Goal: Task Accomplishment & Management: Use online tool/utility

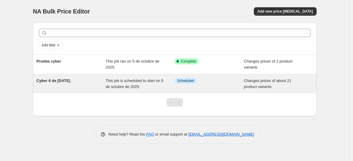
click at [84, 89] on div "Cyber 6 de Oct 25" at bounding box center [70, 84] width 69 height 12
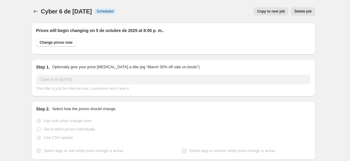
select select "collection"
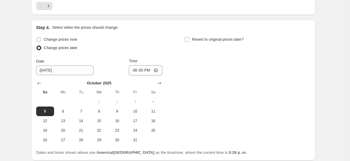
scroll to position [1104, 0]
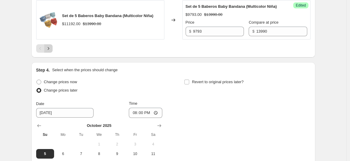
drag, startPoint x: 44, startPoint y: 51, endPoint x: 50, endPoint y: 56, distance: 7.8
click at [50, 51] on icon "Next" at bounding box center [48, 48] width 6 height 6
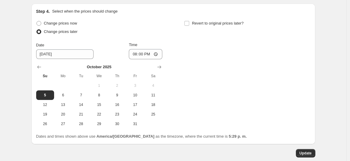
scroll to position [452, 0]
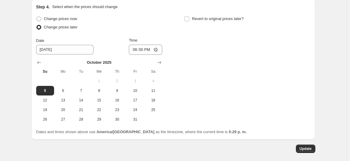
click at [212, 67] on div "Change prices now Change prices later Date [DATE] Time 20:00 [DATE] Su Mo Tu We…" at bounding box center [173, 69] width 274 height 109
click at [242, 77] on div "Change prices now Change prices later Date [DATE] Time 20:00 [DATE] Su Mo Tu We…" at bounding box center [173, 69] width 274 height 109
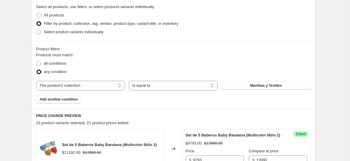
scroll to position [186, 0]
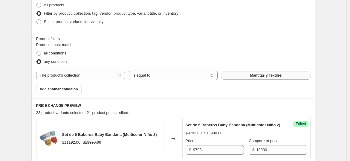
click at [262, 78] on button "Mantitas y Textiles" at bounding box center [266, 75] width 89 height 8
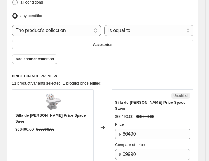
scroll to position [319, 0]
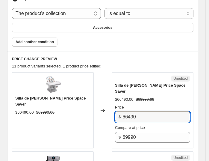
drag, startPoint x: 144, startPoint y: 85, endPoint x: 106, endPoint y: 86, distance: 38.3
click at [106, 86] on div "Silla de Comer Fisher Price Space Saver $66490.00 $69990.00 Changed to Unedited…" at bounding box center [102, 110] width 181 height 76
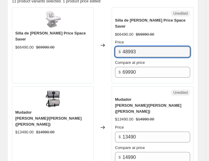
scroll to position [386, 0]
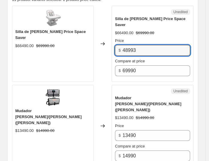
type input "48993"
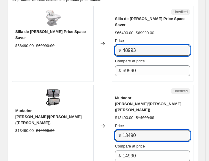
click at [111, 85] on div "Mudador [PERSON_NAME]/[PERSON_NAME] ([PERSON_NAME]) $13490.00 $14990.00 Changed…" at bounding box center [102, 126] width 181 height 82
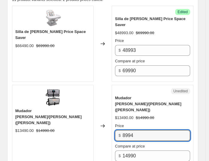
drag, startPoint x: 147, startPoint y: 89, endPoint x: 103, endPoint y: 75, distance: 46.5
click at [103, 85] on div "Mudador [PERSON_NAME]/[PERSON_NAME] ([PERSON_NAME]) $13490.00 $14990.00 Changed…" at bounding box center [102, 126] width 181 height 82
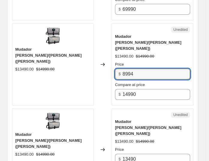
scroll to position [452, 0]
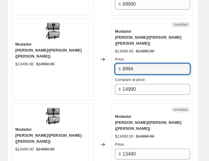
type input "8994"
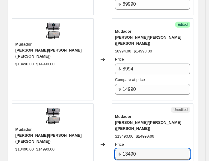
drag, startPoint x: 109, startPoint y: 92, endPoint x: 96, endPoint y: 89, distance: 13.6
click at [96, 103] on div "Mudador [PERSON_NAME]/[PERSON_NAME] ([PERSON_NAME]) $13490.00 $14990.00 Changed…" at bounding box center [102, 144] width 181 height 82
paste input "8994"
type input "8994"
click at [151, 141] on div "Price $ 8994 Compare at price $ 14990" at bounding box center [152, 160] width 75 height 38
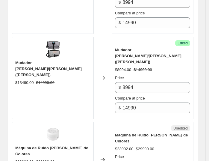
scroll to position [552, 0]
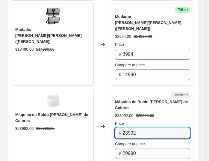
drag, startPoint x: 153, startPoint y: 69, endPoint x: 112, endPoint y: 64, distance: 41.8
click at [112, 88] on div "Máquina de Ruido Blanco de Colores $23992.00 $29990.00 Changed to Unedited Máqu…" at bounding box center [102, 126] width 181 height 76
type input "22493"
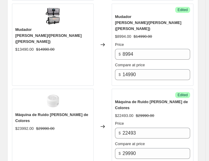
drag, startPoint x: 149, startPoint y: 142, endPoint x: 128, endPoint y: 139, distance: 20.9
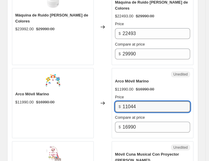
scroll to position [651, 0]
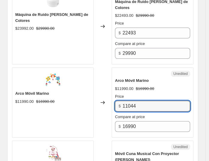
type input "11044"
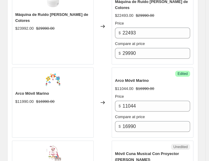
drag, startPoint x: 145, startPoint y: 117, endPoint x: 123, endPoint y: 112, distance: 22.3
drag, startPoint x: 144, startPoint y: 117, endPoint x: 99, endPoint y: 103, distance: 47.6
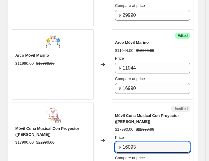
scroll to position [718, 0]
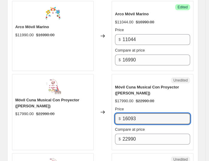
type input "16093"
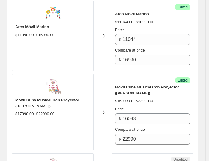
drag, startPoint x: 148, startPoint y: 127, endPoint x: 93, endPoint y: 112, distance: 57.0
paste input "6093"
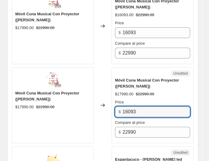
scroll to position [817, 0]
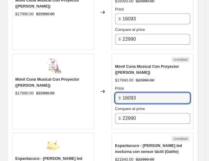
type input "16093"
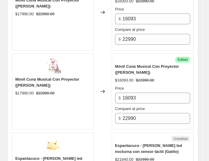
drag, startPoint x: 141, startPoint y: 104, endPoint x: 117, endPoint y: 97, distance: 25.0
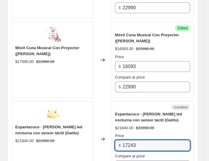
scroll to position [884, 0]
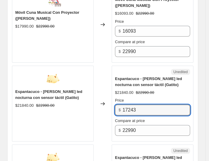
type input "17243"
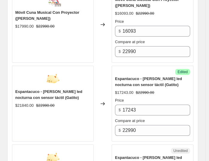
drag, startPoint x: 125, startPoint y: 114, endPoint x: 105, endPoint y: 109, distance: 20.7
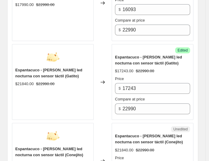
scroll to position [983, 0]
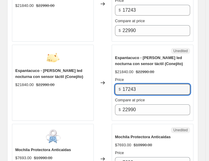
type input "17243"
click at [97, 123] on div "Changed to" at bounding box center [103, 158] width 18 height 70
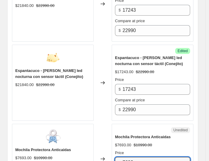
drag, startPoint x: 147, startPoint y: 95, endPoint x: 106, endPoint y: 98, distance: 41.3
click at [106, 123] on div "Mochila Protectora Anticaidas $7693.00 $10990.00 Changed to Unedited Mochila Pr…" at bounding box center [102, 158] width 181 height 70
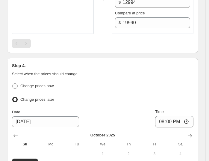
scroll to position [1249, 0]
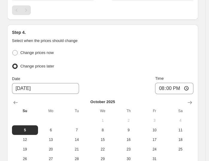
type input "5495"
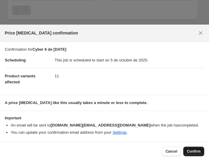
click at [195, 152] on span "Confirm" at bounding box center [194, 151] width 14 height 5
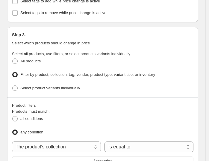
scroll to position [0, 0]
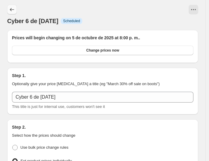
click at [13, 11] on icon "Price change jobs" at bounding box center [12, 10] width 6 height 6
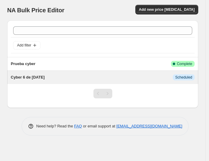
scroll to position [1, 0]
click at [0, 0] on div "This job is scheduled to start on 5 de octubre de 2025." at bounding box center [0, 0] width 0 height 0
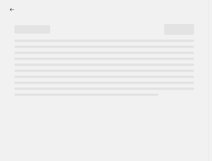
select select "collection"
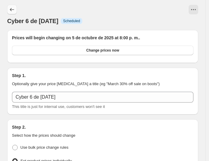
click at [11, 9] on icon "Price change jobs" at bounding box center [12, 10] width 6 height 6
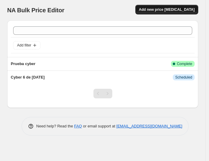
click at [163, 8] on span "Add new price [MEDICAL_DATA]" at bounding box center [167, 9] width 56 height 5
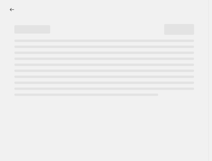
select select "percentage"
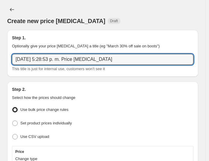
drag, startPoint x: 108, startPoint y: 51, endPoint x: -1, endPoint y: 51, distance: 108.8
click at [0, 51] on html "Home Settings Plans Skip to content Create new price change job. This page is r…" at bounding box center [104, 80] width 209 height 161
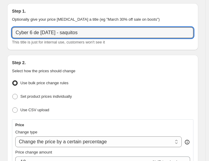
scroll to position [33, 0]
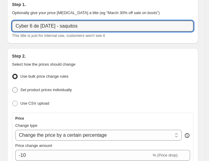
type input "Cyber 6 de oct 25 - saquitos"
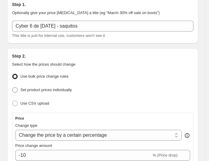
click at [14, 87] on span at bounding box center [14, 89] width 5 height 5
click at [13, 87] on input "Set product prices individually" at bounding box center [12, 87] width 0 height 0
radio input "true"
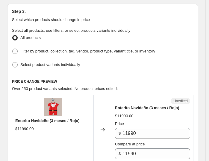
scroll to position [166, 0]
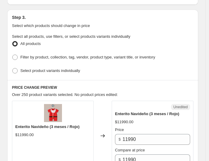
click at [59, 39] on ul "All products Filter by product, collection, tag, vendor, product type, variant …" at bounding box center [102, 57] width 181 height 36
click at [57, 55] on span "Filter by product, collection, tag, vendor, product type, variant title, or inv…" at bounding box center [87, 57] width 135 height 4
click at [13, 54] on input "Filter by product, collection, tag, vendor, product type, variant title, or inv…" at bounding box center [12, 54] width 0 height 0
radio input "true"
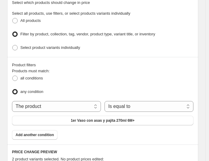
scroll to position [199, 0]
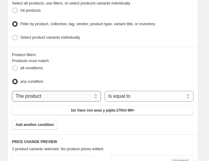
click at [89, 91] on select "The product The product's collection The product's tag The product's vendor The…" at bounding box center [56, 96] width 89 height 11
select select "collection"
click at [134, 91] on select "Is equal to Is not equal to" at bounding box center [148, 96] width 89 height 11
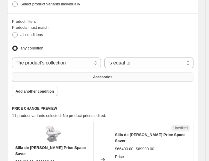
click at [115, 72] on button "Accesorios" at bounding box center [102, 77] width 181 height 10
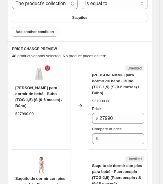
scroll to position [378, 0]
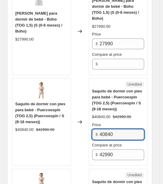
drag, startPoint x: 136, startPoint y: 114, endPoint x: 81, endPoint y: 106, distance: 55.6
click at [81, 107] on div "Saquito de dormir con pies para bebé - Puercoespín (TOG 2,5) (Puercoespín / S (…" at bounding box center [79, 122] width 135 height 88
drag, startPoint x: 120, startPoint y: 120, endPoint x: 93, endPoint y: 114, distance: 27.6
click at [93, 114] on div "Unedited Saquito de dormir con pies para bebé - Puercoespín (TOG 2,5) (Puercoes…" at bounding box center [118, 122] width 59 height 88
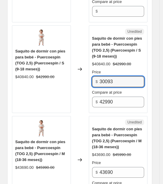
scroll to position [476, 0]
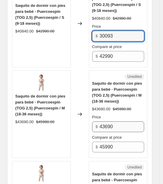
type input "30093"
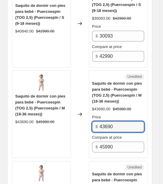
drag, startPoint x: 117, startPoint y: 111, endPoint x: 57, endPoint y: 93, distance: 62.5
click at [57, 93] on div "Saquito de dormir con pies para bebé - Puercoespín (TOG 2,5) (Puercoespín / M (…" at bounding box center [79, 115] width 135 height 88
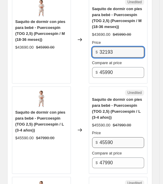
type input "32193"
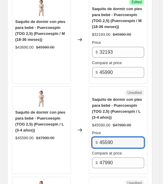
drag, startPoint x: 120, startPoint y: 127, endPoint x: 86, endPoint y: 117, distance: 35.3
click at [86, 117] on div "Saquito de dormir con pies para bebé - Puercoespín (TOG 2,5) (Puercoespín / L (…" at bounding box center [79, 131] width 135 height 88
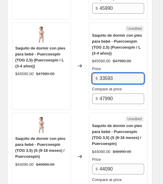
scroll to position [663, 0]
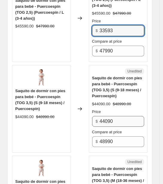
type input "33593"
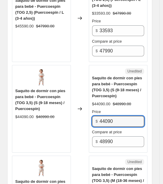
drag, startPoint x: 120, startPoint y: 107, endPoint x: 90, endPoint y: 105, distance: 30.6
click at [90, 105] on div "Unedited Saquito de dormir con pies para bebé - Puercoespín (TOG 3,5) (S (9-18 …" at bounding box center [118, 109] width 59 height 88
click at [123, 116] on input "44090" at bounding box center [122, 121] width 45 height 11
drag, startPoint x: 122, startPoint y: 107, endPoint x: 59, endPoint y: 113, distance: 63.1
click at [59, 113] on div "Saquito de dormir con pies para bebé - Puercoespín (TOG 3,5) (S (9-18 meses) / …" at bounding box center [79, 109] width 135 height 88
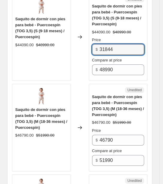
scroll to position [738, 0]
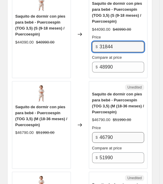
type input "31844"
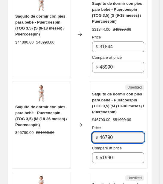
drag, startPoint x: 118, startPoint y: 123, endPoint x: 94, endPoint y: 129, distance: 24.7
click at [94, 129] on div "Price $ 46790 Compare at price $ 51990" at bounding box center [118, 144] width 52 height 38
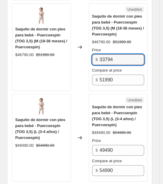
scroll to position [850, 0]
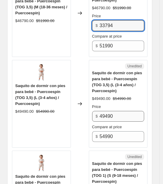
type input "33794"
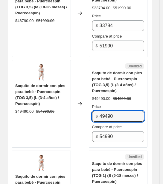
drag, startPoint x: 124, startPoint y: 98, endPoint x: 68, endPoint y: 103, distance: 56.4
click at [68, 103] on div "Saquito de dormir con pies para bebé - Puercoespín (TOG 3,5) (L (3-4 años) / Pu…" at bounding box center [79, 104] width 135 height 88
type input "35744"
click at [126, 131] on div "Unedited Saquito de dormir con pies para bebé - Puercoespín (TOG 3,5) (L (3-4 a…" at bounding box center [118, 104] width 59 height 88
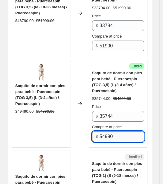
click at [129, 132] on input "54990" at bounding box center [122, 137] width 45 height 11
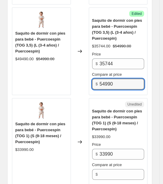
scroll to position [925, 0]
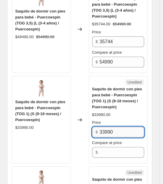
click at [126, 127] on input "33990" at bounding box center [122, 132] width 45 height 11
drag, startPoint x: 122, startPoint y: 117, endPoint x: 82, endPoint y: 117, distance: 40.4
click at [82, 117] on div "Saquito de dormir con pies para bebé - Puercoespín (TOG 1) (S (9-18 meses) / Pu…" at bounding box center [79, 120] width 135 height 88
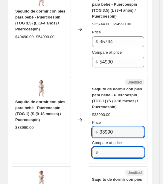
click at [108, 147] on input "Compare at price" at bounding box center [122, 152] width 45 height 11
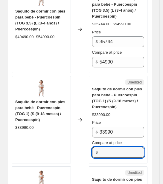
paste input "33990"
type input "33990"
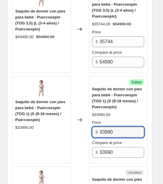
drag, startPoint x: 124, startPoint y: 112, endPoint x: 89, endPoint y: 117, distance: 34.9
click at [89, 117] on div "Saquito de dormir con pies para bebé - Puercoespín (TOG 1) (S (9-18 meses) / Pu…" at bounding box center [79, 120] width 135 height 88
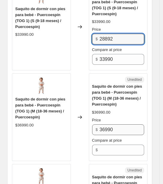
scroll to position [1000, 0]
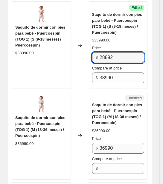
type input "28892"
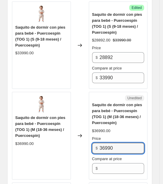
drag, startPoint x: 120, startPoint y: 135, endPoint x: 86, endPoint y: 138, distance: 33.9
click at [86, 137] on div "Saquito de dormir con pies para bebé - Puercoespín (TOG 1) (M (18-36 meses) / P…" at bounding box center [79, 136] width 135 height 88
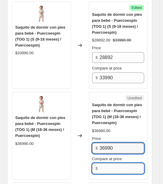
click at [105, 161] on input "Compare at price" at bounding box center [122, 169] width 45 height 11
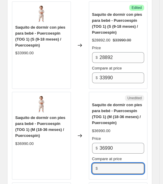
paste input "36990"
type input "36990"
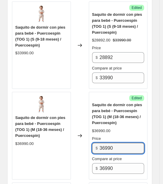
drag, startPoint x: 124, startPoint y: 129, endPoint x: 88, endPoint y: 134, distance: 36.2
click at [88, 134] on div "Saquito de dormir con pies para bebé - Puercoespín (TOG 1) (M (18-36 meses) / P…" at bounding box center [79, 136] width 135 height 88
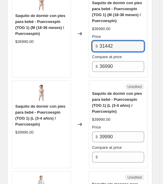
scroll to position [1112, 0]
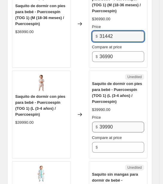
type input "31442"
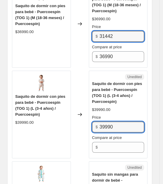
drag, startPoint x: 120, startPoint y: 109, endPoint x: 77, endPoint y: 107, distance: 42.2
click at [77, 107] on div "Saquito de dormir con pies para bebé - Puercoespín (TOG 1) (L (3-4 años) / Puer…" at bounding box center [79, 115] width 135 height 88
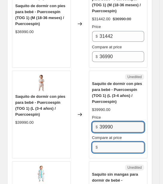
click at [112, 142] on input "Compare at price" at bounding box center [122, 147] width 45 height 11
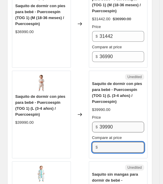
paste input "39990"
type input "39990"
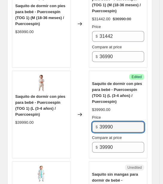
drag, startPoint x: 125, startPoint y: 111, endPoint x: 93, endPoint y: 112, distance: 32.0
click at [93, 113] on div "Success Edited Saquito de dormir con pies para bebé - Puercoespín (TOG 1) (L (3…" at bounding box center [118, 115] width 59 height 88
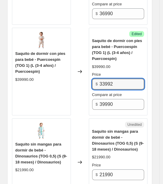
scroll to position [1186, 0]
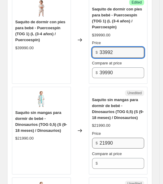
type input "33992"
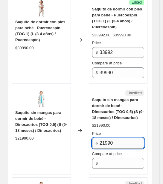
click at [123, 138] on input "21990" at bounding box center [122, 143] width 45 height 11
drag, startPoint x: 120, startPoint y: 126, endPoint x: 78, endPoint y: 130, distance: 42.7
click at [77, 129] on div "Saquito sin mangas para dormir de bebé - Dinosaurios (TOG 0,5) (S (9-18 meses) …" at bounding box center [79, 131] width 135 height 88
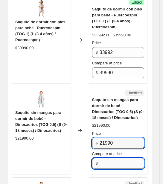
click at [106, 158] on input "Compare at price" at bounding box center [122, 163] width 45 height 11
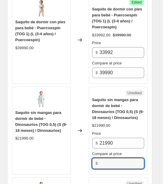
paste input "21990"
type input "21990"
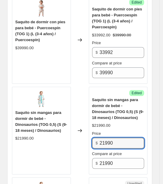
drag, startPoint x: 122, startPoint y: 123, endPoint x: 84, endPoint y: 125, distance: 37.4
click at [86, 124] on div "Saquito sin mangas para dormir de bebé - Dinosaurios (TOG 0,5) (S (9-18 meses) …" at bounding box center [79, 131] width 135 height 88
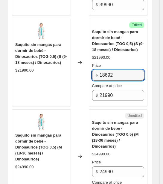
scroll to position [1299, 0]
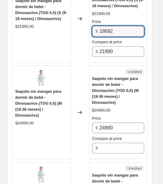
type input "18692"
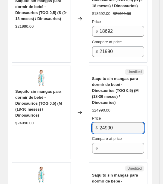
drag, startPoint x: 97, startPoint y: 106, endPoint x: 88, endPoint y: 106, distance: 8.1
click at [88, 106] on div "Saquito sin mangas para dormir de bebé - Dinosaurios (TOG 0,5) (M (18-36 meses)…" at bounding box center [79, 113] width 135 height 94
click at [104, 143] on input "Compare at price" at bounding box center [122, 148] width 45 height 11
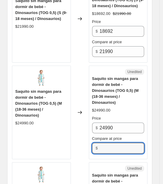
paste input "24990"
type input "24990"
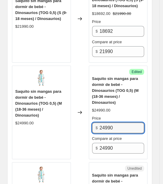
drag, startPoint x: 122, startPoint y: 105, endPoint x: 87, endPoint y: 105, distance: 35.0
click at [87, 105] on div "Saquito sin mangas para dormir de bebé - Dinosaurios (TOG 0,5) (M (18-36 meses)…" at bounding box center [79, 113] width 135 height 94
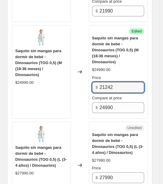
scroll to position [1373, 0]
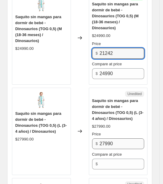
type input "21242"
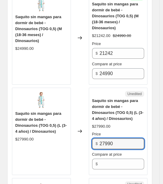
drag, startPoint x: 123, startPoint y: 118, endPoint x: 73, endPoint y: 126, distance: 50.9
click at [64, 122] on div "Saquito sin mangas para dormir de bebé - Dinosaurios (TOG 0,5) (L (3-4 años) / …" at bounding box center [79, 132] width 135 height 88
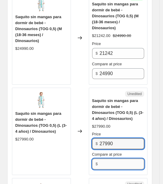
click at [109, 159] on input "Compare at price" at bounding box center [122, 164] width 45 height 11
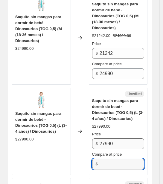
paste input "27990"
type input "27990"
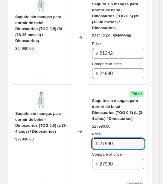
drag, startPoint x: 123, startPoint y: 117, endPoint x: 79, endPoint y: 118, distance: 44.0
click at [79, 118] on div "Saquito sin mangas para dormir de bebé - Dinosaurios (TOG 0,5) (L (3-4 años) / …" at bounding box center [79, 132] width 135 height 88
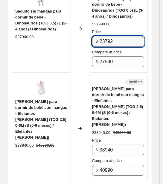
scroll to position [1485, 0]
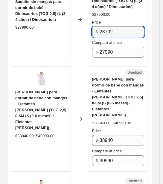
type input "23792"
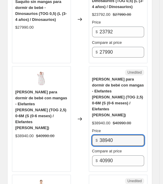
drag, startPoint x: 125, startPoint y: 100, endPoint x: 88, endPoint y: 79, distance: 42.3
click at [88, 80] on div "Saquito Gota para dormir de bebé con mangas - Elefantes Rosa (TOG 2,5) 0-6M (S …" at bounding box center [79, 119] width 135 height 106
type input "32792"
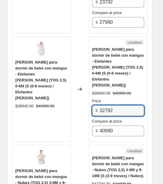
scroll to position [1560, 0]
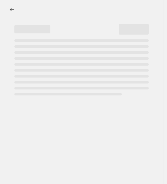
select select "percentage"
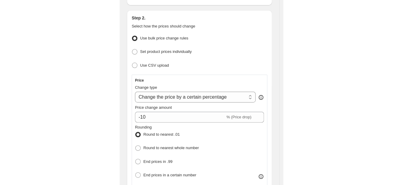
scroll to position [34, 0]
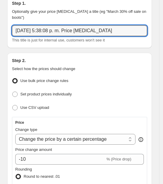
drag, startPoint x: 104, startPoint y: 25, endPoint x: -27, endPoint y: 33, distance: 131.8
click at [0, 33] on html "Home Settings Plans Skip to content Create new price [MEDICAL_DATA]. This page …" at bounding box center [81, 58] width 163 height 184
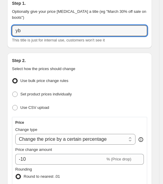
type input "y"
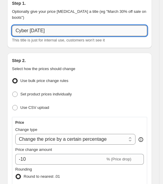
click at [69, 25] on input "Cyber [DATE]" at bounding box center [79, 30] width 135 height 11
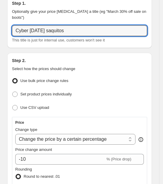
type input "Cyber [DATE] saquitos"
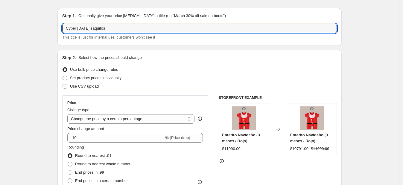
scroll to position [0, 0]
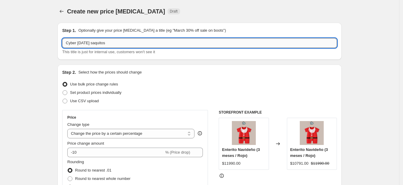
click at [130, 38] on input "Cyber [DATE] saquitos" at bounding box center [199, 43] width 274 height 10
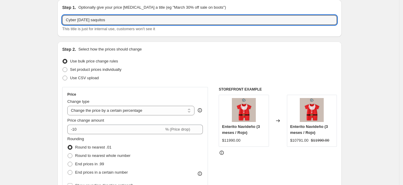
scroll to position [37, 0]
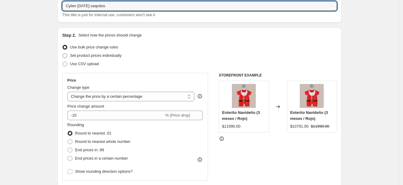
click at [94, 57] on span "Set product prices individually" at bounding box center [95, 55] width 51 height 4
click at [63, 54] on input "Set product prices individually" at bounding box center [62, 53] width 0 height 0
radio input "true"
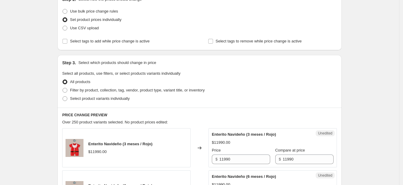
scroll to position [112, 0]
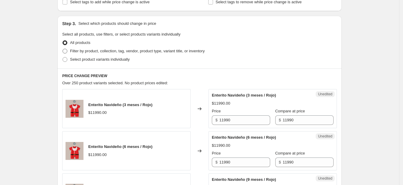
click at [107, 51] on span "Filter by product, collection, tag, vendor, product type, variant title, or inv…" at bounding box center [137, 51] width 135 height 4
click at [63, 49] on input "Filter by product, collection, tag, vendor, product type, variant title, or inv…" at bounding box center [62, 49] width 0 height 0
radio input "true"
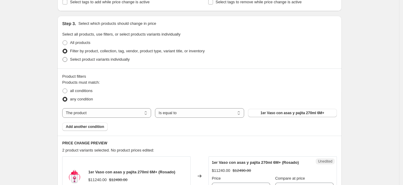
click at [105, 58] on span "Select product variants individually" at bounding box center [99, 59] width 59 height 4
click at [63, 57] on input "Select product variants individually" at bounding box center [62, 57] width 0 height 0
radio input "true"
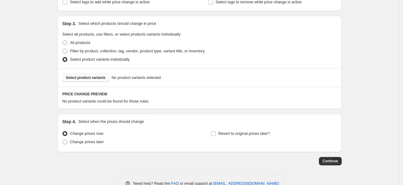
click at [95, 77] on span "Select product variants" at bounding box center [86, 77] width 40 height 5
click at [86, 50] on span "Filter by product, collection, tag, vendor, product type, variant title, or inv…" at bounding box center [137, 51] width 135 height 4
click at [63, 49] on input "Filter by product, collection, tag, vendor, product type, variant title, or inv…" at bounding box center [62, 49] width 0 height 0
radio input "true"
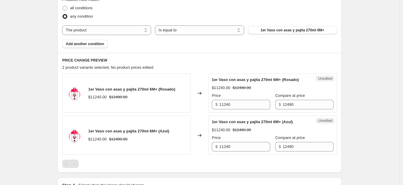
scroll to position [187, 0]
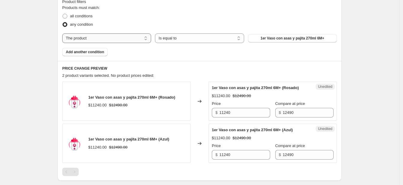
click at [108, 34] on select "The product The product's collection The product's tag The product's vendor The…" at bounding box center [106, 38] width 89 height 10
select select "collection"
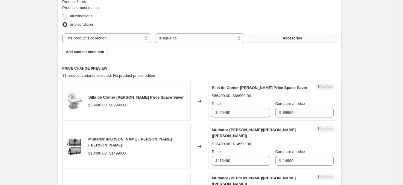
click at [166, 41] on button "Accesorios" at bounding box center [292, 38] width 89 height 8
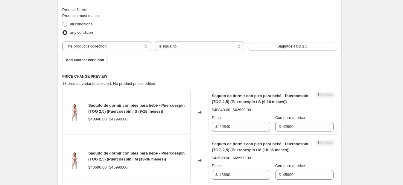
scroll to position [0, 0]
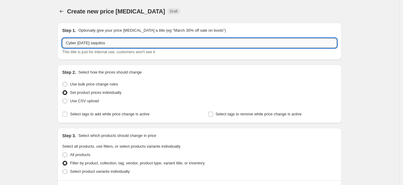
click at [129, 43] on input "Cyber [DATE] saquitos" at bounding box center [199, 43] width 274 height 10
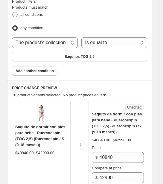
scroll to position [299, 0]
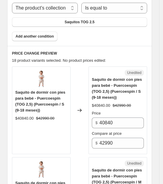
type input "Cyber [DATE] saquitos 2.5"
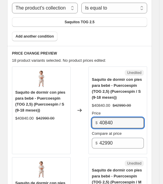
drag, startPoint x: 120, startPoint y: 114, endPoint x: 79, endPoint y: 110, distance: 40.6
click at [78, 111] on div "Saquito de dormir con pies para bebé - Puercoespín (TOG 2,5) (Puercoespín / S (…" at bounding box center [79, 111] width 135 height 88
drag, startPoint x: 120, startPoint y: 117, endPoint x: 84, endPoint y: 111, distance: 36.5
click at [84, 111] on div "Saquito de dormir con pies para bebé - Puercoespín (TOG 2,5) (Puercoespín / S (…" at bounding box center [79, 111] width 135 height 88
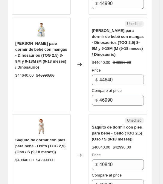
scroll to position [1158, 0]
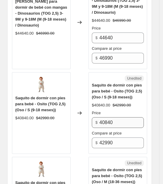
type input "30093"
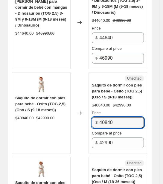
drag, startPoint x: 118, startPoint y: 81, endPoint x: 78, endPoint y: 72, distance: 41.3
click at [78, 72] on div "Saquito de dormir con pies para bebé - Osito (TOG 2,5) (Oso / S (9-18 meses)) $…" at bounding box center [79, 113] width 135 height 82
paste input "30093"
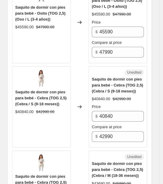
scroll to position [1457, 0]
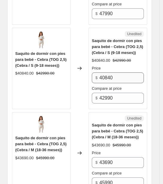
type input "30093"
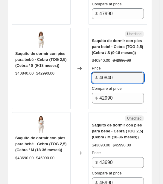
drag, startPoint x: 118, startPoint y: 40, endPoint x: 58, endPoint y: 24, distance: 62.2
click at [58, 28] on div "Saquito de dormir con pies para bebé - Cebra (TOG 2,5) (Cebra / S (9-18 meses))…" at bounding box center [79, 69] width 135 height 82
paste input "30093"
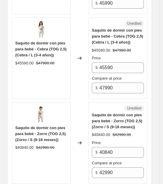
scroll to position [1644, 0]
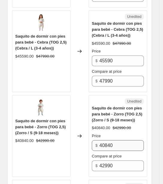
type input "30093"
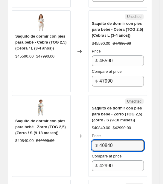
drag, startPoint x: 126, startPoint y: 104, endPoint x: 35, endPoint y: 88, distance: 91.8
click at [35, 95] on div "Saquito de dormir con pies para bebé - Zorro (TOG 2,5) (Zorro / S (9-18 meses))…" at bounding box center [79, 136] width 135 height 82
paste input "30093"
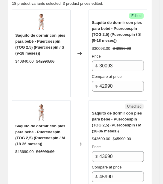
scroll to position [377, 0]
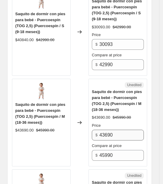
type input "30093"
drag, startPoint x: 126, startPoint y: 123, endPoint x: 79, endPoint y: 115, distance: 47.3
click at [79, 116] on div "Saquito de dormir con pies para bebé - Puercoespín (TOG 2,5) (Puercoespín / M (…" at bounding box center [79, 123] width 135 height 88
drag, startPoint x: 120, startPoint y: 124, endPoint x: 75, endPoint y: 114, distance: 45.8
click at [75, 114] on div "Saquito de dormir con pies para bebé - Puercoespín (TOG 2,5) (Puercoespín / M (…" at bounding box center [79, 123] width 135 height 88
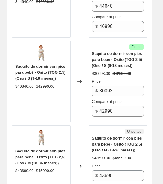
scroll to position [1199, 0]
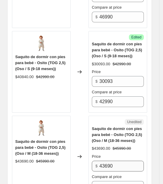
type input "32193"
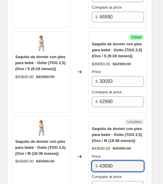
drag, startPoint x: 121, startPoint y: 124, endPoint x: 89, endPoint y: 118, distance: 33.1
click at [89, 119] on div "Saquito de dormir con pies para bebé - Osito (TOG 2,5) (Oso / M (18-36 meses)) …" at bounding box center [79, 157] width 135 height 82
paste input "32193"
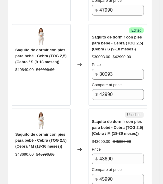
scroll to position [1536, 0]
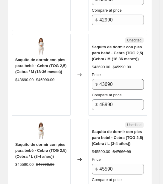
type input "32193"
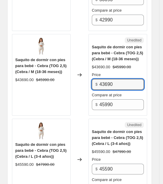
drag, startPoint x: 118, startPoint y: 47, endPoint x: 71, endPoint y: 36, distance: 48.7
click at [71, 36] on div "Saquito de dormir con pies para bebé - Cebra (TOG 2,5) (Cebra / M (18-36 meses)…" at bounding box center [79, 75] width 135 height 82
paste input "32193"
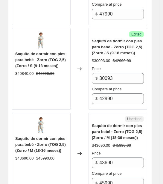
scroll to position [1722, 0]
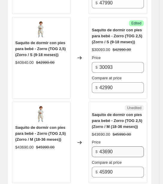
type input "32193"
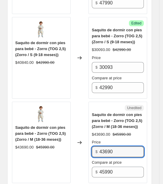
drag, startPoint x: 115, startPoint y: 112, endPoint x: 71, endPoint y: 95, distance: 47.6
click at [71, 102] on div "Saquito de dormir con pies para bebé - Zorro (TOG 2,5) (Zorro / M (18-36 meses)…" at bounding box center [79, 143] width 135 height 82
paste input "32193"
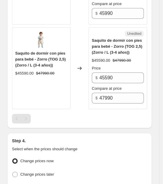
scroll to position [1909, 0]
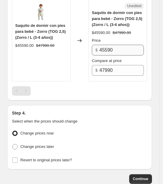
type input "32193"
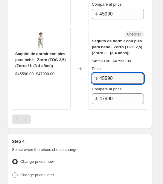
drag, startPoint x: 123, startPoint y: 6, endPoint x: 76, endPoint y: -2, distance: 47.1
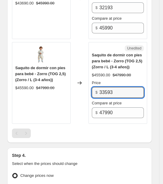
drag, startPoint x: 119, startPoint y: 48, endPoint x: 55, endPoint y: 34, distance: 65.2
click at [55, 42] on div "Saquito de dormir con pies para bebé - Zorro (TOG 2,5) (Zorro / L (3-4 años)) $…" at bounding box center [79, 83] width 135 height 82
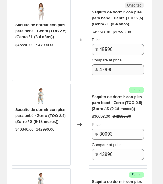
scroll to position [1643, 0]
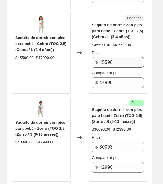
type input "33593"
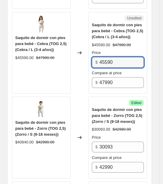
drag, startPoint x: 121, startPoint y: 25, endPoint x: 72, endPoint y: 11, distance: 51.2
click at [71, 12] on div "Saquito de dormir con pies para bebé - Cebra (TOG 2,5) (Cebra / L (3-4 años)) $…" at bounding box center [79, 53] width 135 height 82
paste input "33593"
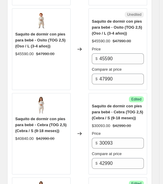
scroll to position [1381, 0]
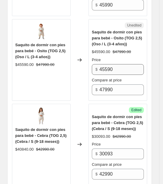
type input "33593"
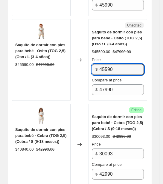
drag, startPoint x: 117, startPoint y: 33, endPoint x: 87, endPoint y: 24, distance: 31.6
click at [87, 24] on div "Saquito de dormir con pies para bebé - Osito (TOG 2,5) (Oso / L (3-4 años)) $45…" at bounding box center [79, 60] width 135 height 82
paste input "33593"
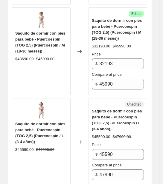
scroll to position [522, 0]
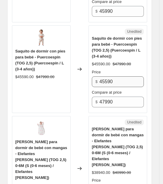
type input "33593"
drag, startPoint x: 123, startPoint y: 75, endPoint x: 74, endPoint y: 78, distance: 48.5
click at [74, 78] on div "Saquito de dormir con pies para bebé - Puercoespín (TOG 2,5) (Puercoespín / L (…" at bounding box center [79, 69] width 135 height 88
paste input "33593"
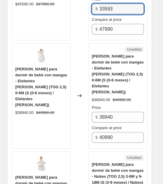
scroll to position [596, 0]
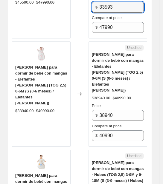
type input "33593"
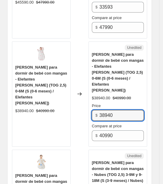
drag, startPoint x: 90, startPoint y: 91, endPoint x: 75, endPoint y: 89, distance: 14.7
click at [75, 89] on div "Saquito Gota para dormir de bebé con mangas - Elefantes Rosa (TOG 2,5) 0-6M (S …" at bounding box center [79, 95] width 135 height 106
drag, startPoint x: 117, startPoint y: 87, endPoint x: 84, endPoint y: 93, distance: 32.8
click at [84, 93] on div "Saquito Gota para dormir de bebé con mangas - Elefantes Rosa (TOG 2,5) 0-6M (S …" at bounding box center [79, 95] width 135 height 106
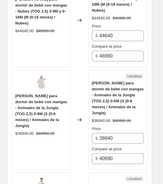
scroll to position [858, 0]
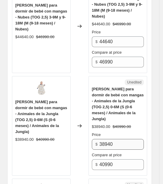
type input "32792"
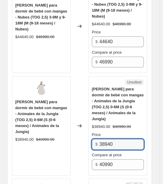
drag, startPoint x: 113, startPoint y: 104, endPoint x: 83, endPoint y: 110, distance: 30.5
click at [83, 110] on div "Saquito Gota para dormir de bebé con mangas - Animales de la Jungla (TOG 2,5) 0…" at bounding box center [79, 126] width 135 height 100
paste input "2792"
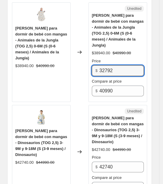
scroll to position [933, 0]
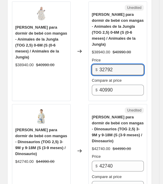
type input "32792"
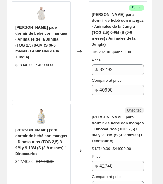
click at [84, 121] on div "Changed to" at bounding box center [80, 151] width 18 height 94
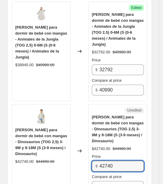
drag, startPoint x: 121, startPoint y: 128, endPoint x: 87, endPoint y: 135, distance: 34.8
click at [88, 135] on div "Saquito Gota para dormir de bebé con mangas - Dinosaurios (TOG 2,5) 3-9M y 9-18…" at bounding box center [79, 151] width 135 height 94
drag, startPoint x: 124, startPoint y: 125, endPoint x: 86, endPoint y: 129, distance: 38.2
click at [86, 129] on div "Saquito Gota para dormir de bebé con mangas - Dinosaurios (TOG 2,5) 3-9M y 9-18…" at bounding box center [79, 151] width 135 height 94
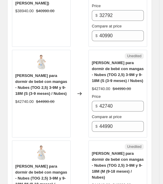
scroll to position [634, 0]
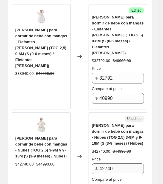
type input "31493"
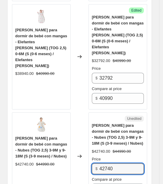
drag, startPoint x: 128, startPoint y: 141, endPoint x: 70, endPoint y: 143, distance: 57.5
click at [70, 143] on div "Saquito Gota para dormir de bebé con mangas - Nubes (TOG 2,5) 3-9M y 9-18M (S (…" at bounding box center [79, 157] width 135 height 88
paste input "31493"
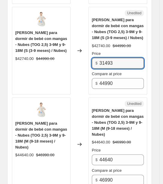
scroll to position [746, 0]
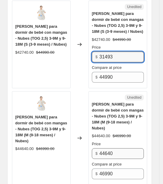
type input "31493"
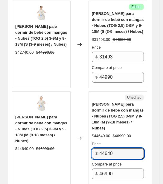
drag, startPoint x: 118, startPoint y: 123, endPoint x: 79, endPoint y: 130, distance: 39.9
click at [79, 130] on div "Saquito Gota para dormir de bebé con mangas - Nubes (TOG 2,5) 3-9M y 9-18M (M (…" at bounding box center [79, 138] width 135 height 94
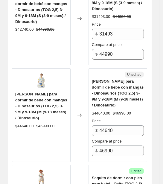
scroll to position [1082, 0]
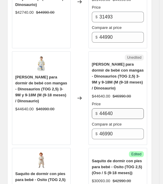
type input "32893"
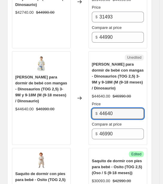
drag, startPoint x: 117, startPoint y: 74, endPoint x: 69, endPoint y: 62, distance: 49.5
click at [69, 62] on div "Saquito Gota para dormir de bebé con mangas - Dinosaurios (TOG 2,5) 3-9M y 9-18…" at bounding box center [79, 98] width 135 height 94
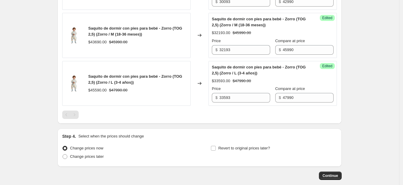
scroll to position [1090, 0]
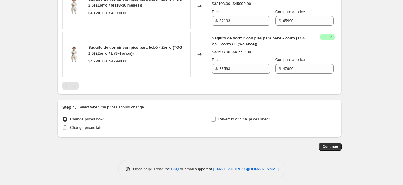
type input "32893"
click at [67, 126] on span at bounding box center [64, 127] width 5 height 5
click at [63, 126] on input "Change prices later" at bounding box center [62, 125] width 0 height 0
radio input "true"
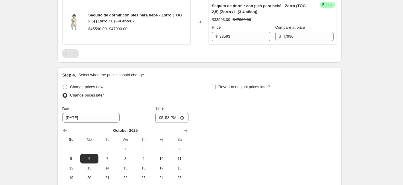
scroll to position [1127, 0]
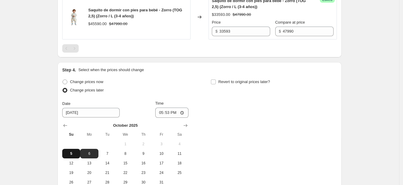
click at [78, 153] on span "5" at bounding box center [71, 153] width 13 height 5
type input "[DATE]"
click at [166, 108] on input "17:53" at bounding box center [171, 113] width 33 height 10
type input "20:00"
click at [166, 107] on div "Change prices now Change prices later Date 10/5/2025 Time 20:00 October 2025 Su…" at bounding box center [199, 132] width 274 height 109
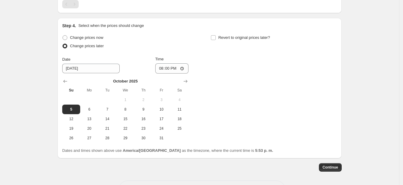
scroll to position [1192, 0]
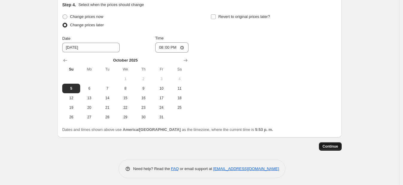
click at [166, 145] on span "Continue" at bounding box center [330, 146] width 16 height 5
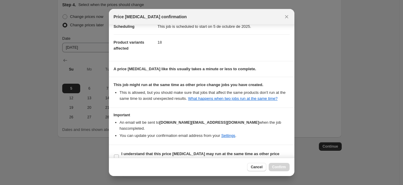
scroll to position [21, 0]
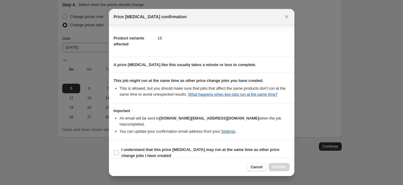
click at [112, 148] on section "I understand that this price [MEDICAL_DATA] may run at the same time as other p…" at bounding box center [201, 153] width 185 height 24
click at [118, 150] on input "I understand that this price [MEDICAL_DATA] may run at the same time as other p…" at bounding box center [116, 152] width 5 height 5
checkbox input "true"
click at [166, 168] on span "Confirm" at bounding box center [279, 167] width 14 height 5
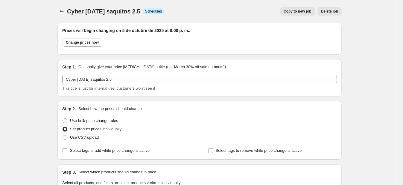
click at [166, 10] on span "Copy to new job" at bounding box center [297, 11] width 28 height 5
select select "collection"
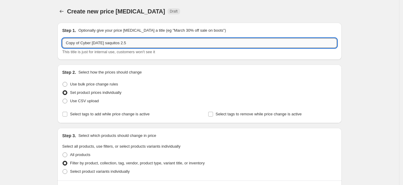
click at [131, 44] on input "Copy of Cyber 6 de Oct 25 saquitos 2.5" at bounding box center [199, 43] width 274 height 10
drag, startPoint x: 82, startPoint y: 41, endPoint x: 5, endPoint y: 19, distance: 79.9
type input "Cyber 6 de [DATE] saquitos 3.5"
drag, startPoint x: 37, startPoint y: 130, endPoint x: 42, endPoint y: 128, distance: 4.4
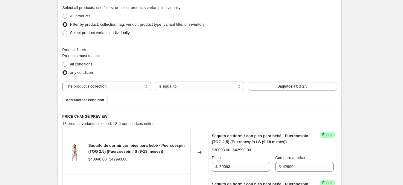
scroll to position [149, 0]
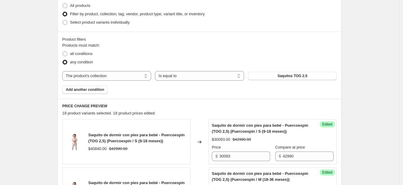
click at [166, 70] on div "Products must match: all conditions any condition The product The product's col…" at bounding box center [199, 67] width 274 height 51
click at [166, 73] on button "Saquitos TOG 2.5" at bounding box center [292, 76] width 89 height 8
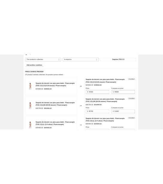
scroll to position [224, 0]
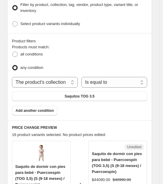
click at [114, 55] on ul "all conditions any condition" at bounding box center [79, 61] width 135 height 22
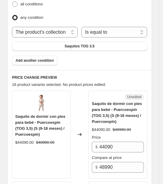
scroll to position [336, 0]
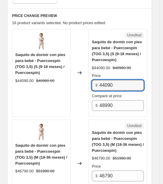
drag, startPoint x: 120, startPoint y: 80, endPoint x: 72, endPoint y: 76, distance: 48.0
click at [72, 76] on div "Saquito de dormir con pies para bebé - Puercoespín (TOG 3,5) (S (9-18 meses) / …" at bounding box center [79, 73] width 135 height 88
type input "31844"
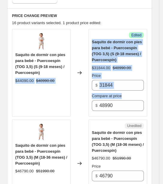
drag, startPoint x: 126, startPoint y: 81, endPoint x: 56, endPoint y: 63, distance: 72.0
click at [56, 63] on div "Saquito de dormir con pies para bebé - Puercoespín (TOG 3,5) (S (9-18 meses) / …" at bounding box center [79, 73] width 135 height 88
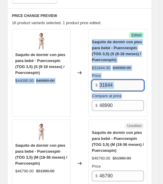
click at [115, 80] on input "31844" at bounding box center [121, 85] width 45 height 11
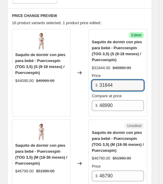
drag, startPoint x: 120, startPoint y: 79, endPoint x: 75, endPoint y: 68, distance: 46.2
click at [75, 68] on div "Saquito de dormir con pies para bebé - Puercoespín (TOG 3,5) (S (9-18 meses) / …" at bounding box center [79, 73] width 135 height 88
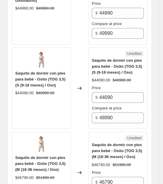
scroll to position [971, 0]
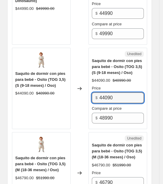
drag, startPoint x: 127, startPoint y: 83, endPoint x: 42, endPoint y: 69, distance: 86.2
click at [42, 69] on div "Saquito de dormir con pies para bebé - Osito (TOG 3,5) (S (9-18 meses) / Oso) $…" at bounding box center [79, 89] width 135 height 82
paste input "31844"
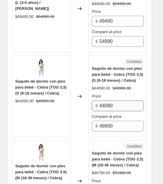
scroll to position [1233, 0]
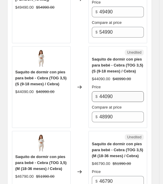
type input "31844"
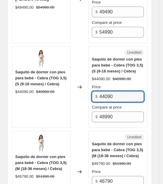
drag, startPoint x: 120, startPoint y: 74, endPoint x: 78, endPoint y: 65, distance: 43.6
click at [78, 65] on div "Saquito de dormir con pies para bebé - Cebra (TOG 3,5) (S (9-18 meses) / Cebra)…" at bounding box center [79, 87] width 135 height 82
paste input "31844"
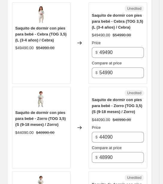
scroll to position [1457, 0]
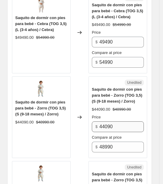
type input "31844"
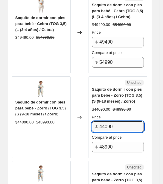
drag, startPoint x: 123, startPoint y: 107, endPoint x: 82, endPoint y: 95, distance: 42.7
click at [82, 95] on div "Saquito de dormir con pies para bebé - Zorro (TOG 3,5) (S (9-18 meses) / Zorro)…" at bounding box center [79, 118] width 135 height 82
paste input "31844"
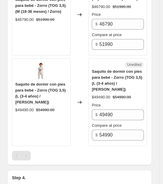
scroll to position [1607, 0]
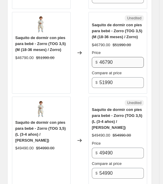
type input "31844"
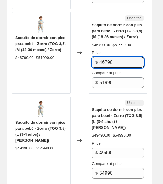
drag, startPoint x: 118, startPoint y: 38, endPoint x: 69, endPoint y: 25, distance: 51.0
click at [69, 25] on div "Saquito de dormir con pies para bebé - Zorro (TOG 3,5) (M (18-36 meses) / Zorro…" at bounding box center [79, 53] width 135 height 82
drag, startPoint x: 117, startPoint y: 41, endPoint x: 68, endPoint y: 26, distance: 51.0
click at [68, 26] on div "Saquito de dormir con pies para bebé - Zorro (TOG 3,5) (M (18-36 meses) / Zorro…" at bounding box center [79, 53] width 135 height 82
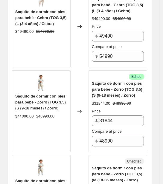
scroll to position [1383, 0]
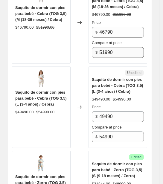
type input "33794"
drag, startPoint x: 115, startPoint y: 33, endPoint x: 108, endPoint y: 18, distance: 16.3
click at [64, 13] on div "Saquito de dormir con pies para bebé - Cebra (TOG 3,5) (M (18-36 meses) / Cebra…" at bounding box center [79, 23] width 135 height 82
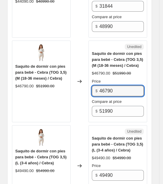
drag, startPoint x: 118, startPoint y: 10, endPoint x: 58, endPoint y: -6, distance: 62.2
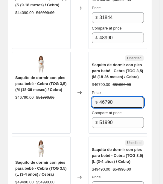
paste input "33794"
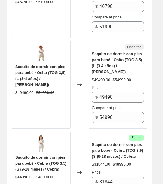
scroll to position [1125, 0]
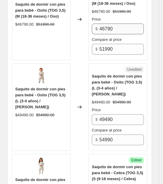
type input "33794"
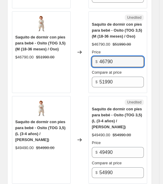
drag, startPoint x: 116, startPoint y: 13, endPoint x: 66, endPoint y: 10, distance: 50.0
click at [60, 11] on div "Saquito de dormir con pies para bebé - Osito (TOG 3,5) (M (18-36 meses) / Oso) …" at bounding box center [79, 52] width 135 height 82
paste input "33794"
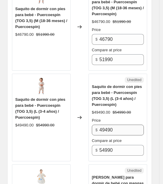
scroll to position [420, 0]
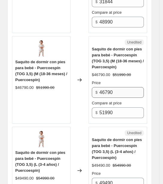
type input "33794"
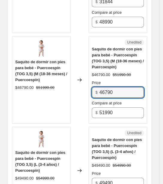
drag, startPoint x: 127, startPoint y: 85, endPoint x: 73, endPoint y: 72, distance: 55.2
click at [73, 72] on div "Saquito de dormir con pies para bebé - Puercoespín (TOG 3,5) (M (18-36 meses) /…" at bounding box center [79, 80] width 135 height 88
paste input "33794"
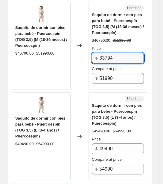
scroll to position [494, 0]
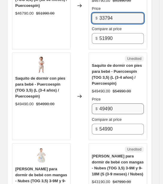
type input "33794"
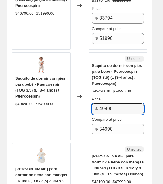
drag, startPoint x: 119, startPoint y: 102, endPoint x: 68, endPoint y: 80, distance: 55.9
click at [68, 80] on div "Saquito de dormir con pies para bebé - Puercoespín (TOG 3,5) (L (3-4 años) / Pu…" at bounding box center [79, 97] width 135 height 88
drag, startPoint x: 118, startPoint y: 101, endPoint x: 66, endPoint y: 87, distance: 54.1
click at [66, 87] on div "Saquito de dormir con pies para bebé - Puercoespín (TOG 3,5) (L (3-4 años) / Pu…" at bounding box center [79, 97] width 135 height 88
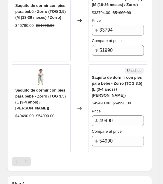
scroll to position [1610, 0]
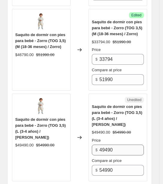
type input "35744"
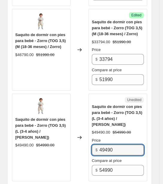
drag, startPoint x: 126, startPoint y: 121, endPoint x: 69, endPoint y: 100, distance: 60.9
click at [69, 100] on div "Saquito de dormir con pies para bebé - Zorro (TOG 3,5) (L (3-4 años) / Zorro) $…" at bounding box center [79, 138] width 135 height 88
paste input "35744"
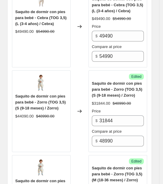
scroll to position [1460, 0]
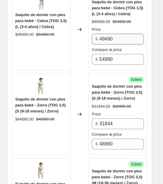
type input "35744"
drag, startPoint x: 117, startPoint y: 15, endPoint x: 66, endPoint y: 5, distance: 51.8
click at [66, 5] on div "Saquito de dormir con pies para bebé - Cebra (TOG 3,5) (L (3-4 años) / Cebra) $…" at bounding box center [79, 30] width 135 height 82
paste input "35744"
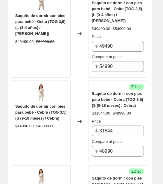
scroll to position [1161, 0]
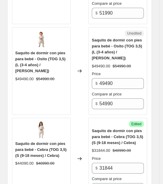
type input "35744"
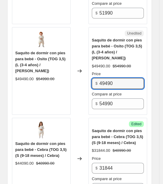
drag, startPoint x: 99, startPoint y: 57, endPoint x: 83, endPoint y: 52, distance: 16.8
click at [83, 52] on div "Saquito de dormir con pies para bebé - Osito (TOG 3,5) (L (3-4 años) / Oso) $49…" at bounding box center [79, 71] width 135 height 88
paste input "35744"
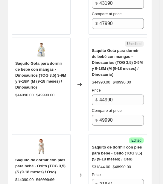
scroll to position [825, 0]
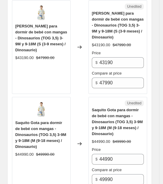
type input "35744"
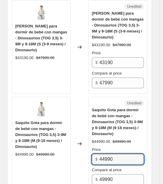
drag, startPoint x: 95, startPoint y: 131, endPoint x: 70, endPoint y: 123, distance: 26.4
click at [70, 123] on div "Saquito Gota para dormir de bebé con mangas - Dinosaurios (TOG 3,5) 3-9M y 9-18…" at bounding box center [79, 144] width 135 height 94
drag, startPoint x: 123, startPoint y: 142, endPoint x: 60, endPoint y: 127, distance: 64.9
click at [60, 127] on div "Saquito Gota para dormir de bebé con mangas - Dinosaurios (TOG 3,5) 3-9M y 9-18…" at bounding box center [79, 144] width 135 height 94
type input "32494"
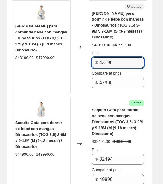
drag, startPoint x: 120, startPoint y: 46, endPoint x: 56, endPoint y: 36, distance: 64.2
click at [56, 36] on div "Saquito Gota para dormir de bebé con mangas - Dinosaurios (TOG 3,5) 3-9M y 9-18…" at bounding box center [79, 47] width 135 height 94
drag, startPoint x: 120, startPoint y: 46, endPoint x: 57, endPoint y: 41, distance: 63.3
click at [57, 41] on div "Saquito Gota para dormir de bebé con mangas - Dinosaurios (TOG 3,5) 3-9M y 9-18…" at bounding box center [79, 47] width 135 height 94
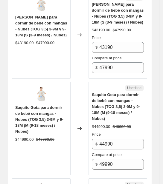
scroll to position [638, 0]
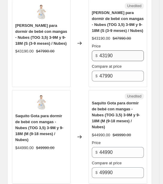
type input "31194"
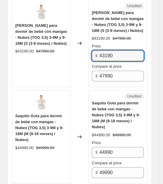
drag, startPoint x: 119, startPoint y: 46, endPoint x: 62, endPoint y: 35, distance: 58.7
click at [63, 34] on div "Saquito Gota para dormir de bebé con mangas - Nubes (TOG 3,5) 3-9M y 9-18M (S (…" at bounding box center [79, 44] width 135 height 88
paste input "31194"
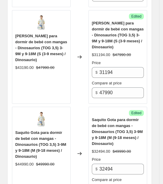
scroll to position [825, 0]
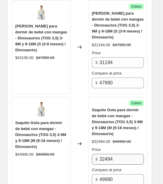
type input "31194"
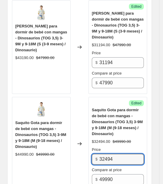
drag, startPoint x: 119, startPoint y: 144, endPoint x: 82, endPoint y: 131, distance: 39.3
click at [82, 130] on div "Saquito Gota para dormir de bebé con mangas - Dinosaurios (TOG 3,5) 3-9M y 9-18…" at bounding box center [79, 144] width 135 height 94
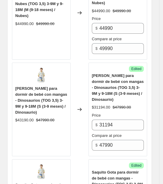
scroll to position [750, 0]
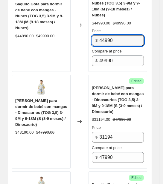
drag, startPoint x: 117, startPoint y: 23, endPoint x: 65, endPoint y: 12, distance: 52.5
click at [65, 12] on div "Saquito Gota para dormir de bebé con mangas - Nubes (TOG 3,5) 3-9M y 9-18M (M (…" at bounding box center [79, 25] width 135 height 94
paste input "32494"
type input "32494"
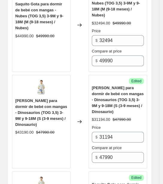
click at [70, 31] on div "Saquito Gota para dormir de bebé con mangas - Nubes (TOG 3,5) 3-9M y 9-18M (M (…" at bounding box center [41, 25] width 59 height 94
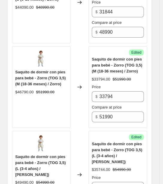
scroll to position [1684, 0]
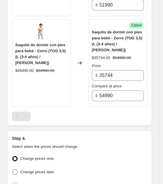
click at [16, 170] on span at bounding box center [14, 172] width 5 height 5
click at [13, 170] on input "Change prices later" at bounding box center [12, 170] width 0 height 0
radio input "true"
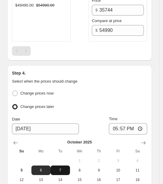
scroll to position [1797, 0]
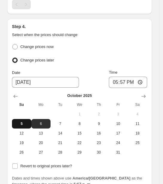
click at [22, 122] on span "5" at bounding box center [21, 124] width 15 height 5
type input "[DATE]"
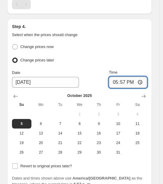
drag, startPoint x: 130, startPoint y: 53, endPoint x: 126, endPoint y: 51, distance: 4.0
click at [126, 77] on input "17:57" at bounding box center [128, 82] width 38 height 11
type input "20:00"
click at [121, 43] on ul "Change prices now Change prices later" at bounding box center [79, 54] width 135 height 22
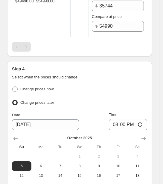
scroll to position [1831, 0]
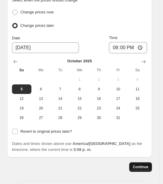
click at [143, 165] on span "Continue" at bounding box center [141, 167] width 16 height 5
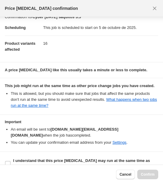
scroll to position [12, 0]
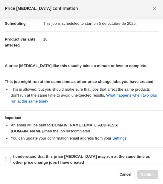
click at [9, 156] on label "I understand that this price [MEDICAL_DATA] may run at the same time as other p…" at bounding box center [81, 160] width 153 height 14
click at [9, 157] on input "I understand that this price [MEDICAL_DATA] may run at the same time as other p…" at bounding box center [7, 159] width 5 height 5
checkbox input "true"
click at [148, 175] on span "Confirm" at bounding box center [148, 174] width 14 height 5
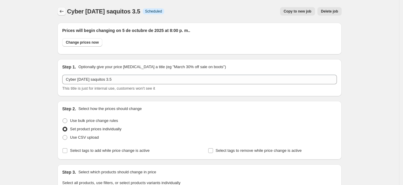
click at [62, 11] on icon "Price change jobs" at bounding box center [62, 11] width 6 height 6
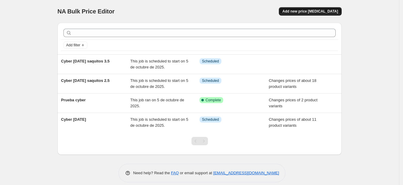
click at [166, 12] on span "Add new price [MEDICAL_DATA]" at bounding box center [310, 11] width 56 height 5
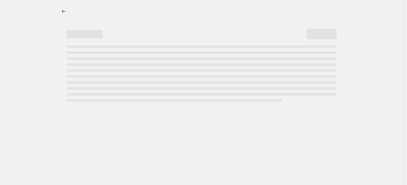
select select "percentage"
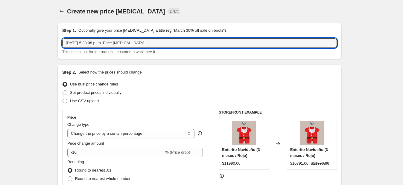
drag, startPoint x: 130, startPoint y: 39, endPoint x: 24, endPoint y: 22, distance: 107.5
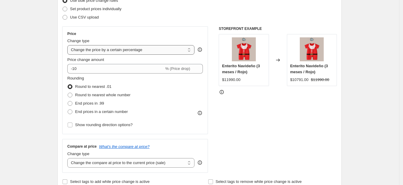
scroll to position [74, 0]
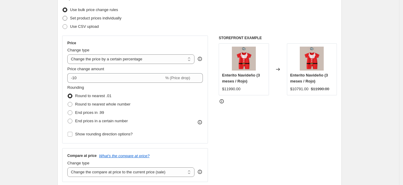
type input "Cyber 6 de [DATE] Accesorios"
click at [68, 16] on span at bounding box center [64, 18] width 5 height 5
click at [63, 16] on input "Set product prices individually" at bounding box center [62, 16] width 0 height 0
radio input "true"
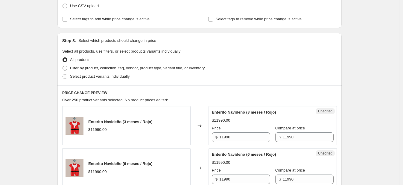
scroll to position [112, 0]
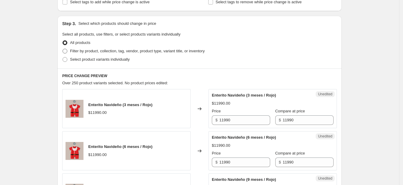
click at [66, 49] on span at bounding box center [64, 51] width 5 height 5
click at [63, 49] on input "Filter by product, collection, tag, vendor, product type, variant title, or inv…" at bounding box center [62, 49] width 0 height 0
radio input "true"
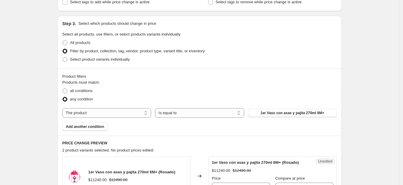
click at [127, 104] on div "Products must match: all conditions any condition The product The product's col…" at bounding box center [199, 105] width 274 height 51
click at [125, 109] on select "The product The product's collection The product's tag The product's vendor The…" at bounding box center [106, 113] width 89 height 10
select select "collection"
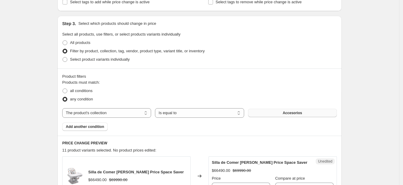
click at [166, 115] on button "Accesorios" at bounding box center [292, 113] width 89 height 8
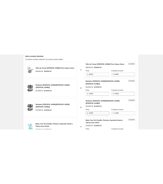
scroll to position [261, 0]
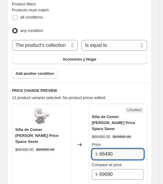
drag, startPoint x: 122, startPoint y: 140, endPoint x: 93, endPoint y: 134, distance: 29.6
click at [93, 134] on div "Unedited Silla de Comer Fisher Price Space Saver $66490.00 $69990.00 Price $ 66…" at bounding box center [117, 145] width 59 height 82
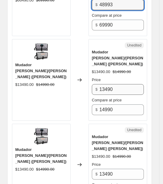
type input "48993"
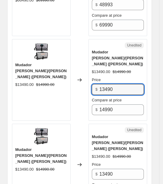
drag, startPoint x: 132, startPoint y: 65, endPoint x: 71, endPoint y: 57, distance: 61.4
click at [72, 62] on div "Mudador Mickey/Minnie (Mickey) $13490.00 $14990.00 Changed to Unedited Mudador …" at bounding box center [79, 80] width 135 height 82
drag, startPoint x: 121, startPoint y: 70, endPoint x: 68, endPoint y: 67, distance: 53.3
click at [68, 65] on div "Mudador Mickey/Minnie (Mickey) $13490.00 $14990.00 Changed to Unedited Mudador …" at bounding box center [79, 80] width 135 height 82
type input "8994"
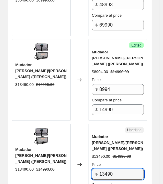
drag, startPoint x: 124, startPoint y: 151, endPoint x: 77, endPoint y: 139, distance: 48.9
click at [77, 138] on div "Mudador Mickey/Minnie (Minnie) $13490.00 $14990.00 Changed to Unedited Mudador …" at bounding box center [79, 165] width 135 height 82
paste input "8994"
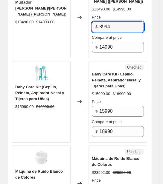
scroll to position [560, 0]
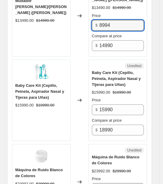
type input "8994"
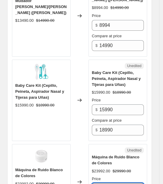
drag, startPoint x: 120, startPoint y: 165, endPoint x: 97, endPoint y: 169, distance: 23.1
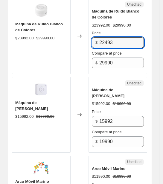
scroll to position [710, 0]
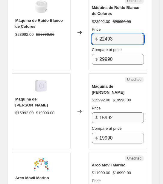
type input "22493"
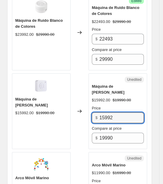
drag, startPoint x: 119, startPoint y: 84, endPoint x: 63, endPoint y: 64, distance: 59.6
click at [63, 74] on div "Máquina de Ruido Blanco $15992.00 $19990.00 Changed to Unedited Máquina de Ruid…" at bounding box center [79, 112] width 135 height 76
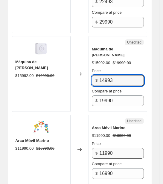
type input "14993"
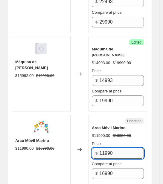
drag, startPoint x: 117, startPoint y: 121, endPoint x: 107, endPoint y: 119, distance: 10.6
click at [107, 148] on input "11990" at bounding box center [121, 153] width 45 height 11
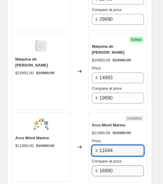
scroll to position [822, 0]
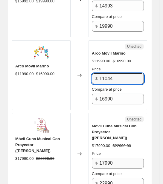
type input "11044"
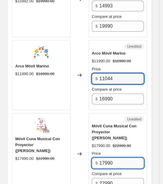
click at [121, 158] on input "17990" at bounding box center [121, 163] width 45 height 11
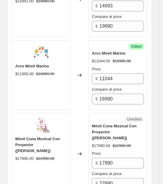
click at [140, 123] on div "Móvil Cuna Musical Con Proyector ([PERSON_NAME])" at bounding box center [118, 132] width 52 height 18
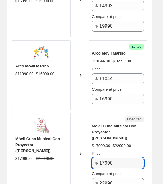
drag, startPoint x: 118, startPoint y: 126, endPoint x: 66, endPoint y: 134, distance: 52.3
click at [66, 134] on div "Móvil Cuna Musical Con Proyector (Rosa) $17990.00 $22990.00 Changed to Unedited…" at bounding box center [79, 154] width 135 height 82
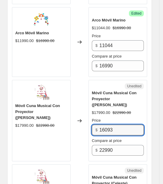
scroll to position [897, 0]
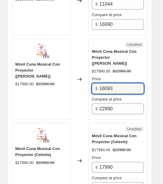
type input "16093"
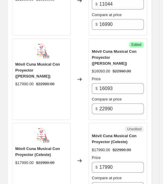
click at [91, 123] on div "Unedited Móvil Cuna Musical Con Proyector (Celeste) $17990.00 $22990.00 Price $…" at bounding box center [117, 161] width 59 height 76
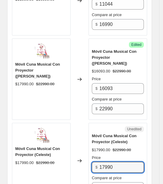
drag, startPoint x: 119, startPoint y: 129, endPoint x: 75, endPoint y: 135, distance: 44.4
click at [75, 135] on div "Móvil Cuna Musical Con Proyector (Celeste) $17990.00 $22990.00 Changed to Unedi…" at bounding box center [79, 161] width 135 height 76
type input "16093"
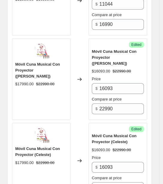
click at [75, 136] on div "Changed to" at bounding box center [80, 161] width 18 height 76
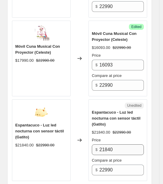
scroll to position [1009, 0]
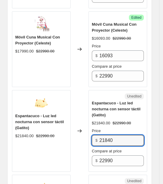
drag, startPoint x: 103, startPoint y: 100, endPoint x: 60, endPoint y: 101, distance: 43.1
click at [60, 101] on div "Espantacuco - Luz led nocturna con sensor táctil (Gatito) $21840.00 $22990.00 C…" at bounding box center [79, 131] width 135 height 82
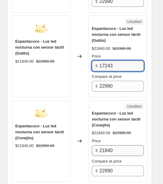
type input "17243"
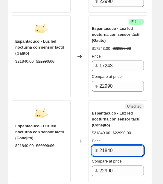
drag, startPoint x: 123, startPoint y: 109, endPoint x: 76, endPoint y: 108, distance: 46.9
click at [76, 108] on div "Espantacuco - Luz led nocturna con sensor táctil (Conejito) $21840.00 $22990.00…" at bounding box center [79, 141] width 135 height 82
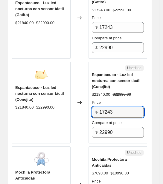
scroll to position [1158, 0]
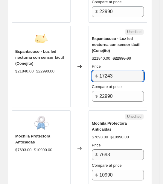
type input "17243"
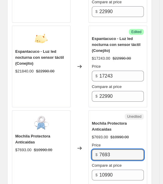
drag, startPoint x: 114, startPoint y: 112, endPoint x: 81, endPoint y: 112, distance: 33.5
click at [81, 113] on div "Mochila Protectora Anticaidas $7693.00 $10990.00 Changed to Unedited Mochila Pr…" at bounding box center [79, 149] width 135 height 76
type input "5495"
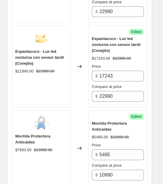
click at [68, 120] on div "Mochila Protectora Anticaidas $7693.00 $10990.00" at bounding box center [41, 149] width 59 height 76
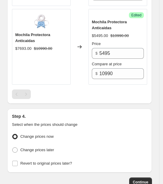
scroll to position [1264, 0]
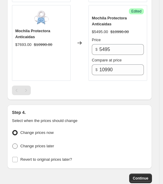
click at [34, 144] on span "Change prices later" at bounding box center [37, 146] width 34 height 4
click at [13, 144] on input "Change prices later" at bounding box center [12, 144] width 0 height 0
radio input "true"
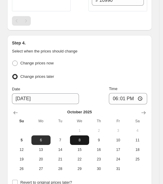
scroll to position [1338, 0]
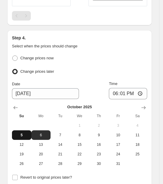
click at [24, 131] on button "5" at bounding box center [21, 136] width 19 height 10
type input "[DATE]"
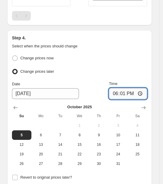
click at [126, 88] on input "18:01" at bounding box center [128, 93] width 38 height 11
type input "20:00"
click at [137, 54] on div "Change prices now" at bounding box center [79, 58] width 135 height 9
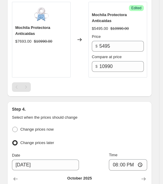
scroll to position [1373, 0]
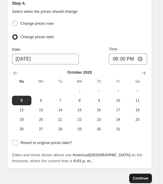
click at [146, 176] on span "Continue" at bounding box center [141, 178] width 16 height 5
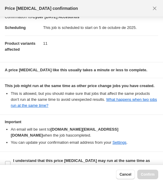
scroll to position [12, 0]
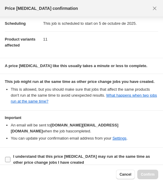
click at [6, 157] on input "I understand that this price [MEDICAL_DATA] may run at the same time as other p…" at bounding box center [7, 159] width 5 height 5
checkbox input "true"
click at [144, 177] on span "Confirm" at bounding box center [148, 174] width 14 height 5
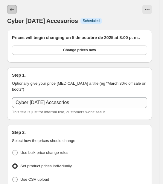
click at [13, 8] on icon "Price change jobs" at bounding box center [12, 10] width 6 height 6
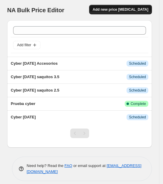
click at [136, 11] on span "Add new price [MEDICAL_DATA]" at bounding box center [121, 9] width 56 height 5
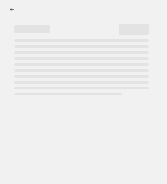
select select "percentage"
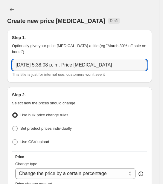
drag, startPoint x: 96, startPoint y: 57, endPoint x: 16, endPoint y: 43, distance: 81.7
click at [16, 43] on div "Step 1. Optionally give your price change job a title (eg "March 30% off sale o…" at bounding box center [79, 56] width 135 height 43
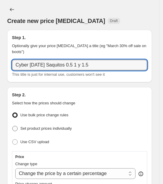
type input "Cyber 6 de Oct 25 Saquitos 0.5 1 y 1.5"
click at [20, 126] on span "Set product prices individually" at bounding box center [45, 128] width 51 height 4
click at [13, 126] on input "Set product prices individually" at bounding box center [12, 126] width 0 height 0
radio input "true"
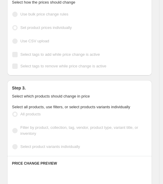
scroll to position [112, 0]
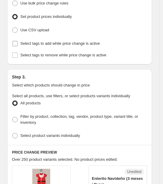
click at [15, 41] on input "Select tags to add while price change is active" at bounding box center [14, 43] width 5 height 5
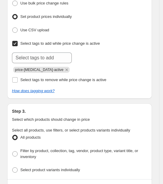
click at [15, 41] on input "Select tags to add while price change is active" at bounding box center [14, 43] width 5 height 5
checkbox input "false"
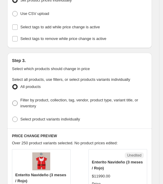
scroll to position [187, 0]
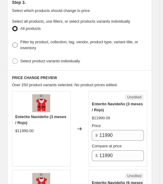
click at [12, 35] on div "Step 3. Select which products should change in price Select all products, use f…" at bounding box center [79, 33] width 145 height 76
click at [15, 42] on span at bounding box center [14, 44] width 5 height 5
click at [13, 42] on input "Filter by product, collection, tag, vendor, product type, variant title, or inv…" at bounding box center [12, 42] width 0 height 0
radio input "true"
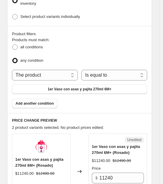
scroll to position [261, 0]
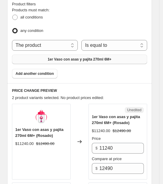
click at [104, 57] on span "1er Vaso con asas y pajita 270ml 6M+" at bounding box center [80, 59] width 64 height 5
click at [62, 40] on select "The product The product's collection The product's tag The product's vendor The…" at bounding box center [45, 45] width 66 height 11
select select "collection"
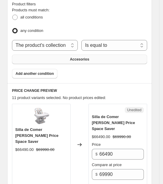
click at [57, 55] on button "Accesorios" at bounding box center [79, 60] width 135 height 10
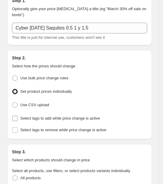
scroll to position [224, 0]
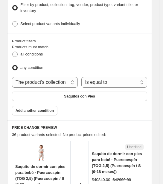
click at [46, 94] on div "Products must match: all conditions any condition The product The product's col…" at bounding box center [79, 79] width 135 height 71
click at [48, 92] on button "Saquitos con Pies" at bounding box center [79, 97] width 135 height 10
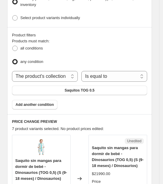
scroll to position [336, 0]
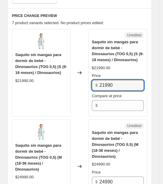
drag, startPoint x: 123, startPoint y: 75, endPoint x: 72, endPoint y: 56, distance: 54.5
click at [72, 56] on div "Saquito sin mangas para dormir de bebé - Dinosaurios (TOG 0,5) (S (9-18 meses) …" at bounding box center [79, 73] width 135 height 88
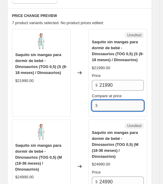
click at [119, 100] on input "Compare at price" at bounding box center [121, 105] width 45 height 11
paste input "21990"
type input "21990"
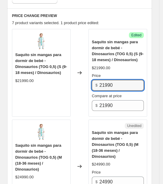
drag, startPoint x: 119, startPoint y: 80, endPoint x: 90, endPoint y: 67, distance: 32.0
click at [90, 67] on div "Saquito sin mangas para dormir de bebé - Dinosaurios (TOG 0,5) (S (9-18 meses) …" at bounding box center [79, 73] width 135 height 88
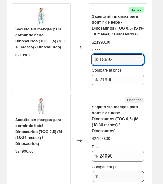
scroll to position [374, 0]
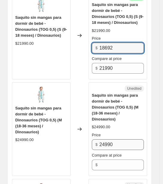
type input "18692"
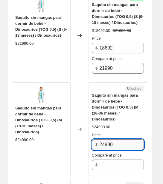
click at [112, 140] on input "24990" at bounding box center [121, 145] width 45 height 11
drag, startPoint x: 118, startPoint y: 131, endPoint x: 85, endPoint y: 120, distance: 34.8
click at [85, 120] on div "Saquito sin mangas para dormir de bebé - Dinosaurios (TOG 0,5) (M (18-36 meses)…" at bounding box center [79, 130] width 135 height 94
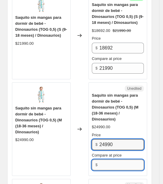
click at [115, 160] on input "Compare at price" at bounding box center [121, 165] width 45 height 11
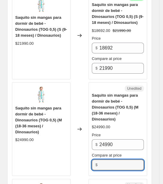
paste input "24990"
type input "24990"
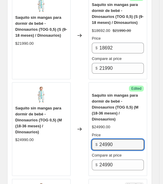
drag, startPoint x: 117, startPoint y: 129, endPoint x: 83, endPoint y: 117, distance: 35.5
click at [83, 117] on div "Saquito sin mangas para dormir de bebé - Dinosaurios (TOG 0,5) (M (18-36 meses)…" at bounding box center [79, 130] width 135 height 94
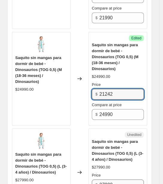
scroll to position [485, 0]
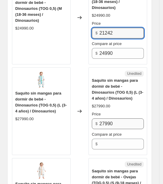
type input "21242"
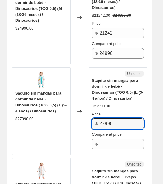
drag, startPoint x: 114, startPoint y: 105, endPoint x: 87, endPoint y: 99, distance: 28.5
click at [78, 91] on div "Saquito sin mangas para dormir de bebé - Dinosaurios (TOG 0,5) (L (3-4 años) / …" at bounding box center [79, 112] width 135 height 88
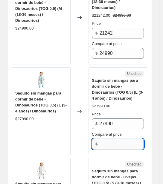
click at [116, 139] on input "Compare at price" at bounding box center [121, 144] width 45 height 11
paste input "27990"
type input "27990"
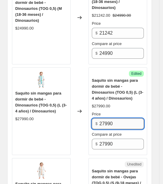
click at [118, 119] on input "27990" at bounding box center [121, 124] width 45 height 11
drag, startPoint x: 118, startPoint y: 108, endPoint x: 88, endPoint y: 96, distance: 32.6
click at [88, 96] on div "Saquito sin mangas para dormir de bebé - Dinosaurios (TOG 0,5) (L (3-4 años) / …" at bounding box center [79, 112] width 135 height 88
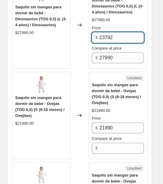
scroll to position [560, 0]
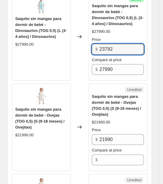
drag, startPoint x: 121, startPoint y: 33, endPoint x: 66, endPoint y: 25, distance: 55.6
click at [66, 25] on div "Saquito sin mangas para dormir de bebé - Dinosaurios (TOG 0,5) (L (3-4 años) / …" at bounding box center [79, 37] width 135 height 88
type input "23792"
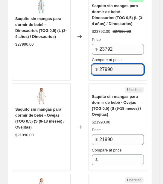
drag, startPoint x: 128, startPoint y: 52, endPoint x: 63, endPoint y: 88, distance: 74.3
click at [63, 89] on div "Saquito sin mangas para dormir de bebé - Dinosaurios (TOG 0,5) (S (9-18 meses) …" at bounding box center [79, 121] width 135 height 633
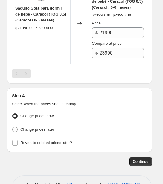
scroll to position [785, 0]
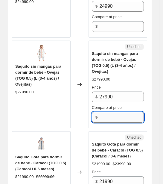
click at [121, 112] on input "Compare at price" at bounding box center [121, 117] width 45 height 11
paste input "27990"
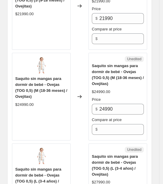
scroll to position [673, 0]
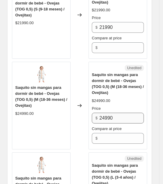
type input "27990"
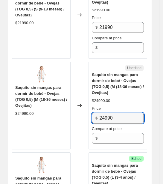
drag, startPoint x: 122, startPoint y: 97, endPoint x: 86, endPoint y: 90, distance: 36.9
click at [84, 88] on div "Saquito sin mangas para dormir de bebé - Ovejas (TOG 0,5) (M (18-36 meses) / Ov…" at bounding box center [79, 106] width 135 height 88
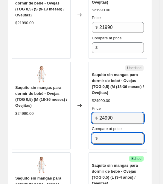
click at [120, 133] on input "Compare at price" at bounding box center [121, 138] width 45 height 11
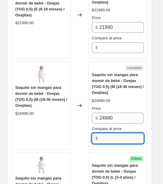
paste input "24990"
type input "24990"
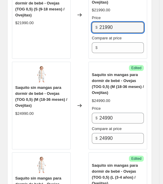
drag, startPoint x: 119, startPoint y: 11, endPoint x: 83, endPoint y: 11, distance: 36.5
click at [74, 1] on div "Saquito sin mangas para dormir de bebé - Ovejas (TOG 0,5) (S (9-18 meses) / Ove…" at bounding box center [79, 15] width 135 height 88
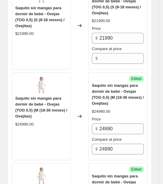
click at [111, 49] on div "Unedited Saquito sin mangas para dormir de bebé - Ovejas (TOG 0,5) (S (9-18 mes…" at bounding box center [117, 26] width 59 height 88
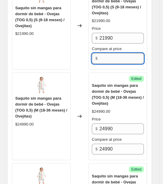
click at [110, 53] on input "Compare at price" at bounding box center [121, 58] width 45 height 11
paste input "21990"
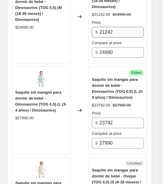
scroll to position [475, 0]
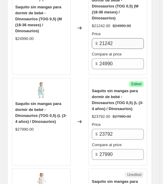
type input "21990"
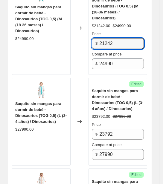
drag, startPoint x: 117, startPoint y: 29, endPoint x: 76, endPoint y: 19, distance: 41.8
click at [76, 19] on div "Saquito sin mangas para dormir de bebé - Dinosaurios (TOG 0,5) (M (18-36 meses)…" at bounding box center [79, 28] width 135 height 94
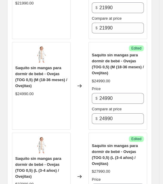
scroll to position [737, 0]
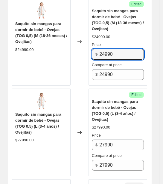
drag, startPoint x: 115, startPoint y: 37, endPoint x: 58, endPoint y: 20, distance: 59.8
click at [58, 20] on div "Saquito sin mangas para dormir de bebé - Ovejas (TOG 0,5) (M (18-36 meses) / Ov…" at bounding box center [79, 42] width 135 height 88
paste input "1242"
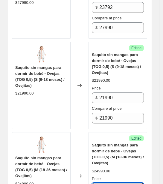
scroll to position [587, 0]
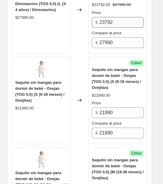
type input "21242"
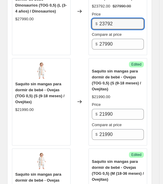
drag, startPoint x: 123, startPoint y: 9, endPoint x: 71, endPoint y: 9, distance: 52.3
click at [71, 8] on div "Saquito sin mangas para dormir de bebé - Dinosaurios (TOG 0,5) (L (3-4 años) / …" at bounding box center [79, 11] width 135 height 88
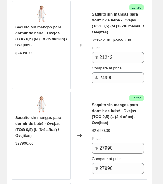
scroll to position [735, 0]
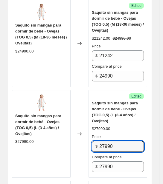
drag, startPoint x: 123, startPoint y: 131, endPoint x: 78, endPoint y: 129, distance: 45.5
click at [78, 129] on div "Saquito sin mangas para dormir de bebé - Ovejas (TOG 0,5) (L (3-4 años) / Oveji…" at bounding box center [79, 134] width 135 height 88
paste input "3792"
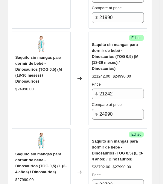
scroll to position [361, 0]
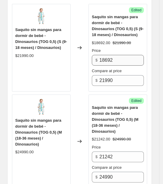
type input "23792"
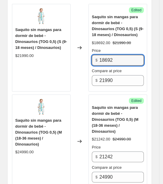
drag, startPoint x: 122, startPoint y: 53, endPoint x: 73, endPoint y: 58, distance: 49.9
click at [71, 54] on div "Saquito sin mangas para dormir de bebé - Dinosaurios (TOG 0,5) (S (9-18 meses) …" at bounding box center [79, 48] width 135 height 88
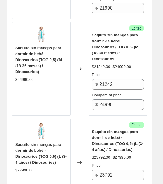
scroll to position [586, 0]
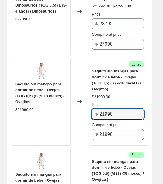
drag, startPoint x: 124, startPoint y: 101, endPoint x: 68, endPoint y: 85, distance: 58.4
click at [68, 85] on div "Saquito sin mangas para dormir de bebé - Ovejas (TOG 0,5) (S (9-18 meses) / Ove…" at bounding box center [79, 102] width 135 height 88
paste input "18692"
type input "18692"
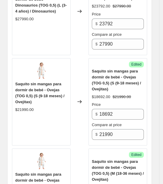
click at [84, 58] on div "Changed to" at bounding box center [80, 102] width 18 height 88
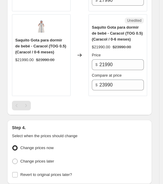
scroll to position [941, 0]
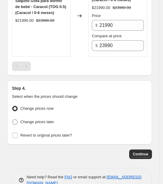
click at [17, 120] on span at bounding box center [14, 122] width 5 height 5
click at [13, 120] on input "Change prices later" at bounding box center [12, 120] width 0 height 0
radio input "true"
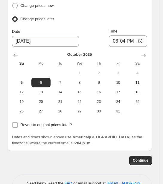
scroll to position [1051, 0]
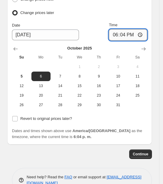
click at [128, 29] on input "18:04" at bounding box center [128, 34] width 38 height 11
type input "20:00"
click at [25, 74] on span "5" at bounding box center [21, 76] width 15 height 5
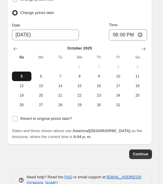
type input "[DATE]"
click at [142, 152] on span "Continue" at bounding box center [141, 154] width 16 height 5
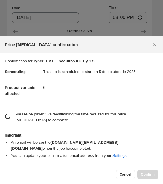
scroll to position [0, 0]
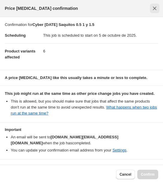
click at [151, 8] on button "Close" at bounding box center [155, 9] width 10 height 10
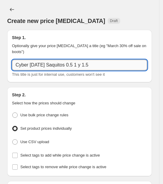
drag, startPoint x: 100, startPoint y: 61, endPoint x: 83, endPoint y: 58, distance: 17.7
click at [83, 60] on input "Cyber 6 de Oct 25 Saquitos 0.5 1 y 1.5" at bounding box center [79, 65] width 135 height 11
type input "Cyber 6 de [DATE] Saquitos 0.5"
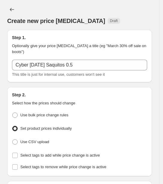
click at [25, 75] on div "Step 1. Optionally give your price change job a title (eg "March 30% off sale o…" at bounding box center [79, 56] width 145 height 53
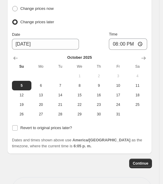
scroll to position [1051, 0]
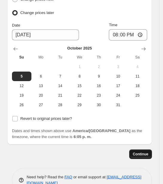
click at [146, 152] on span "Continue" at bounding box center [141, 154] width 16 height 5
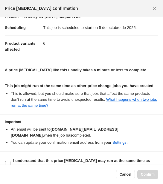
scroll to position [12, 0]
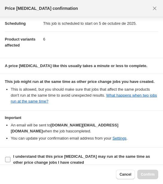
click at [9, 157] on input "I understand that this price [MEDICAL_DATA] may run at the same time as other p…" at bounding box center [7, 159] width 5 height 5
checkbox input "true"
click at [146, 175] on span "Confirm" at bounding box center [148, 174] width 14 height 5
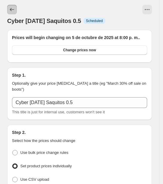
click at [13, 11] on icon "Price change jobs" at bounding box center [12, 10] width 6 height 6
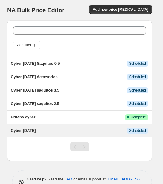
click at [24, 130] on span "Cyber 6 de Oct 25" at bounding box center [23, 131] width 25 height 4
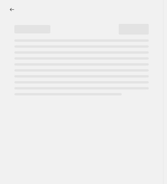
select select "collection"
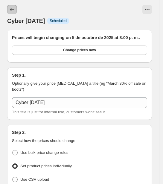
click at [10, 13] on button "Price change jobs" at bounding box center [12, 10] width 10 height 10
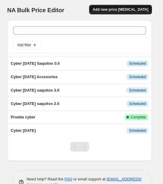
click at [124, 9] on span "Add new price [MEDICAL_DATA]" at bounding box center [121, 9] width 56 height 5
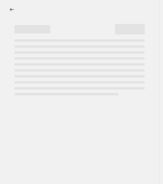
select select "percentage"
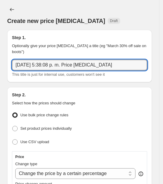
drag, startPoint x: 110, startPoint y: 57, endPoint x: -28, endPoint y: 47, distance: 137.9
click at [0, 47] on html "Home Settings Plans Skip to content Create new price change job. This page is r…" at bounding box center [81, 92] width 163 height 184
type input "Cyber 6 de [DATE] Mantitas"
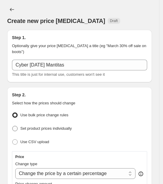
click at [54, 126] on span "Set product prices individually" at bounding box center [45, 129] width 51 height 6
click at [13, 126] on input "Set product prices individually" at bounding box center [12, 126] width 0 height 0
radio input "true"
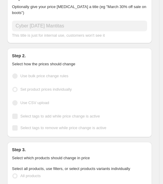
scroll to position [112, 0]
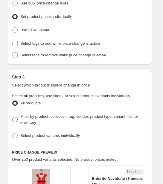
click at [43, 114] on span "Filter by product, collection, tag, vendor, product type, variant title, or inv…" at bounding box center [83, 120] width 127 height 12
click at [13, 117] on input "Filter by product, collection, tag, vendor, product type, variant title, or inv…" at bounding box center [12, 117] width 0 height 0
radio input "true"
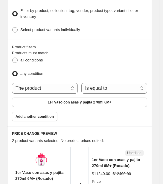
scroll to position [261, 0]
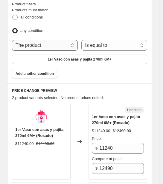
click at [51, 40] on select "The product The product's collection The product's tag The product's vendor The…" at bounding box center [45, 45] width 66 height 11
select select "collection"
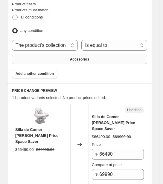
click at [80, 57] on span "Accesorios" at bounding box center [79, 59] width 19 height 5
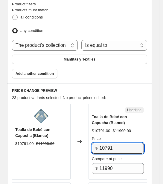
drag, startPoint x: 136, startPoint y: 135, endPoint x: 80, endPoint y: 142, distance: 55.8
click at [80, 143] on div "Toalla de Bebé con Capucha (Blanco) $10791.00 $11990.00 Changed to Unedited Toa…" at bounding box center [79, 142] width 135 height 76
drag, startPoint x: 120, startPoint y: 137, endPoint x: 79, endPoint y: 144, distance: 41.7
click at [79, 144] on div "Toalla de Bebé con Capucha (Blanco) $10791.00 $11990.00 Changed to Unedited Toa…" at bounding box center [79, 142] width 135 height 76
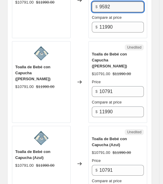
scroll to position [411, 0]
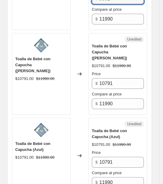
type input "9592"
click at [123, 74] on div "Price $ 10791 Compare at price $ 11990" at bounding box center [118, 90] width 52 height 38
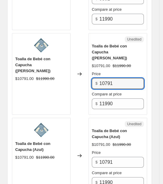
drag, startPoint x: 123, startPoint y: 72, endPoint x: 83, endPoint y: 88, distance: 43.2
click at [84, 83] on div "Toalla de Bebé con Capucha (Rosa) $10791.00 $11990.00 Changed to Unedited Toall…" at bounding box center [79, 74] width 135 height 82
paste input "9592"
type input "9592"
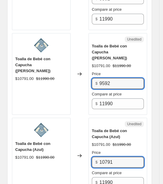
drag, startPoint x: 116, startPoint y: 147, endPoint x: 67, endPoint y: 138, distance: 49.7
click at [67, 138] on div "Toalla de Bebé con Capucha (Azul) $10791.00 $11990.00 Changed to Unedited Toall…" at bounding box center [79, 156] width 135 height 76
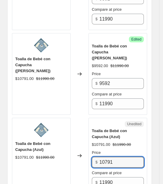
paste input "9592"
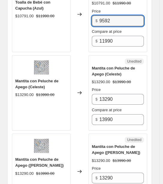
scroll to position [560, 0]
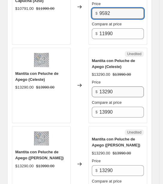
type input "9592"
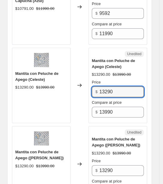
drag, startPoint x: 126, startPoint y: 74, endPoint x: 72, endPoint y: 101, distance: 60.4
click at [72, 101] on div "Mantita con Peluche de Apego (Celeste) $13290.00 $13990.00 Changed to Unedited …" at bounding box center [79, 86] width 135 height 76
type input "9094"
drag, startPoint x: 106, startPoint y: 85, endPoint x: 115, endPoint y: 73, distance: 15.1
click at [109, 82] on div "Price $ 9094 Compare at price $ 13990" at bounding box center [118, 99] width 52 height 38
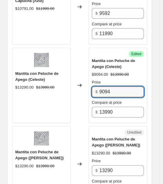
drag, startPoint x: 118, startPoint y: 74, endPoint x: 76, endPoint y: 103, distance: 50.7
click at [77, 103] on div "Mantita con Peluche de Apego (Celeste) $13290.00 $13990.00 Changed to Success E…" at bounding box center [79, 86] width 135 height 76
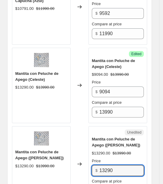
drag, startPoint x: 115, startPoint y: 157, endPoint x: 94, endPoint y: 150, distance: 22.7
click at [94, 166] on div "$ 13290" at bounding box center [118, 171] width 52 height 11
paste input "9094"
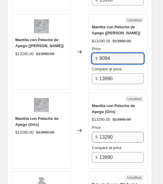
type input "9094"
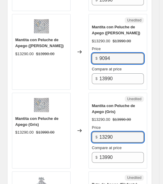
drag, startPoint x: 120, startPoint y: 123, endPoint x: 82, endPoint y: 121, distance: 37.4
click at [82, 121] on div "Mantita con Peluche de Apego (Gris) $13290.00 $13990.00 Changed to Unedited Man…" at bounding box center [79, 131] width 135 height 76
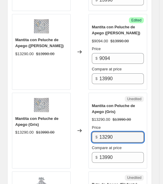
paste input "9094"
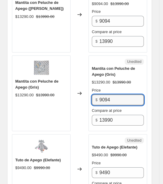
scroll to position [785, 0]
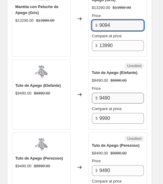
type input "9094"
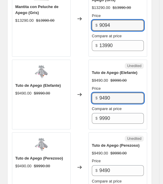
drag, startPoint x: 122, startPoint y: 84, endPoint x: 69, endPoint y: 108, distance: 58.2
click at [69, 108] on div "Tuto de Apego (Elefante) $9490.00 $9990.00 Changed to Unedited Tuto de Apego (E…" at bounding box center [79, 95] width 135 height 70
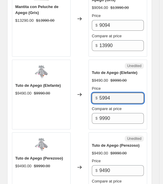
drag, startPoint x: 117, startPoint y: 82, endPoint x: 72, endPoint y: 84, distance: 44.9
click at [72, 84] on div "Tuto de Apego (Elefante) $9490.00 $9990.00 Changed to Unedited Tuto de Apego (E…" at bounding box center [79, 95] width 135 height 70
type input "5994"
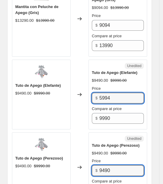
drag, startPoint x: 115, startPoint y: 157, endPoint x: 88, endPoint y: 151, distance: 27.7
click at [88, 152] on div "Tuto de Apego (Perezoso) $9490.00 $9990.00 Changed to Unedited Tuto de Apego (P…" at bounding box center [79, 168] width 135 height 70
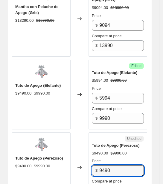
paste input "5994"
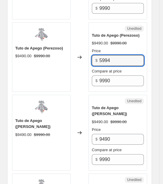
scroll to position [897, 0]
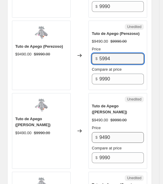
type input "5994"
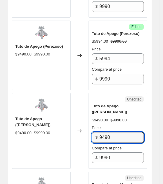
drag, startPoint x: 110, startPoint y: 119, endPoint x: 91, endPoint y: 114, distance: 20.1
click at [91, 114] on div "Unedited Tuto de Apego (Conejo Rosa) $9490.00 $9990.00 Price $ 9490 Compare at …" at bounding box center [117, 131] width 59 height 76
paste input "5994"
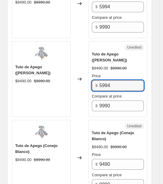
scroll to position [971, 0]
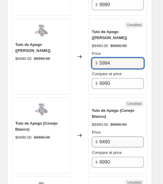
type input "5994"
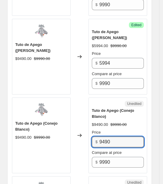
drag, startPoint x: 115, startPoint y: 119, endPoint x: 68, endPoint y: 104, distance: 49.5
click at [68, 104] on div "Tuto de Apego (Conejo Blanco) $9490.00 $9990.00 Changed to Unedited Tuto de Ape…" at bounding box center [79, 136] width 135 height 76
paste input "5994"
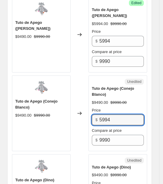
scroll to position [1046, 0]
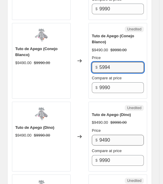
type input "5994"
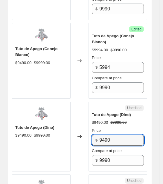
drag, startPoint x: 116, startPoint y: 122, endPoint x: 85, endPoint y: 115, distance: 31.2
click at [85, 116] on div "Tuto de Apego (Dino) $9490.00 $9990.00 Changed to Unedited Tuto de Apego (Dino)…" at bounding box center [79, 137] width 135 height 70
paste input "5994"
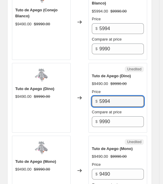
scroll to position [1121, 0]
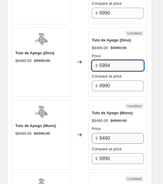
type input "5994"
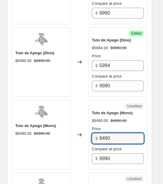
drag, startPoint x: 117, startPoint y: 119, endPoint x: 88, endPoint y: 114, distance: 29.3
click at [88, 114] on div "Tuto de Apego (Mono) $9490.00 $9990.00 Changed to Unedited Tuto de Apego (Mono)…" at bounding box center [79, 135] width 135 height 70
paste input "5994"
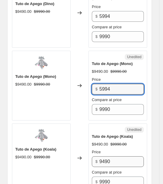
scroll to position [1195, 0]
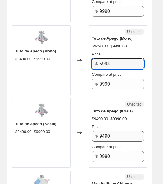
type input "5994"
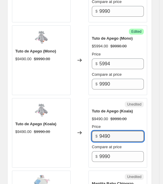
drag, startPoint x: 117, startPoint y: 110, endPoint x: 96, endPoint y: 105, distance: 21.2
click at [96, 124] on div "Price $ 9490" at bounding box center [118, 133] width 52 height 18
paste input "5994"
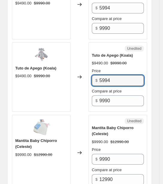
scroll to position [1308, 0]
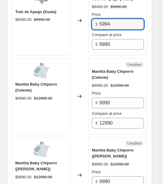
type input "5994"
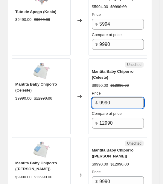
drag, startPoint x: 126, startPoint y: 84, endPoint x: 75, endPoint y: 85, distance: 51.1
click at [75, 85] on div "Mantita Baby Chiporro (Celeste) $9990.00 $12990.00 Changed to Unedited Mantita …" at bounding box center [79, 97] width 135 height 76
drag, startPoint x: 124, startPoint y: 77, endPoint x: 87, endPoint y: 86, distance: 38.4
click at [83, 80] on div "Mantita Baby Chiporro (Celeste) $9990.00 $12990.00 Changed to Unedited Mantita …" at bounding box center [79, 97] width 135 height 76
type input "6495"
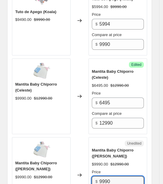
drag, startPoint x: 122, startPoint y: 156, endPoint x: 82, endPoint y: 145, distance: 41.9
click at [82, 145] on div "Mantita Baby Chiporro (Rosa) $9990.00 $12990.00 Changed to Unedited Mantita Bab…" at bounding box center [79, 176] width 135 height 76
paste input "6495"
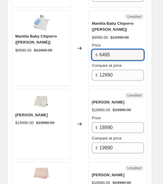
scroll to position [1457, 0]
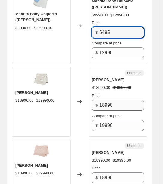
type input "6495"
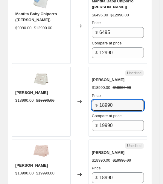
drag, startPoint x: 125, startPoint y: 83, endPoint x: 70, endPoint y: 71, distance: 56.4
click at [70, 71] on div "Mantita Oveja $18990.00 $19990.00 Changed to Unedited Mantita Oveja $18990.00 $…" at bounding box center [79, 102] width 135 height 70
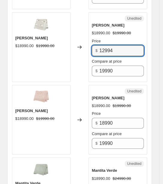
scroll to position [1532, 0]
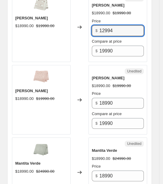
drag, startPoint x: 116, startPoint y: 7, endPoint x: 84, endPoint y: 9, distance: 31.5
click at [83, 7] on div "Mantita Oveja $18990.00 $19990.00 Changed to Unedited Mantita Oveja $18990.00 $…" at bounding box center [79, 27] width 135 height 70
type input "12994"
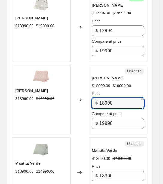
drag, startPoint x: 127, startPoint y: 84, endPoint x: 66, endPoint y: 66, distance: 62.9
click at [65, 65] on div "Mantita Rosa $18990.00 $19990.00 Changed to Unedited Mantita Rosa $18990.00 $19…" at bounding box center [79, 100] width 135 height 70
paste input "2994"
type input "12994"
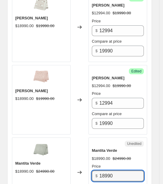
drag, startPoint x: 112, startPoint y: 152, endPoint x: 75, endPoint y: 141, distance: 38.9
click at [75, 141] on div "Mantita Verde $18990.00 $24990.00 Changed to Unedited Mantita Verde $18990.00 $…" at bounding box center [79, 173] width 135 height 70
paste input "2994"
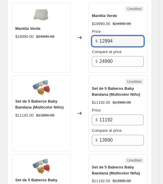
scroll to position [1681, 0]
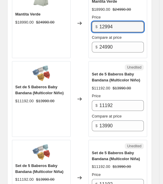
type input "12994"
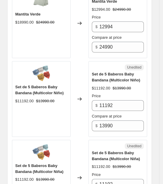
click at [126, 143] on div "Unedited" at bounding box center [118, 146] width 52 height 6
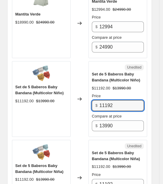
drag, startPoint x: 130, startPoint y: 81, endPoint x: 68, endPoint y: 106, distance: 66.7
click at [68, 106] on div "Set de 5 Baberos Baby Bandana (Multicolor Niño) $11192.00 $13990.00 Changed to …" at bounding box center [79, 99] width 135 height 76
drag, startPoint x: 120, startPoint y: 80, endPoint x: 74, endPoint y: 81, distance: 47.0
click at [74, 81] on div "Set de 5 Baberos Baby Bandana (Multicolor Niño) $11192.00 $13990.00 Changed to …" at bounding box center [79, 99] width 135 height 76
type input "9793"
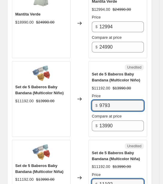
drag, startPoint x: 118, startPoint y: 160, endPoint x: 85, endPoint y: 161, distance: 33.5
click at [85, 161] on div "Set de 5 Baberos Baby Bandana (Multicolor Niña) $11192.00 $13990.00 Changed to …" at bounding box center [79, 178] width 135 height 76
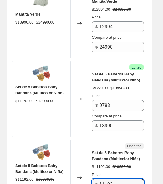
paste input "9793"
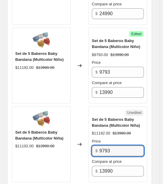
scroll to position [1794, 0]
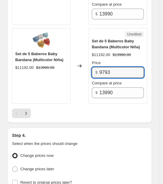
type input "9793"
click at [114, 133] on h2 "Step 4." at bounding box center [79, 136] width 135 height 6
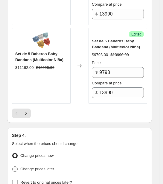
click at [16, 167] on span at bounding box center [14, 169] width 5 height 5
click at [13, 167] on input "Change prices later" at bounding box center [12, 167] width 0 height 0
radio input "true"
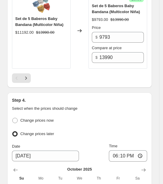
scroll to position [1868, 0]
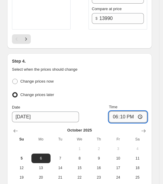
click at [128, 112] on input "18:10" at bounding box center [128, 117] width 38 height 11
type input "20:00"
click at [142, 77] on ul "Change prices now Change prices later" at bounding box center [79, 88] width 135 height 22
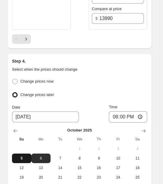
click at [19, 154] on button "5" at bounding box center [21, 159] width 19 height 10
type input "[DATE]"
click at [130, 58] on div "Step 4. Select when the prices should change Change prices now Change prices la…" at bounding box center [79, 140] width 135 height 164
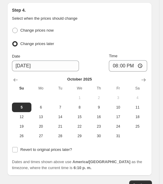
scroll to position [1943, 0]
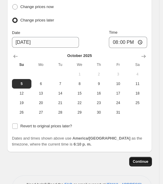
click at [137, 157] on button "Continue" at bounding box center [140, 162] width 23 height 10
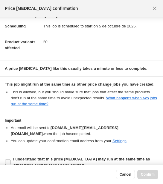
scroll to position [12, 0]
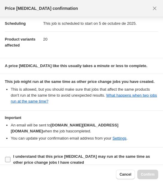
click at [13, 155] on b "I understand that this price [MEDICAL_DATA] may run at the same time as other p…" at bounding box center [81, 160] width 137 height 10
click at [10, 157] on input "I understand that this price [MEDICAL_DATA] may run at the same time as other p…" at bounding box center [7, 159] width 5 height 5
checkbox input "true"
click at [154, 175] on span "Confirm" at bounding box center [148, 174] width 14 height 5
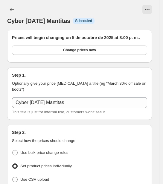
click at [17, 9] on div at bounding box center [12, 10] width 11 height 10
click at [12, 10] on icon "Price change jobs" at bounding box center [12, 10] width 6 height 6
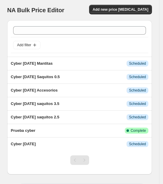
click at [127, 2] on div "NA Bulk Price Editor. This page is ready NA Bulk Price Editor Add new price cha…" at bounding box center [79, 10] width 145 height 20
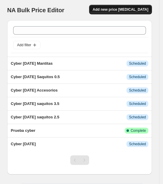
click at [124, 10] on span "Add new price [MEDICAL_DATA]" at bounding box center [121, 9] width 56 height 5
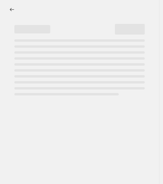
select select "percentage"
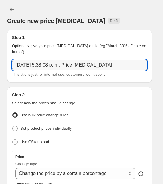
drag, startPoint x: 109, startPoint y: 60, endPoint x: -17, endPoint y: 16, distance: 133.2
click at [0, 16] on html "Home Settings Plans Skip to content Create new price change job. This page is r…" at bounding box center [81, 92] width 163 height 184
type input "Cyber 6 de oct 25 Pijamas pt1"
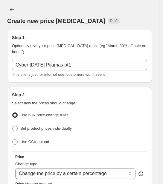
click at [56, 116] on ul "Use bulk price change rules Set product prices individually Use CSV upload" at bounding box center [79, 129] width 135 height 36
click at [53, 126] on span "Set product prices individually" at bounding box center [45, 128] width 51 height 4
click at [13, 126] on input "Set product prices individually" at bounding box center [12, 126] width 0 height 0
radio input "true"
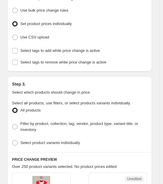
scroll to position [149, 0]
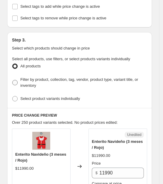
click at [25, 77] on span "Filter by product, collection, tag, vendor, product type, variant title, or inv…" at bounding box center [79, 82] width 118 height 10
click at [13, 80] on input "Filter by product, collection, tag, vendor, product type, variant title, or inv…" at bounding box center [12, 80] width 0 height 0
radio input "true"
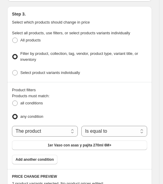
scroll to position [187, 0]
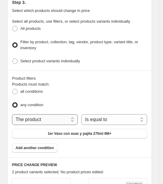
click at [30, 114] on select "The product The product's collection The product's tag The product's vendor The…" at bounding box center [45, 119] width 66 height 11
select select "collection"
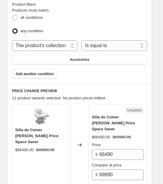
scroll to position [261, 0]
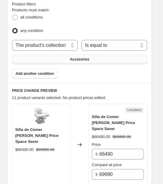
click at [95, 55] on button "Accesorios" at bounding box center [79, 60] width 135 height 10
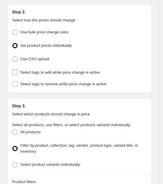
scroll to position [74, 0]
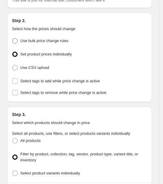
click at [16, 38] on span at bounding box center [14, 40] width 5 height 5
click at [13, 38] on input "Use bulk price change rules" at bounding box center [12, 38] width 0 height 0
radio input "true"
select select "percentage"
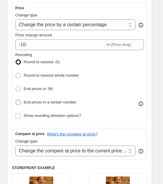
scroll to position [112, 0]
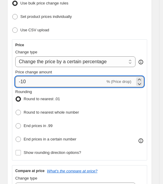
click at [36, 77] on input "-10" at bounding box center [60, 82] width 90 height 11
type input "-1"
type input "-50"
click at [106, 30] on div "Step 2. Select how the prices should change Use bulk price change rules Set pro…" at bounding box center [79, 141] width 135 height 323
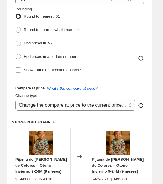
scroll to position [187, 0]
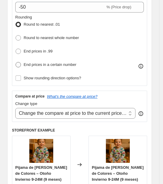
click at [18, 62] on span at bounding box center [18, 64] width 5 height 5
click at [16, 62] on input "End prices in a certain number" at bounding box center [16, 62] width 0 height 0
radio input "true"
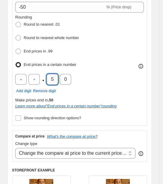
click at [52, 74] on input "5" at bounding box center [52, 79] width 11 height 11
type input "9"
click at [86, 56] on div "Rounding Round to nearest .01 Round to nearest whole number End prices in .99 E…" at bounding box center [79, 41] width 129 height 55
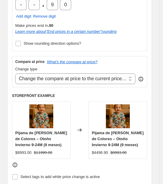
scroll to position [261, 0]
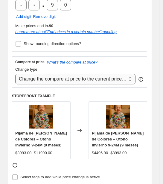
click at [81, 74] on select "Change the compare at price to the current price (sale) Change the compare at p…" at bounding box center [75, 79] width 120 height 11
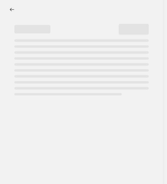
select select "percentage"
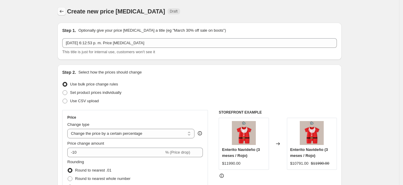
click at [63, 11] on icon "Price change jobs" at bounding box center [62, 11] width 6 height 6
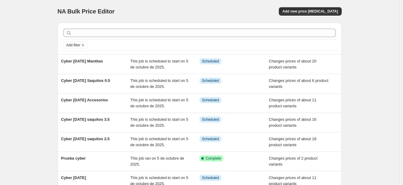
click at [166, 6] on div "NA Bulk Price Editor. This page is ready NA Bulk Price Editor Add new price [ME…" at bounding box center [199, 11] width 284 height 23
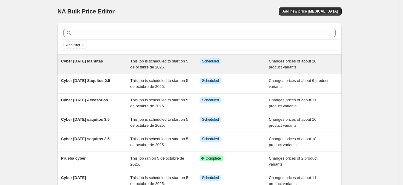
drag, startPoint x: 114, startPoint y: 60, endPoint x: 61, endPoint y: 60, distance: 52.9
click at [61, 60] on div "Cyber 6 de oct 25 Mantitas This job is scheduled to start on 5 de octubre de 20…" at bounding box center [199, 64] width 284 height 19
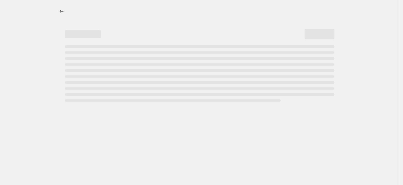
select select "collection"
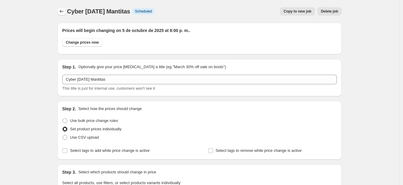
click at [66, 15] on button "Price change jobs" at bounding box center [61, 11] width 8 height 8
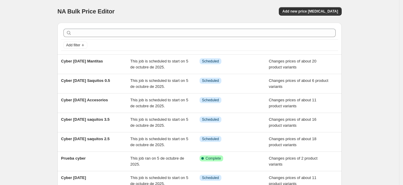
drag, startPoint x: 116, startPoint y: 58, endPoint x: 41, endPoint y: 60, distance: 74.5
click at [41, 60] on div "NA Bulk Price Editor. This page is ready NA Bulk Price Editor Add new price cha…" at bounding box center [199, 125] width 399 height 250
copy span "Cyber [DATE] Mantitas"
click at [166, 11] on span "Add new price [MEDICAL_DATA]" at bounding box center [310, 11] width 56 height 5
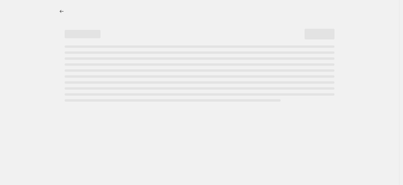
select select "percentage"
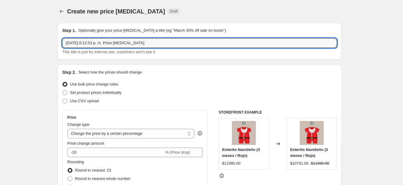
drag, startPoint x: 145, startPoint y: 43, endPoint x: 53, endPoint y: 26, distance: 93.3
paste input "Cyber [DATE] Mantitas"
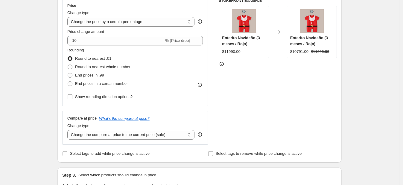
scroll to position [149, 0]
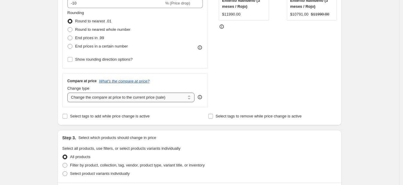
type input "Cyber [DATE] Mantitas"
click at [127, 100] on select "Change the compare at price to the current price (sale) Change the compare at p…" at bounding box center [130, 98] width 127 height 10
select select "no_change"
click at [69, 93] on select "Change the compare at price to the current price (sale) Change the compare at p…" at bounding box center [130, 98] width 127 height 10
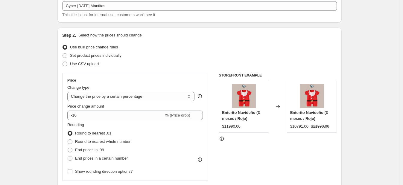
scroll to position [0, 0]
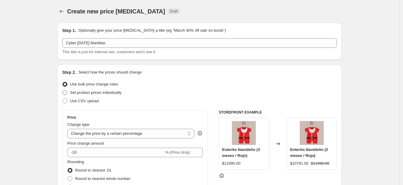
click at [78, 94] on span "Set product prices individually" at bounding box center [95, 92] width 51 height 4
click at [63, 91] on input "Set product prices individually" at bounding box center [62, 90] width 0 height 0
radio input "true"
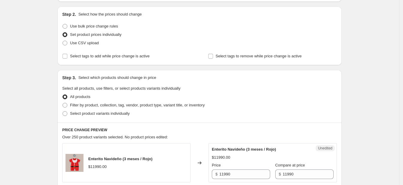
scroll to position [74, 0]
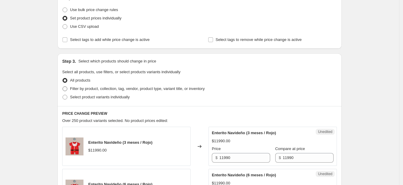
click at [105, 88] on span "Filter by product, collection, tag, vendor, product type, variant title, or inv…" at bounding box center [137, 88] width 135 height 4
click at [63, 87] on input "Filter by product, collection, tag, vendor, product type, variant title, or inv…" at bounding box center [62, 86] width 0 height 0
radio input "true"
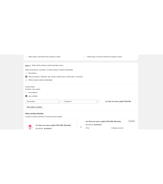
scroll to position [149, 0]
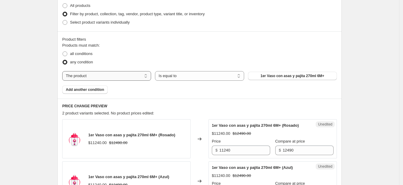
click at [143, 79] on select "The product The product's collection The product's tag The product's vendor The…" at bounding box center [106, 76] width 89 height 10
select select "collection"
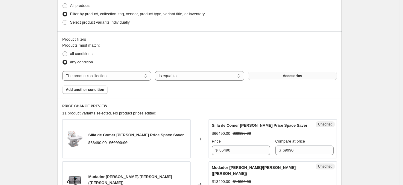
click at [166, 77] on button "Accesorios" at bounding box center [292, 76] width 89 height 8
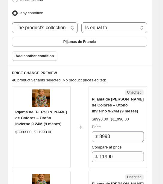
scroll to position [299, 0]
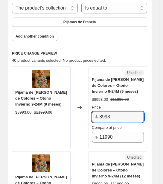
drag, startPoint x: 114, startPoint y: 109, endPoint x: 63, endPoint y: 102, distance: 51.9
click at [63, 102] on div "Pijama de Franela Autitos de Colores – Otoño Invierno 9-24M (9 meses) $8993.00 …" at bounding box center [79, 108] width 135 height 82
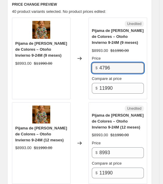
scroll to position [374, 0]
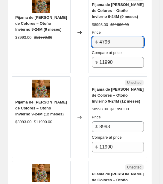
drag, startPoint x: 119, startPoint y: 35, endPoint x: 62, endPoint y: 28, distance: 56.5
click at [62, 28] on div "Pijama de Franela Autitos de Colores – Otoño Invierno 9-24M (9 meses) $8993.00 …" at bounding box center [79, 33] width 135 height 82
type input "4796"
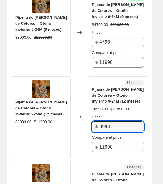
drag, startPoint x: 97, startPoint y: 111, endPoint x: 66, endPoint y: 104, distance: 31.6
click at [66, 104] on div "Pijama de Franela Autitos de Colores – Otoño Invierno 9-24M (12 meses) $8993.00…" at bounding box center [79, 118] width 135 height 82
paste input "4796"
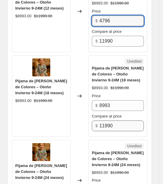
scroll to position [485, 0]
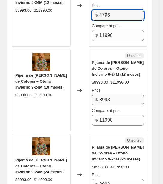
type input "4796"
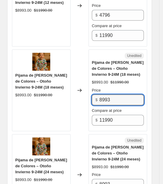
drag, startPoint x: 112, startPoint y: 94, endPoint x: 87, endPoint y: 91, distance: 25.6
click at [85, 89] on div "Pijama de Franela Autitos de Colores – Otoño Invierno 9-24M (18 meses) $8993.00…" at bounding box center [79, 91] width 135 height 82
paste input "4796"
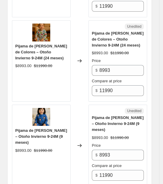
scroll to position [635, 0]
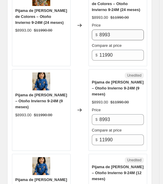
type input "4796"
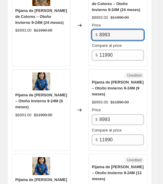
drag, startPoint x: 116, startPoint y: 25, endPoint x: 68, endPoint y: 31, distance: 48.2
click at [67, 29] on div "Pijama de Franela Autitos de Colores – Otoño Invierno 9-24M (24 meses) $8993.00…" at bounding box center [79, 26] width 135 height 82
paste input "4796"
type input "4796"
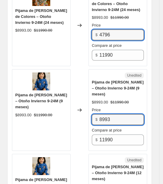
drag, startPoint x: 114, startPoint y: 113, endPoint x: 86, endPoint y: 106, distance: 28.3
click at [86, 106] on div "Pijama de Franela León Azul – Otoño Invierno 9-24M (9 meses) $8993.00 $11990.00…" at bounding box center [79, 110] width 135 height 82
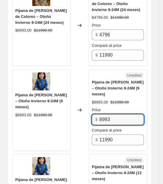
paste input "4796"
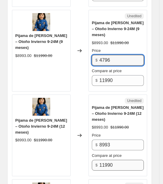
scroll to position [747, 0]
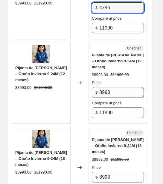
type input "4796"
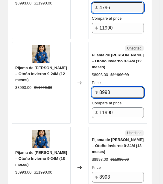
drag, startPoint x: 111, startPoint y: 84, endPoint x: 62, endPoint y: 73, distance: 49.7
click at [62, 73] on div "Pijama de Franela León Azul – Otoño Invierno 9-24M (12 meses) $8993.00 $11990.0…" at bounding box center [79, 83] width 135 height 82
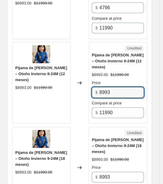
paste input "4796"
type input "4796"
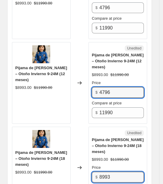
drag, startPoint x: 107, startPoint y: 163, endPoint x: 86, endPoint y: 155, distance: 22.6
click at [87, 156] on div "Pijama de Franela León Azul – Otoño Invierno 9-24M (18 meses) $8993.00 $11990.0…" at bounding box center [79, 168] width 135 height 82
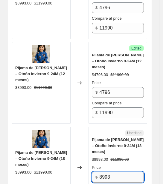
paste input "4796"
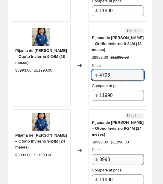
scroll to position [859, 0]
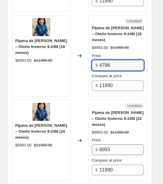
type input "4796"
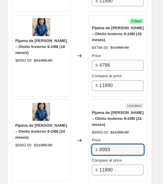
drag, startPoint x: 115, startPoint y: 141, endPoint x: 67, endPoint y: 127, distance: 50.1
click at [67, 128] on div "Pijama de Franela León Azul – Otoño Invierno 9-24M (24 meses) $8993.00 $11990.0…" at bounding box center [79, 141] width 135 height 82
paste input "4796"
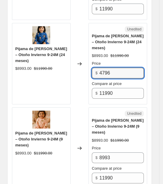
scroll to position [1009, 0]
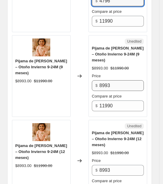
type input "4796"
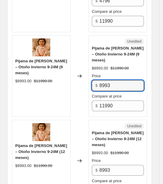
drag, startPoint x: 115, startPoint y: 72, endPoint x: 68, endPoint y: 69, distance: 47.3
click at [63, 65] on div "Pijama de Franela Ositos Rosa – Otoño Invierno 9-24M (9 meses) $8993.00 $11990.…" at bounding box center [79, 76] width 135 height 82
paste input "4796"
type input "4796"
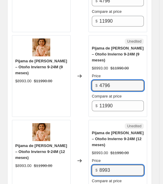
drag, startPoint x: 105, startPoint y: 155, endPoint x: 76, endPoint y: 146, distance: 30.0
click at [76, 146] on div "Pijama de Franela Ositos Rosa – Otoño Invierno 9-24M (12 meses) $8993.00 $11990…" at bounding box center [79, 161] width 135 height 82
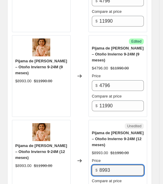
paste input "4796"
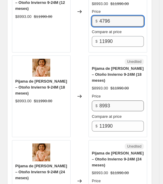
type input "4796"
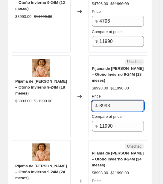
drag, startPoint x: 112, startPoint y: 99, endPoint x: 81, endPoint y: 93, distance: 31.4
click at [79, 90] on div "Pijama de Franela Ositos Rosa – Otoño Invierno 9-24M (18 meses) $8993.00 $11990…" at bounding box center [79, 97] width 135 height 82
paste input "4796"
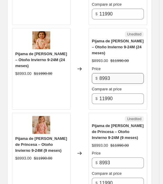
type input "4796"
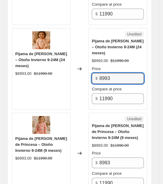
drag, startPoint x: 114, startPoint y: 66, endPoint x: 65, endPoint y: 70, distance: 49.5
click at [65, 62] on div "Pijama de Franela Ositos Rosa – Otoño Invierno 9-24M (24 meses) $8993.00 $11990…" at bounding box center [79, 69] width 135 height 82
paste input "4796"
type input "4796"
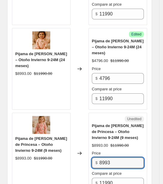
drag, startPoint x: 117, startPoint y: 151, endPoint x: 75, endPoint y: 140, distance: 43.1
click at [75, 140] on div "Pijama de Franela Rosado de Princesa – Otoño Invierno 9-24M (9 meses) $8993.00 …" at bounding box center [79, 154] width 135 height 82
paste input "4796"
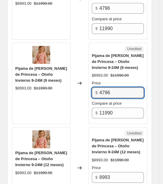
scroll to position [1420, 0]
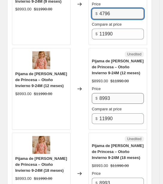
type input "4796"
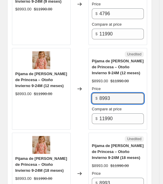
drag, startPoint x: 113, startPoint y: 90, endPoint x: 72, endPoint y: 81, distance: 41.7
click at [72, 81] on div "Pijama de Franela Rosado de Princesa – Otoño Invierno 9-24M (12 meses) $8993.00…" at bounding box center [79, 89] width 135 height 82
paste input "4796"
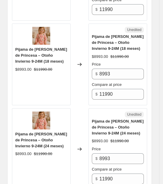
scroll to position [1532, 0]
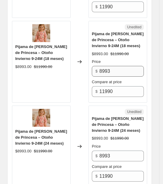
type input "4796"
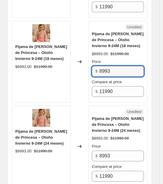
drag, startPoint x: 116, startPoint y: 61, endPoint x: 64, endPoint y: 62, distance: 51.4
click at [62, 59] on div "Pijama de Franela Rosado de Princesa – Otoño Invierno 9-24M (18 meses) $8993.00…" at bounding box center [79, 62] width 135 height 82
paste input "4796"
type input "4796"
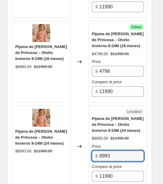
drag, startPoint x: 124, startPoint y: 149, endPoint x: 64, endPoint y: 135, distance: 61.6
click at [61, 134] on div "Pijama de Franela Rosado de Princesa – Otoño Invierno 9-24M (24 meses) $8993.00…" at bounding box center [79, 147] width 135 height 82
paste input "4796"
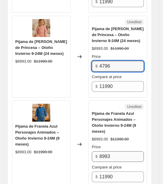
scroll to position [1644, 0]
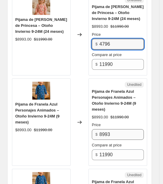
type input "4796"
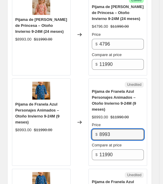
drag, startPoint x: 115, startPoint y: 124, endPoint x: 74, endPoint y: 115, distance: 41.8
click at [61, 109] on div "Pijama de Franela Azul Personajes Animados – Otoño Invierno 9-24M (9 meses) $89…" at bounding box center [79, 123] width 135 height 88
paste input "4796"
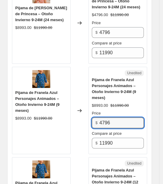
scroll to position [1756, 0]
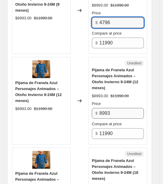
type input "4796"
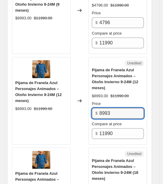
drag, startPoint x: 117, startPoint y: 106, endPoint x: 91, endPoint y: 112, distance: 26.5
click at [75, 101] on div "Pijama de Franela Azul Personajes Animados – Otoño Invierno 9-24M (12 meses) $8…" at bounding box center [79, 101] width 135 height 88
paste input "4796"
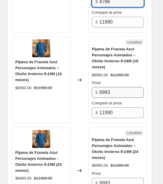
type input "4796"
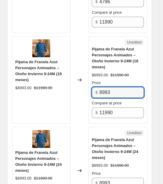
drag, startPoint x: 111, startPoint y: 81, endPoint x: 71, endPoint y: 78, distance: 40.2
click at [69, 74] on div "Pijama de Franela Azul Personajes Animados – Otoño Invierno 9-24M (18 meses) $8…" at bounding box center [79, 80] width 135 height 88
paste input "4796"
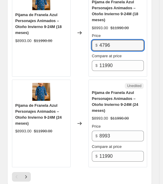
scroll to position [1980, 0]
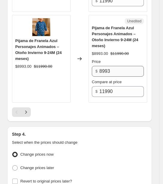
type input "4796"
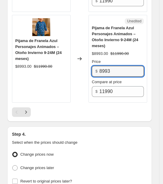
drag, startPoint x: 110, startPoint y: 57, endPoint x: 58, endPoint y: 50, distance: 52.2
click at [58, 50] on div "Pijama de Franela Azul Personajes Animados – Otoño Invierno 9-24M (24 meses) $8…" at bounding box center [79, 59] width 135 height 88
paste input "4796"
type input "4796"
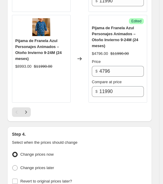
click at [60, 108] on div at bounding box center [79, 113] width 135 height 10
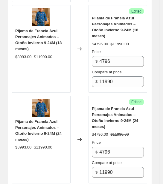
scroll to position [2031, 0]
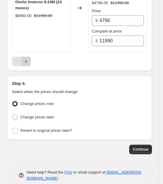
click at [29, 57] on button "Next" at bounding box center [26, 62] width 10 height 10
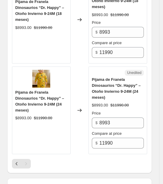
scroll to position [1919, 0]
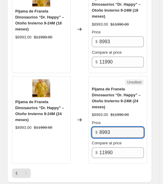
drag, startPoint x: 86, startPoint y: 114, endPoint x: 79, endPoint y: 111, distance: 7.7
click at [79, 111] on div "Pijama de Franela Dinosaurios “Dr. Happy” – Otoño Invierno 9-24M (24 meses) $89…" at bounding box center [79, 120] width 135 height 88
paste input "4796"
type input "4796"
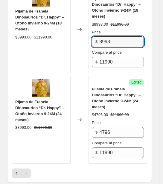
drag, startPoint x: 97, startPoint y: 25, endPoint x: 65, endPoint y: 24, distance: 31.7
click at [66, 24] on div "Pijama de Franela Dinosaurios “Dr. Happy” – Otoño Invierno 9-24M (18 meses) $89…" at bounding box center [79, 29] width 135 height 88
paste input "4796"
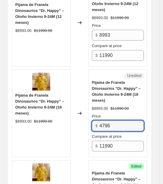
scroll to position [1807, 0]
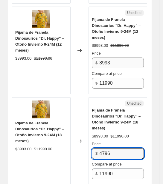
type input "4796"
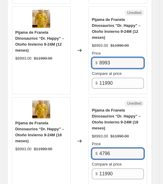
drag, startPoint x: 115, startPoint y: 49, endPoint x: 71, endPoint y: 38, distance: 45.6
click at [71, 38] on div "Pijama de Franela Dinosaurios “Dr. Happy” – Otoño Invierno 9-24M (12 meses) $89…" at bounding box center [79, 51] width 135 height 88
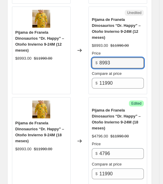
paste input "4796"
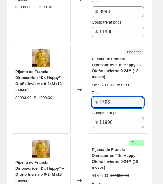
scroll to position [1657, 0]
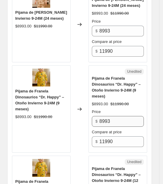
type input "4796"
drag, startPoint x: 114, startPoint y: 111, endPoint x: 76, endPoint y: 100, distance: 39.5
click at [76, 100] on div "Pijama de Franela Dinosaurios “Dr. Happy” – Otoño Invierno 9-24M (9 meses) $899…" at bounding box center [79, 109] width 135 height 88
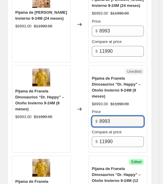
paste input "4796"
type input "4796"
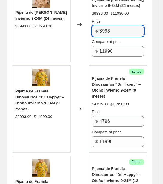
drag, startPoint x: 110, startPoint y: 16, endPoint x: 60, endPoint y: 7, distance: 51.0
click at [60, 7] on div "Pijama de Franela Ositos Rosa Suave - Otoño Invierno 9-24M (24 meses) $8993.00 …" at bounding box center [79, 25] width 135 height 76
paste input "4796"
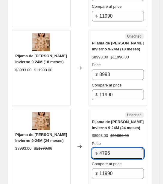
scroll to position [1508, 0]
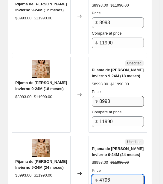
type input "4796"
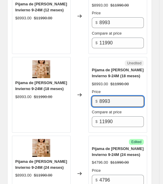
drag, startPoint x: 115, startPoint y: 86, endPoint x: 71, endPoint y: 75, distance: 45.6
click at [71, 75] on div "Pijama de Franela Ositos Rosa Suave - Otoño Invierno 9-24M (18 meses) $8993.00 …" at bounding box center [79, 95] width 135 height 76
paste input "4796"
type input "4796"
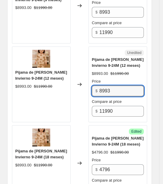
drag, startPoint x: 76, startPoint y: -5, endPoint x: 41, endPoint y: -8, distance: 35.4
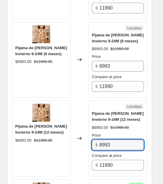
paste input "4796"
type input "4796"
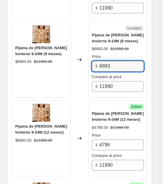
drag, startPoint x: 95, startPoint y: 33, endPoint x: 60, endPoint y: 28, distance: 35.1
click at [60, 27] on div "Pijama de Franela Ositos Rosa Suave - Otoño Invierno 9-24M (9 meses) $8993.00 $…" at bounding box center [79, 60] width 135 height 76
paste input "4796"
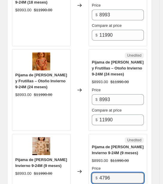
type input "4796"
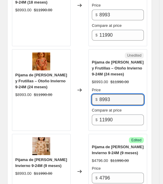
drag, startPoint x: 94, startPoint y: 61, endPoint x: 74, endPoint y: 57, distance: 21.1
click at [69, 55] on div "Pijama de Franela Rosa Conejitos y Frutillas – Otoño Invierno 9-24M (24 meses) …" at bounding box center [79, 90] width 135 height 82
paste input "4796"
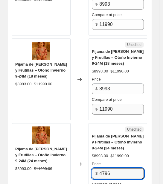
scroll to position [1198, 0]
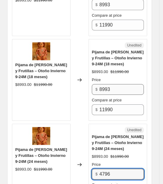
type input "4796"
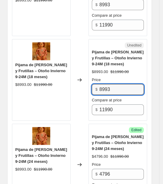
drag, startPoint x: 114, startPoint y: 53, endPoint x: 61, endPoint y: 42, distance: 53.4
click at [61, 42] on div "Pijama de Franela Rosa Conejitos y Frutillas – Otoño Invierno 9-24M (18 meses) …" at bounding box center [79, 80] width 135 height 82
paste input "4796"
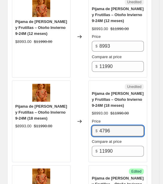
scroll to position [1086, 0]
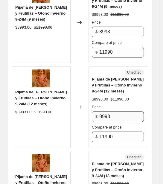
type input "4796"
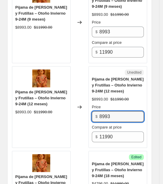
drag, startPoint x: 115, startPoint y: 81, endPoint x: 72, endPoint y: 71, distance: 44.8
click at [72, 71] on div "Pijama de Franela Rosa Conejitos y Frutillas – Otoño Invierno 9-24M (12 meses) …" at bounding box center [79, 107] width 135 height 82
paste input "4796"
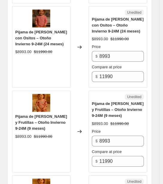
scroll to position [974, 0]
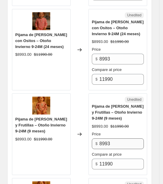
type input "4796"
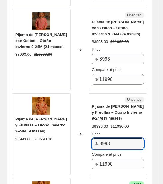
drag, startPoint x: 109, startPoint y: 108, endPoint x: 79, endPoint y: 100, distance: 31.6
click at [79, 101] on div "Pijama de Franela Rosa Conejitos y Frutillas – Otoño Invierno 9-24M (9 meses) $…" at bounding box center [79, 135] width 135 height 82
drag, startPoint x: 115, startPoint y: 113, endPoint x: 65, endPoint y: 100, distance: 51.3
click at [65, 100] on div "Pijama de Franela Rosa Conejitos y Frutillas – Otoño Invierno 9-24M (9 meses) $…" at bounding box center [79, 135] width 135 height 82
paste input "4796"
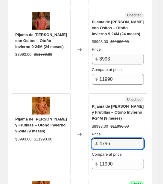
type input "4796"
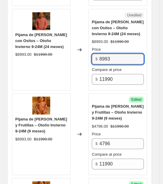
drag, startPoint x: 113, startPoint y: 28, endPoint x: 75, endPoint y: 19, distance: 38.7
click at [75, 20] on div "Pijama de Franela Rosa con Ositos – Otoño Invierno 9-24M (24 meses) $8993.00 $1…" at bounding box center [79, 50] width 135 height 82
paste input "4796"
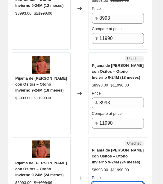
scroll to position [825, 0]
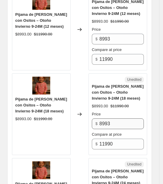
type input "4796"
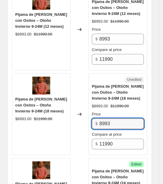
drag, startPoint x: 113, startPoint y: 94, endPoint x: 77, endPoint y: 82, distance: 38.2
click at [77, 82] on div "Pijama de Franela Rosa con Ositos – Otoño Invierno 9-24M (18 meses) $8993.00 $1…" at bounding box center [79, 115] width 135 height 82
paste input "4796"
type input "4796"
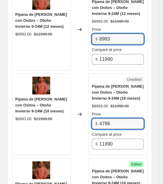
drag, startPoint x: 114, startPoint y: 3, endPoint x: 58, endPoint y: -12, distance: 58.5
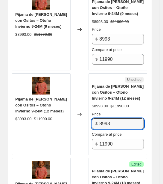
paste input "4796"
type input "4796"
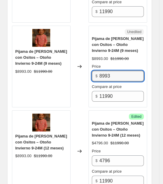
paste input "4796"
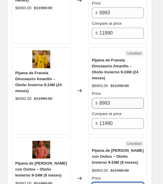
type input "4796"
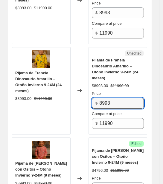
drag, startPoint x: 118, startPoint y: 70, endPoint x: 75, endPoint y: 59, distance: 45.1
click at [68, 63] on div "Pijama de Franela Dinosaurio Amarillo – Otoño Invierno 9-24M (24 meses) $8993.0…" at bounding box center [79, 91] width 135 height 88
paste input "4796"
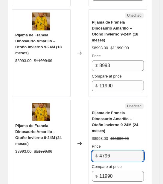
scroll to position [479, 0]
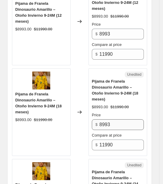
type input "4796"
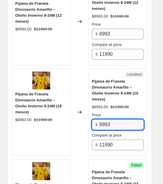
drag, startPoint x: 115, startPoint y: 97, endPoint x: 64, endPoint y: 88, distance: 51.6
click at [64, 88] on div "Pijama de Franela Dinosaurio Amarillo – Otoño Invierno 9-24M (18 meses) $8993.0…" at bounding box center [79, 112] width 135 height 88
paste input "4796"
type input "4796"
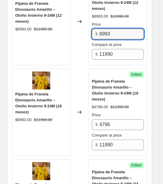
drag, startPoint x: 115, startPoint y: 13, endPoint x: 64, endPoint y: 4, distance: 52.1
click at [64, 4] on div "Pijama de Franela Dinosaurio Amarillo – Otoño Invierno 9-24M (12 meses) $8993.0…" at bounding box center [79, 22] width 135 height 88
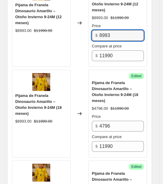
paste input "4796"
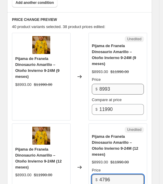
scroll to position [328, 0]
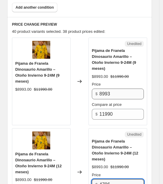
type input "4796"
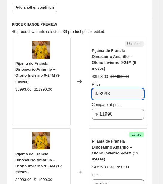
drag, startPoint x: 117, startPoint y: 81, endPoint x: 71, endPoint y: 76, distance: 45.7
click at [72, 76] on div "Pijama de Franela Dinosaurio Amarillo – Otoño Invierno 9-24M (9 meses) $8993.00…" at bounding box center [79, 82] width 135 height 88
paste input "4796"
type input "4796"
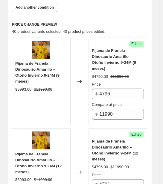
click at [81, 22] on h6 "PRICE CHANGE PREVIEW" at bounding box center [79, 24] width 135 height 5
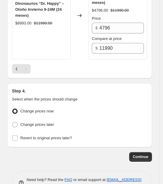
scroll to position [2031, 0]
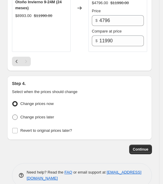
click at [36, 115] on span "Change prices later" at bounding box center [37, 117] width 34 height 4
click at [13, 115] on input "Change prices later" at bounding box center [12, 115] width 0 height 0
radio input "true"
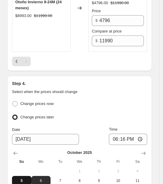
click at [24, 176] on button "5" at bounding box center [21, 181] width 19 height 10
type input "[DATE]"
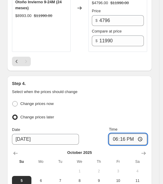
click at [125, 134] on input "18:16" at bounding box center [128, 139] width 38 height 11
type input "20:00"
click at [121, 113] on div "Change prices later" at bounding box center [79, 117] width 135 height 9
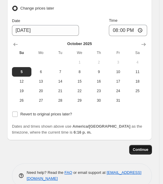
click at [139, 148] on span "Continue" at bounding box center [141, 150] width 16 height 5
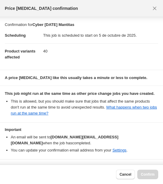
scroll to position [12, 0]
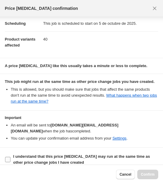
click at [11, 153] on label "I understand that this price [MEDICAL_DATA] may run at the same time as other p…" at bounding box center [81, 160] width 153 height 14
click at [10, 157] on input "I understand that this price [MEDICAL_DATA] may run at the same time as other p…" at bounding box center [7, 159] width 5 height 5
checkbox input "true"
click at [146, 170] on button "Confirm" at bounding box center [147, 175] width 21 height 10
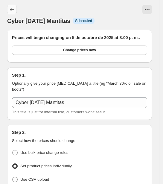
click at [10, 7] on icon "Price change jobs" at bounding box center [12, 10] width 6 height 6
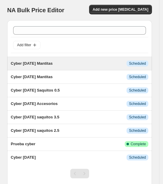
click at [53, 63] on span "Cyber 6 de [DATE] Mantitas" at bounding box center [32, 63] width 42 height 4
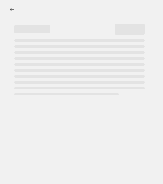
select select "collection"
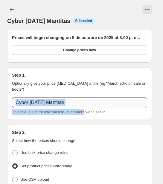
drag, startPoint x: 83, startPoint y: 102, endPoint x: 60, endPoint y: 91, distance: 25.7
click at [60, 97] on div "Cyber 6 de oct 25 Mantitas This title is just for internal use, customers won't…" at bounding box center [79, 106] width 135 height 18
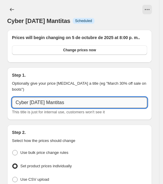
click at [75, 99] on input "Cyber 6 de [DATE] Mantitas" at bounding box center [79, 102] width 135 height 11
drag, startPoint x: 76, startPoint y: 97, endPoint x: 56, endPoint y: 96, distance: 20.6
click at [56, 97] on input "Cyber 6 de [DATE] Mantitas" at bounding box center [79, 102] width 135 height 11
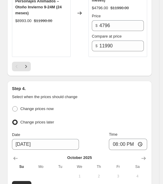
scroll to position [2178, 0]
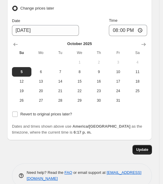
click at [141, 148] on span "Update" at bounding box center [142, 150] width 12 height 5
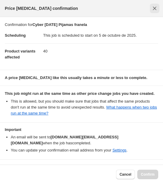
click at [152, 7] on icon "Close" at bounding box center [155, 8] width 6 height 6
type input "Cyber 6 de [DATE] Mantitas"
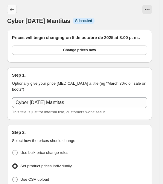
click at [13, 7] on icon "Price change jobs" at bounding box center [12, 10] width 6 height 6
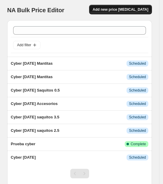
click at [112, 11] on span "Add new price [MEDICAL_DATA]" at bounding box center [121, 9] width 56 height 5
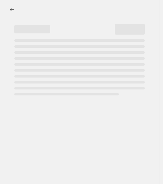
select select "percentage"
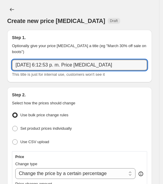
drag, startPoint x: 111, startPoint y: 58, endPoint x: 6, endPoint y: 52, distance: 104.8
click at [8, 53] on div "Step 1. Optionally give your price change job a title (eg "March 30% off sale o…" at bounding box center [79, 56] width 145 height 53
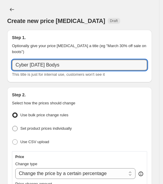
type input "Cyber 6 de [DATE] Bodys"
click at [23, 126] on span "Set product prices individually" at bounding box center [45, 128] width 51 height 4
click at [13, 126] on input "Set product prices individually" at bounding box center [12, 126] width 0 height 0
radio input "true"
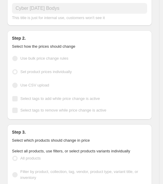
scroll to position [112, 0]
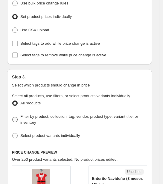
click at [16, 117] on span at bounding box center [14, 119] width 5 height 5
click at [13, 117] on input "Filter by product, collection, tag, vendor, product type, variant title, or inv…" at bounding box center [12, 117] width 0 height 0
radio input "true"
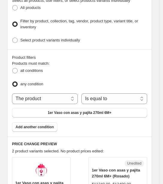
scroll to position [224, 0]
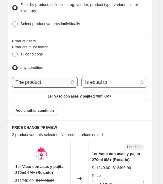
click at [62, 77] on select "The product The product's collection The product's tag The product's vendor The…" at bounding box center [45, 82] width 66 height 11
select select "collection"
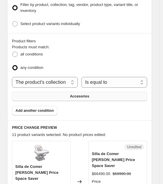
click at [112, 92] on button "Accesorios" at bounding box center [79, 97] width 135 height 10
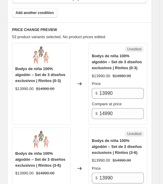
scroll to position [336, 0]
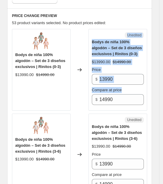
drag, startPoint x: 123, startPoint y: 76, endPoint x: 56, endPoint y: 65, distance: 68.8
click at [56, 65] on div "Bodys de niña 100% algodón – Set de 3 diseños exclusivos | Rinitos (0-3) $13990…" at bounding box center [79, 70] width 135 height 82
click at [121, 74] on input "13990" at bounding box center [121, 79] width 45 height 11
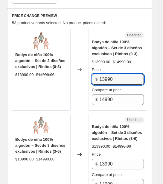
drag, startPoint x: 123, startPoint y: 70, endPoint x: 85, endPoint y: 63, distance: 38.3
click at [85, 63] on div "Bodys de niña 100% algodón – Set de 3 diseños exclusivos | Rinitos (0-3) $13990…" at bounding box center [79, 70] width 135 height 82
drag, startPoint x: 121, startPoint y: 74, endPoint x: 49, endPoint y: 65, distance: 72.6
click at [49, 65] on div "Bodys de niña 100% algodón – Set de 3 diseños exclusivos | Rinitos (0-3) $13990…" at bounding box center [79, 70] width 135 height 82
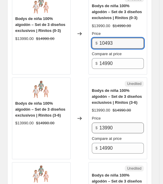
scroll to position [374, 0]
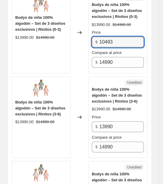
type input "10493"
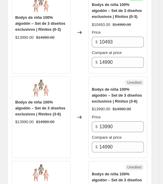
click at [117, 114] on div "Price" at bounding box center [118, 117] width 52 height 6
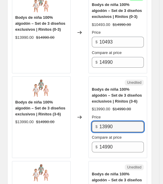
drag, startPoint x: 121, startPoint y: 117, endPoint x: 78, endPoint y: 106, distance: 43.9
click at [78, 106] on div "Bodys de niña 100% algodón – Set de 3 diseños exclusivos | Rinitos (3-6) $13990…" at bounding box center [79, 118] width 135 height 82
paste input "text"
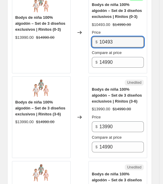
drag, startPoint x: 119, startPoint y: 33, endPoint x: 78, endPoint y: 56, distance: 46.4
click at [77, 38] on div "Bodys de niña 100% algodón – Set de 3 diseños exclusivos | Rinitos (0-3) $13990…" at bounding box center [79, 33] width 135 height 82
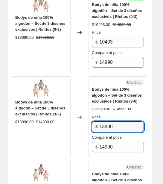
drag, startPoint x: 119, startPoint y: 117, endPoint x: 72, endPoint y: 106, distance: 48.9
click at [72, 106] on div "Bodys de niña 100% algodón – Set de 3 diseños exclusivos | Rinitos (3-6) $13990…" at bounding box center [79, 118] width 135 height 82
paste input "0493"
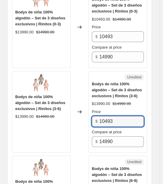
scroll to position [448, 0]
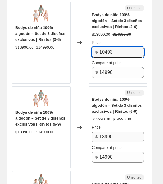
type input "10493"
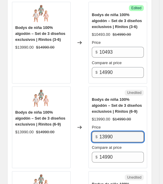
drag, startPoint x: 123, startPoint y: 129, endPoint x: 70, endPoint y: 112, distance: 55.7
click at [71, 114] on div "Bodys de niña 100% algodón – Set de 3 diseños exclusivos | Rinitos (6-9) $13990…" at bounding box center [79, 128] width 135 height 82
paste input "0493"
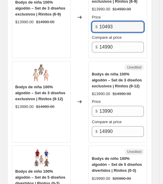
scroll to position [560, 0]
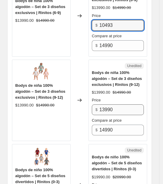
type input "10493"
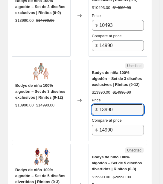
drag, startPoint x: 124, startPoint y: 103, endPoint x: 65, endPoint y: 86, distance: 62.0
click at [65, 86] on div "Bodys de niña 100% algodón – Set de 3 diseños exclusivos | Rinitos (9-12) $1399…" at bounding box center [79, 101] width 135 height 82
paste input "0493"
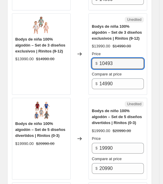
scroll to position [635, 0]
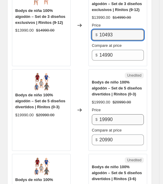
type input "10493"
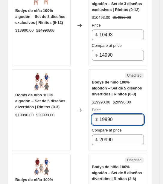
click at [120, 114] on input "19990" at bounding box center [121, 119] width 45 height 11
drag, startPoint x: 123, startPoint y: 109, endPoint x: 61, endPoint y: 98, distance: 63.3
click at [61, 98] on div "Bodys de niño 100% algodón – Set de 5 diseños divertidos | Rinitos (0-3) $19990…" at bounding box center [79, 110] width 135 height 82
drag, startPoint x: 121, startPoint y: 108, endPoint x: 75, endPoint y: 104, distance: 46.8
click at [75, 104] on div "Bodys de niño 100% algodón – Set de 5 diseños divertidos | Rinitos (0-3) $19990…" at bounding box center [79, 110] width 135 height 82
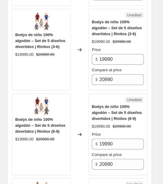
scroll to position [785, 0]
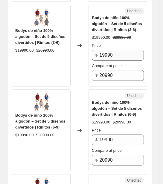
type input "14693"
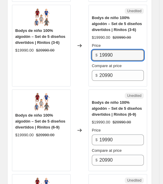
drag, startPoint x: 116, startPoint y: 42, endPoint x: 78, endPoint y: 49, distance: 38.3
click at [78, 48] on div "Bodys de niño 100% algodón – Set de 5 diseños divertidos | Rinitos (3-6) $19990…" at bounding box center [79, 46] width 135 height 82
paste input "4693"
type input "14693"
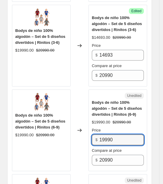
drag, startPoint x: 117, startPoint y: 126, endPoint x: 77, endPoint y: 127, distance: 39.8
click at [76, 127] on div "Bodys de niño 100% algodón – Set de 5 diseños divertidos | Rinitos (6-9) $19990…" at bounding box center [79, 131] width 135 height 82
paste input "4693"
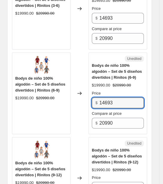
scroll to position [859, 0]
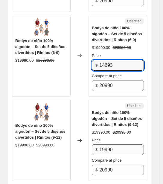
type input "14693"
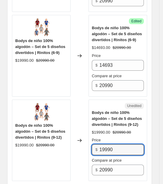
drag, startPoint x: 121, startPoint y: 138, endPoint x: 90, endPoint y: 140, distance: 30.9
click at [90, 140] on div "Bodys de niño 100% algodón – Set de 5 diseños divertidos | Rinitos (9-12) $1999…" at bounding box center [79, 141] width 135 height 82
paste input "4693"
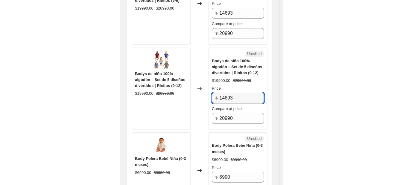
scroll to position [934, 0]
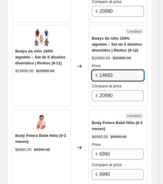
type input "14693"
click at [114, 121] on span "Body Polera Bebé Niña (0-3 meses)" at bounding box center [117, 126] width 51 height 10
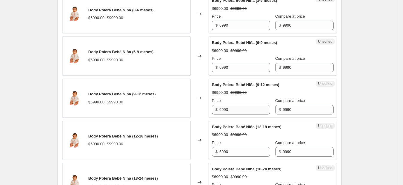
scroll to position [710, 0]
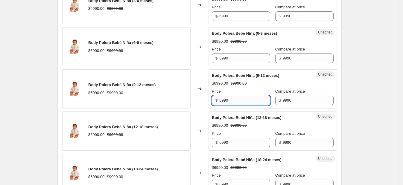
drag, startPoint x: 247, startPoint y: 94, endPoint x: 246, endPoint y: 103, distance: 8.1
click at [166, 96] on input "6990" at bounding box center [244, 101] width 51 height 10
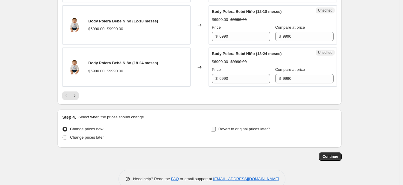
scroll to position [1078, 0]
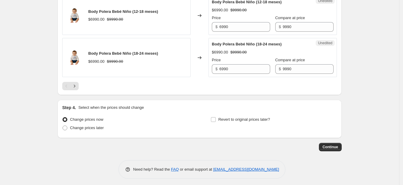
click at [77, 87] on button "Next" at bounding box center [74, 86] width 8 height 8
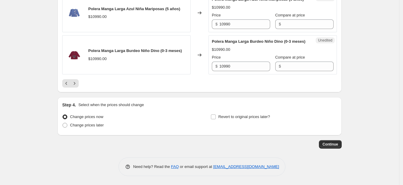
scroll to position [1041, 0]
drag, startPoint x: 214, startPoint y: 138, endPoint x: 203, endPoint y: 137, distance: 11.1
click at [166, 74] on div "Polera Manga Larga Burdeo Niño Dino (0-3 meses) $10990.00 Changed to Unedited P…" at bounding box center [199, 54] width 274 height 39
click at [166, 59] on span "Compare at price" at bounding box center [290, 57] width 30 height 4
click at [166, 71] on input "Compare at price" at bounding box center [307, 67] width 51 height 10
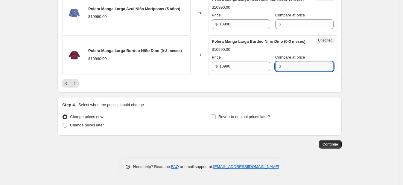
click at [166, 71] on input "Compare at price" at bounding box center [307, 67] width 51 height 10
paste input "10990"
type input "10990"
click at [166, 17] on span "Compare at price" at bounding box center [290, 15] width 30 height 4
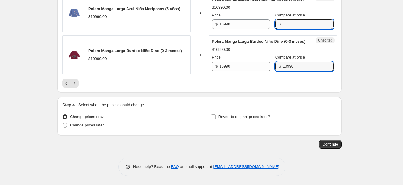
click at [166, 29] on input "Compare at price" at bounding box center [307, 24] width 51 height 10
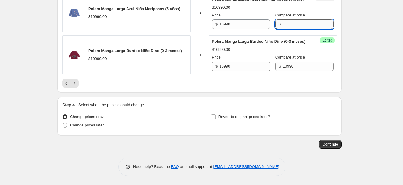
click at [166, 29] on input "Compare at price" at bounding box center [307, 24] width 51 height 10
paste input "10990"
type input "10990"
paste input "10990"
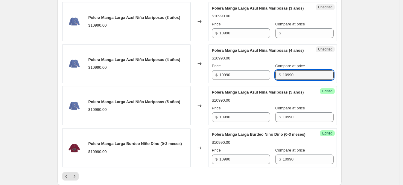
scroll to position [928, 0]
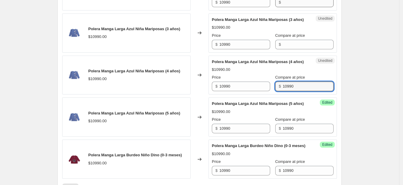
type input "10990"
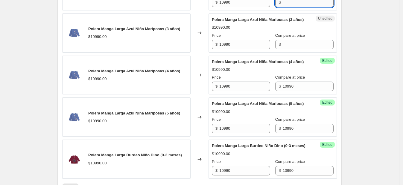
click at [166, 7] on input "Compare at price" at bounding box center [307, 3] width 51 height 10
paste input "10990"
type input "10990"
click at [166, 49] on input "Compare at price" at bounding box center [307, 45] width 51 height 10
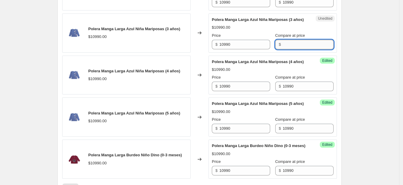
paste input "10990"
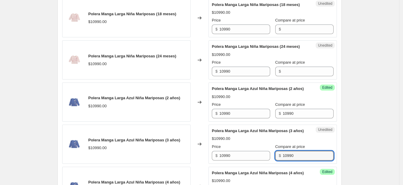
scroll to position [816, 0]
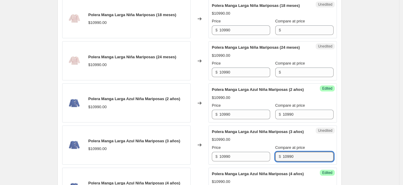
type input "10990"
drag, startPoint x: 276, startPoint y: 118, endPoint x: 280, endPoint y: 118, distance: 3.6
click at [166, 77] on div "$" at bounding box center [304, 73] width 58 height 10
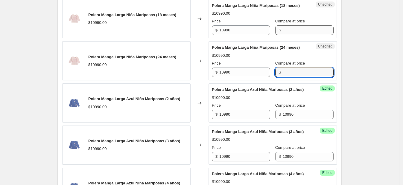
paste input "10990"
type input "10990"
click at [166, 35] on div "Compare at price $" at bounding box center [304, 26] width 58 height 17
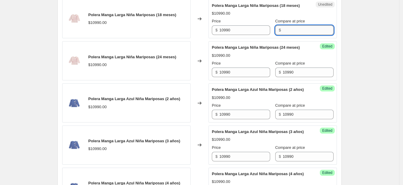
click at [166, 35] on input "Compare at price" at bounding box center [307, 30] width 51 height 10
paste input "10990"
type input "10990"
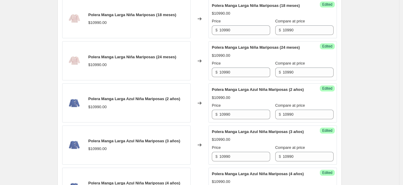
paste input "10990"
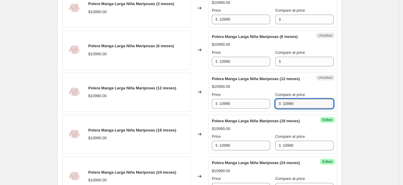
scroll to position [667, 0]
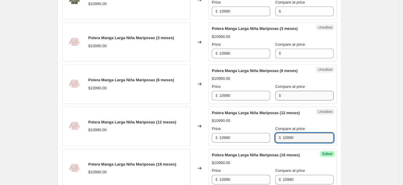
type input "10990"
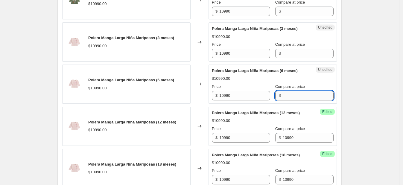
click at [166, 100] on input "Compare at price" at bounding box center [307, 96] width 51 height 10
paste input "10990"
type input "10990"
click at [166, 58] on input "Compare at price" at bounding box center [307, 54] width 51 height 10
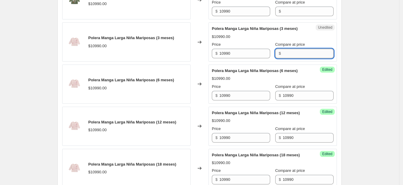
paste input "10990"
type input "10990"
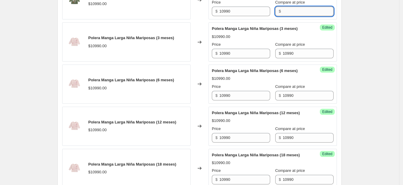
click at [166, 16] on input "Compare at price" at bounding box center [307, 12] width 51 height 10
paste input "10990"
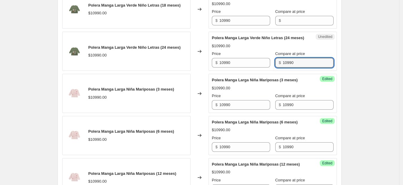
scroll to position [592, 0]
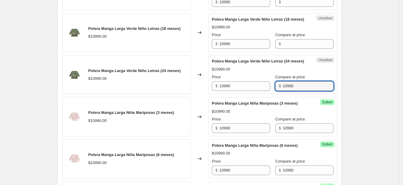
type input "10990"
click at [166, 49] on div "Compare at price $" at bounding box center [304, 40] width 58 height 17
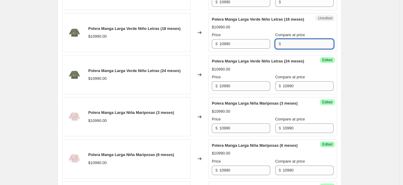
click at [166, 49] on input "Compare at price" at bounding box center [307, 44] width 51 height 10
paste input "10990"
type input "10990"
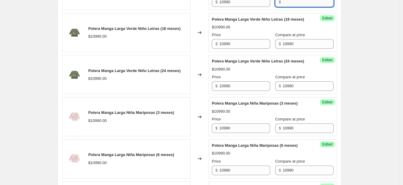
click at [166, 7] on input "Compare at price" at bounding box center [307, 2] width 51 height 10
paste input "10990"
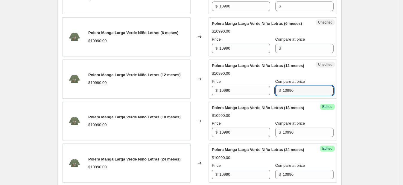
scroll to position [443, 0]
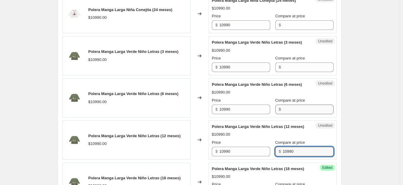
type input "10990"
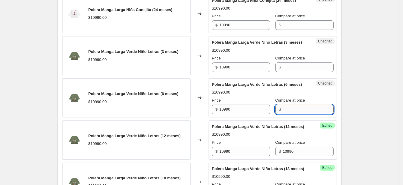
click at [166, 114] on input "Compare at price" at bounding box center [307, 110] width 51 height 10
paste input "10990"
type input "10990"
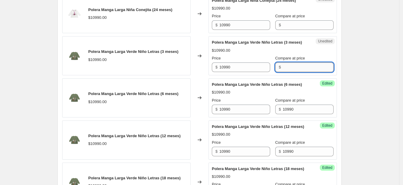
click at [166, 68] on input "Compare at price" at bounding box center [307, 67] width 51 height 10
paste input "10990"
type input "10990"
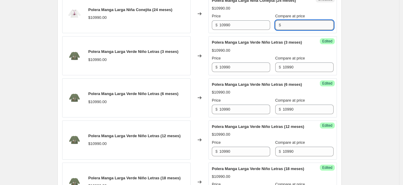
click at [166, 24] on input "Compare at price" at bounding box center [307, 25] width 51 height 10
paste input "10990"
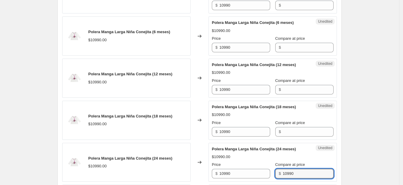
scroll to position [293, 0]
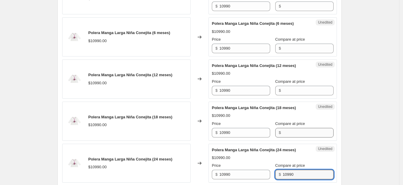
type input "10990"
click at [166, 130] on input "Compare at price" at bounding box center [307, 133] width 51 height 10
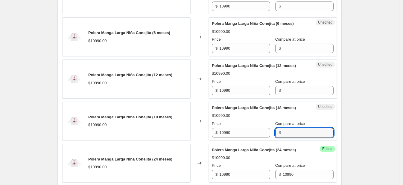
paste input "10990"
type input "10990"
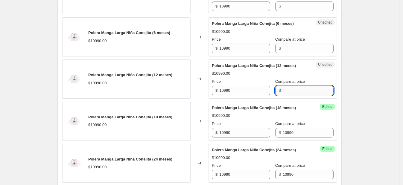
click at [166, 90] on input "Compare at price" at bounding box center [307, 91] width 51 height 10
paste input "10990"
type input "10990"
click at [166, 47] on input "Compare at price" at bounding box center [307, 49] width 51 height 10
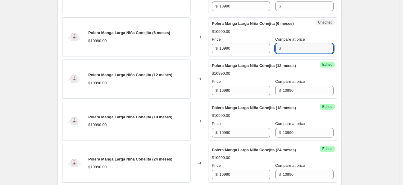
paste input "10990"
type input "10990"
click at [166, 3] on input "Compare at price" at bounding box center [307, 6] width 51 height 10
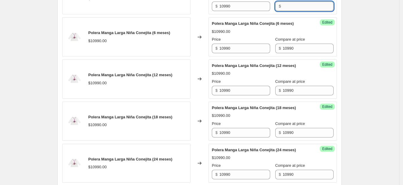
paste input "10990"
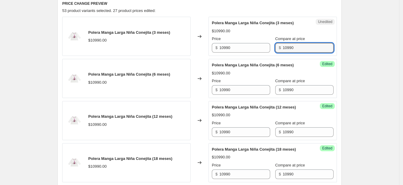
scroll to position [256, 0]
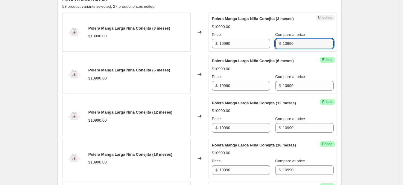
type input "10990"
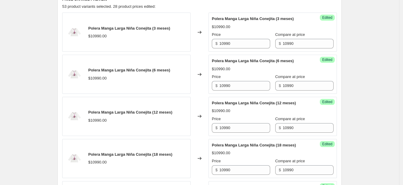
drag, startPoint x: 254, startPoint y: 45, endPoint x: 176, endPoint y: 28, distance: 79.9
click at [166, 31] on div "Polera Manga Larga Niña Conejita (3 meses) $10990.00 Changed to Success Edited …" at bounding box center [199, 32] width 274 height 39
type input "6"
drag, startPoint x: 234, startPoint y: 44, endPoint x: 185, endPoint y: 38, distance: 50.1
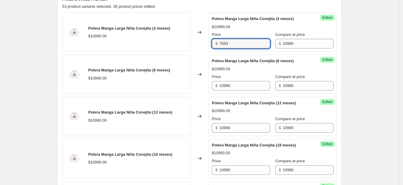
click at [166, 38] on div "Polera Manga Larga Niña Conejita (3 meses) $10990.00 Changed to Success Edited …" at bounding box center [199, 32] width 274 height 39
type input "7693"
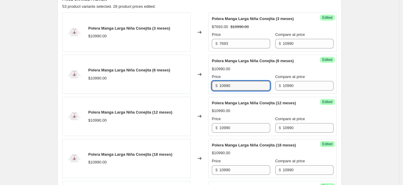
drag, startPoint x: 236, startPoint y: 83, endPoint x: 211, endPoint y: 86, distance: 24.4
click at [166, 86] on div "Success Edited Polera Manga Larga Niña Conejita (6 meses) $10990.00 Price $ 109…" at bounding box center [272, 74] width 128 height 39
paste input "7693"
type input "7693"
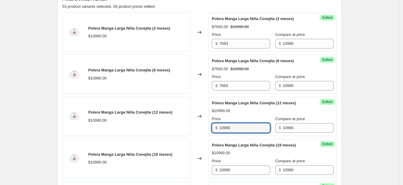
drag, startPoint x: 234, startPoint y: 127, endPoint x: 207, endPoint y: 129, distance: 26.7
click at [166, 129] on div "Polera Manga Larga Niña Conejita (12 meses) $10990.00 Changed to Success Edited…" at bounding box center [199, 116] width 274 height 39
paste input "7693"
type input "7693"
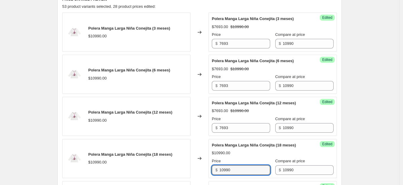
drag, startPoint x: 232, startPoint y: 170, endPoint x: 210, endPoint y: 173, distance: 22.0
click at [166, 173] on div "Success Edited Polera Manga Larga Niña Conejita (18 meses) $10990.00 Price $ 10…" at bounding box center [272, 158] width 128 height 39
paste input "7693"
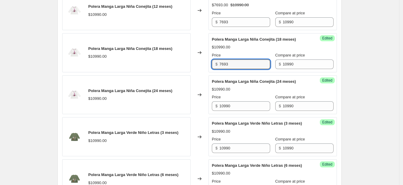
scroll to position [368, 0]
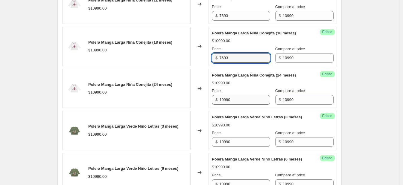
type input "7693"
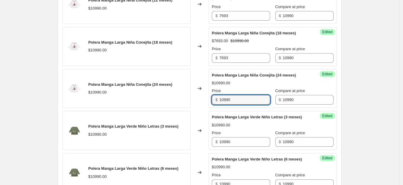
drag, startPoint x: 231, startPoint y: 100, endPoint x: 196, endPoint y: 107, distance: 35.6
click at [166, 106] on div "Polera Manga Larga Niña Conejita (24 meses) $10990.00 Changed to Success Edited…" at bounding box center [199, 88] width 274 height 39
paste input "7693"
type input "7693"
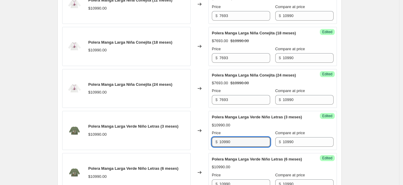
drag, startPoint x: 234, startPoint y: 147, endPoint x: 205, endPoint y: 155, distance: 29.9
click at [166, 150] on div "Polera Manga Larga Verde Niño Letras (3 meses) $10990.00 Changed to Success Edi…" at bounding box center [199, 130] width 274 height 39
paste input "7693"
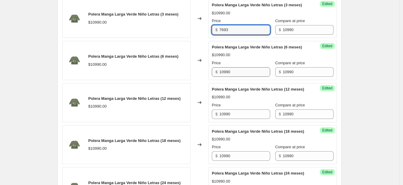
type input "7693"
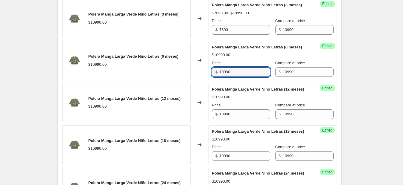
drag, startPoint x: 236, startPoint y: 83, endPoint x: 201, endPoint y: 88, distance: 35.3
click at [166, 80] on div "Polera Manga Larga Verde Niño Letras (6 meses) $10990.00 Changed to Success Edi…" at bounding box center [199, 60] width 274 height 39
paste input "7693"
type input "7693"
drag, startPoint x: 222, startPoint y: 135, endPoint x: 201, endPoint y: 143, distance: 22.2
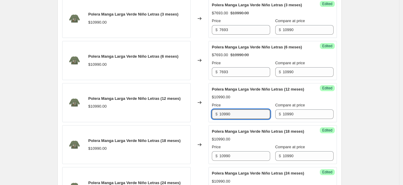
paste input "7693"
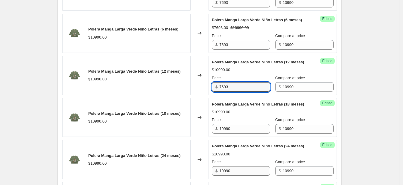
scroll to position [555, 0]
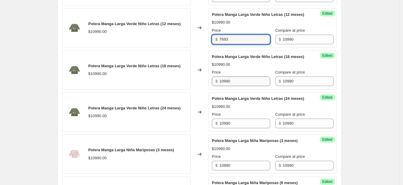
type input "7693"
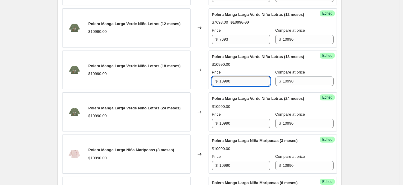
drag, startPoint x: 240, startPoint y: 108, endPoint x: 236, endPoint y: 103, distance: 5.8
click at [166, 86] on input "10990" at bounding box center [244, 82] width 51 height 10
drag, startPoint x: 219, startPoint y: 106, endPoint x: 192, endPoint y: 109, distance: 26.8
click at [166, 90] on div "Polera Manga Larga Verde Niño Letras (18 meses) $10990.00 Changed to Success Ed…" at bounding box center [199, 70] width 274 height 39
paste input "7693"
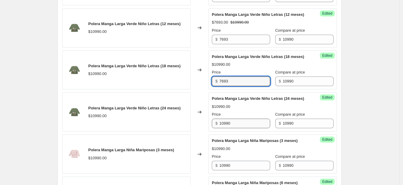
type input "7693"
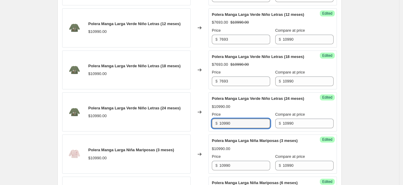
drag, startPoint x: 236, startPoint y: 149, endPoint x: 206, endPoint y: 159, distance: 31.0
click at [166, 132] on div "Polera Manga Larga Verde Niño Letras (24 meses) $10990.00 Changed to Success Ed…" at bounding box center [199, 111] width 274 height 39
paste input "7693"
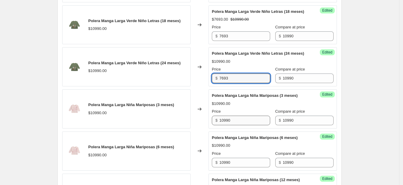
scroll to position [630, 0]
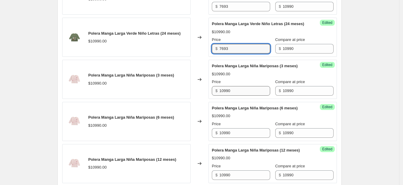
type input "7693"
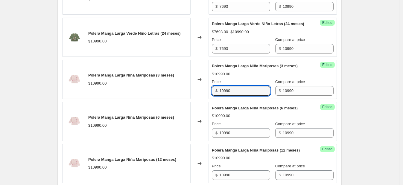
drag, startPoint x: 242, startPoint y: 117, endPoint x: 211, endPoint y: 143, distance: 41.0
click at [166, 99] on div "Polera Manga Larga Niña Mariposas (3 meses) $10990.00 Changed to Success Edited…" at bounding box center [199, 79] width 274 height 39
paste input "7693"
type input "7693"
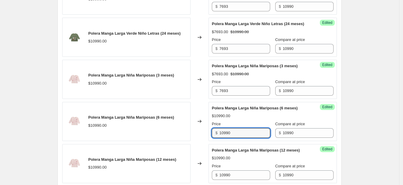
drag, startPoint x: 235, startPoint y: 160, endPoint x: 206, endPoint y: 166, distance: 29.0
click at [166, 141] on div "Polera Manga Larga Niña Mariposas (6 meses) $10990.00 Changed to Success Edited…" at bounding box center [199, 121] width 274 height 39
paste
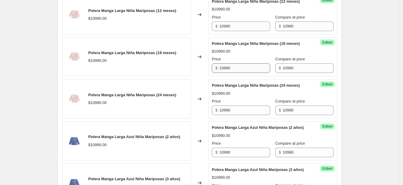
scroll to position [779, 0]
type input "7693"
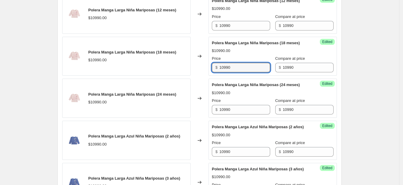
drag, startPoint x: 233, startPoint y: 110, endPoint x: 199, endPoint y: 117, distance: 34.9
type input "7693"
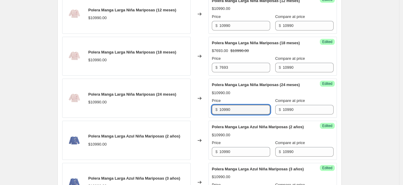
drag, startPoint x: 235, startPoint y: 156, endPoint x: 203, endPoint y: 164, distance: 32.5
click at [166, 118] on div "Polera Manga Larga Niña Mariposas (24 meses) $10990.00 Changed to Success Edite…" at bounding box center [199, 98] width 274 height 39
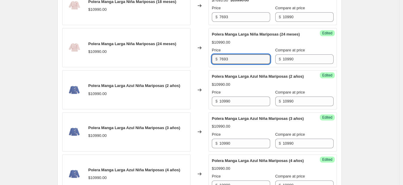
scroll to position [891, 0]
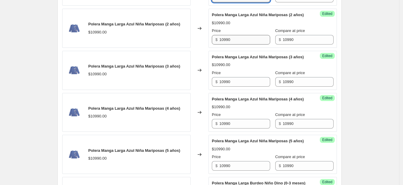
type input "7693"
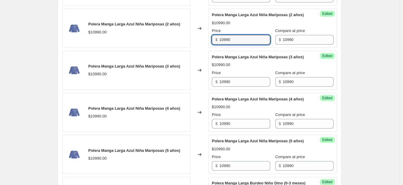
drag, startPoint x: 242, startPoint y: 95, endPoint x: 209, endPoint y: 125, distance: 44.2
paste input "7693"
type input "7693"
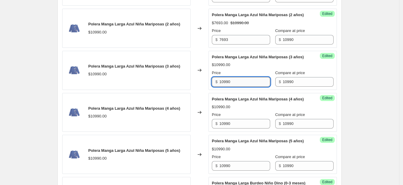
click at [166, 87] on input "10990" at bounding box center [244, 82] width 51 height 10
drag, startPoint x: 234, startPoint y: 139, endPoint x: 195, endPoint y: 146, distance: 39.3
click at [166, 90] on div "Polera Manga Larga Azul Niña Mariposas (3 años) $10990.00 Changed to Success Ed…" at bounding box center [199, 70] width 274 height 39
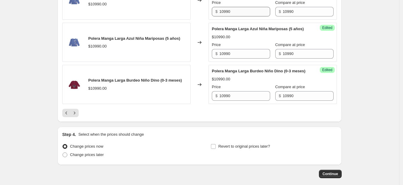
type input "7693"
drag, startPoint x: 241, startPoint y: 75, endPoint x: 202, endPoint y: 83, distance: 39.0
click at [166, 20] on div "Polera Manga Larga Azul Niña Mariposas (4 años) $10990.00 Changed to Success Ed…" at bounding box center [199, 0] width 274 height 39
paste input "7693"
type input "7693"
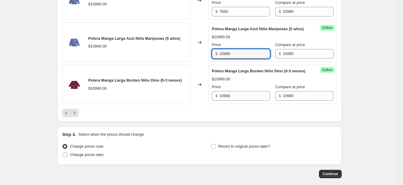
drag, startPoint x: 236, startPoint y: 120, endPoint x: 193, endPoint y: 130, distance: 43.8
click at [166, 62] on div "Polera Manga Larga Azul Niña Mariposas (5 años) $10990.00 Changed to Success Ed…" at bounding box center [199, 42] width 274 height 39
type input "7693"
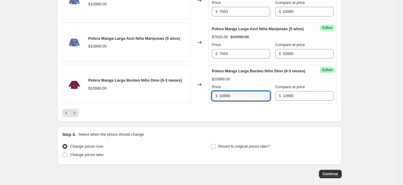
drag, startPoint x: 233, startPoint y: 170, endPoint x: 201, endPoint y: 175, distance: 32.2
click at [166, 104] on div "Polera Manga Larga Burdeo Niño Dino (0-3 meses) $10990.00 Changed to Success Ed…" at bounding box center [199, 84] width 274 height 39
paste input "7693"
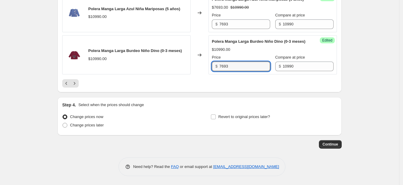
scroll to position [1108, 0]
type input "7693"
click at [166, 87] on div at bounding box center [199, 83] width 274 height 8
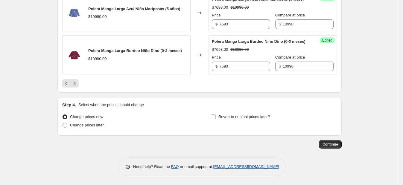
scroll to position [1070, 0]
click at [77, 86] on icon "Next" at bounding box center [74, 83] width 6 height 6
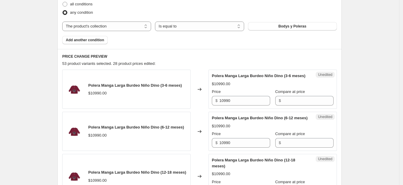
scroll to position [311, 0]
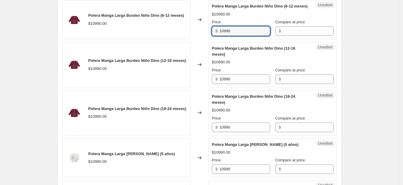
drag, startPoint x: 236, startPoint y: 43, endPoint x: 189, endPoint y: 32, distance: 48.3
click at [166, 32] on div "Polera Manga Larga Burdeo Niño Dino (6-12 meses) $10990.00 Changed to Unedited …" at bounding box center [199, 19] width 274 height 39
paste input "7693"
type input "7693"
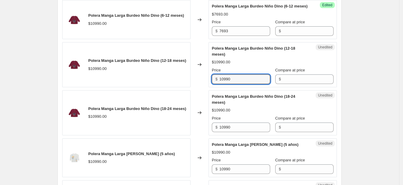
drag, startPoint x: 234, startPoint y: 87, endPoint x: 210, endPoint y: 93, distance: 25.1
click at [166, 87] on div "Polera Manga Larga Burdeo Niño Dino (12-18 meses) $10990.00 Changed to Unedited…" at bounding box center [199, 64] width 274 height 45
drag, startPoint x: 282, startPoint y: 42, endPoint x: 281, endPoint y: 55, distance: 12.9
click at [166, 36] on input "Compare at price" at bounding box center [307, 31] width 51 height 10
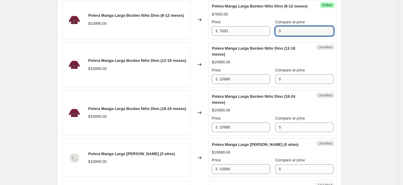
paste input "10990"
type input "10990"
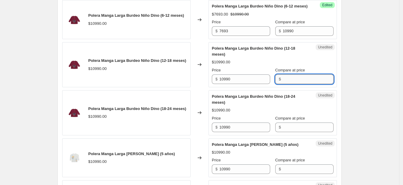
click at [166, 84] on input "Compare at price" at bounding box center [307, 79] width 51 height 10
paste input "10990"
type input "10990"
click at [166, 132] on input "Compare at price" at bounding box center [307, 128] width 51 height 10
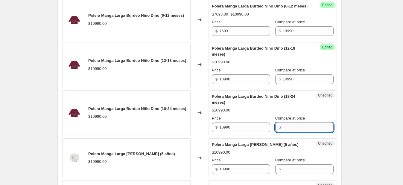
paste input "10990"
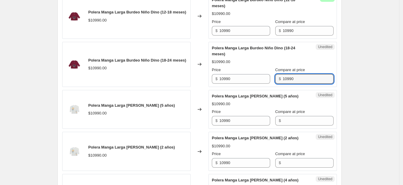
scroll to position [385, 0]
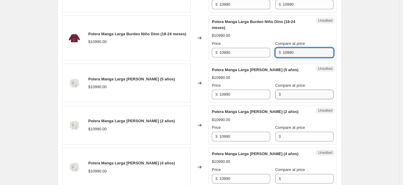
type input "10990"
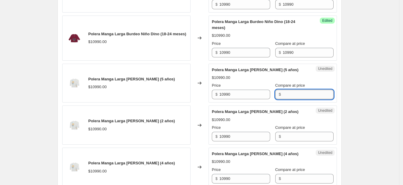
click at [166, 99] on input "Compare at price" at bounding box center [307, 95] width 51 height 10
paste input "10990"
type input "10990"
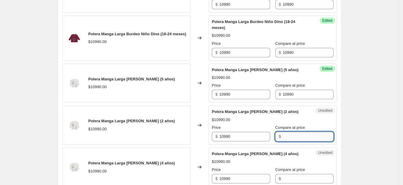
click at [166, 141] on input "Compare at price" at bounding box center [307, 137] width 51 height 10
paste input "10990"
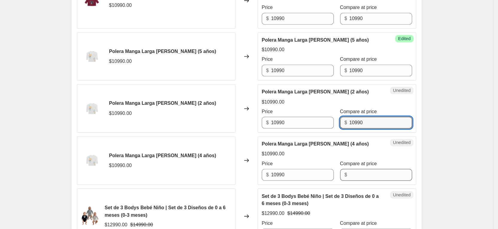
scroll to position [423, 0]
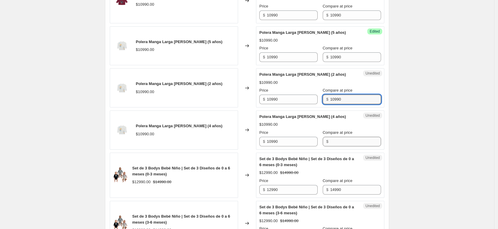
type input "10990"
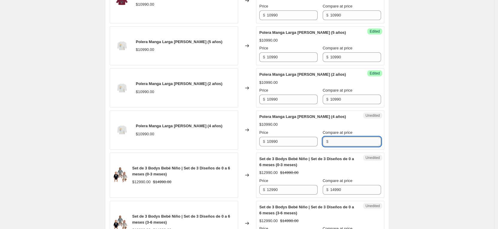
click at [166, 146] on input "Compare at price" at bounding box center [355, 142] width 51 height 10
paste input "10990"
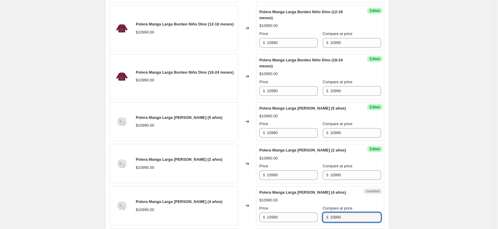
scroll to position [333, 0]
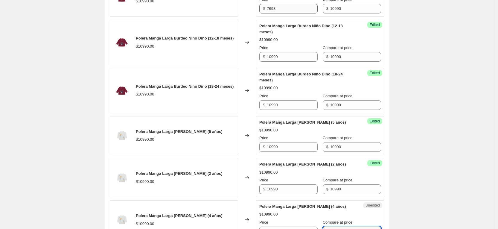
type input "10990"
drag, startPoint x: 279, startPoint y: 19, endPoint x: 255, endPoint y: 11, distance: 25.1
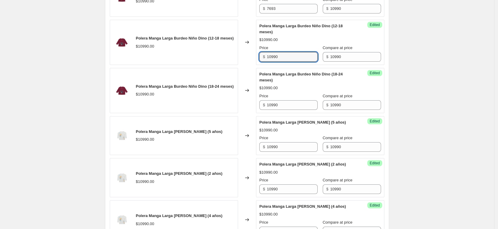
drag, startPoint x: 285, startPoint y: 66, endPoint x: 245, endPoint y: 65, distance: 39.5
click at [166, 65] on div "Polera Manga Larga Burdeo Niño Dino (12-18 meses) $10990.00 Changed to Success …" at bounding box center [247, 42] width 274 height 45
paste input "7693"
type input "7693"
drag, startPoint x: 284, startPoint y: 117, endPoint x: 253, endPoint y: 126, distance: 32.3
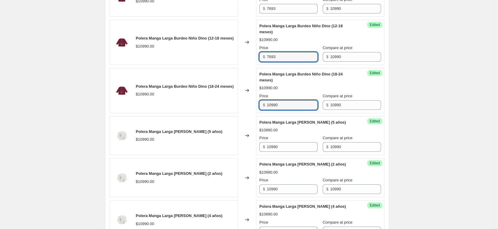
click at [166, 126] on div "Polera Manga Larga Burdeo Niño Dino (3-6 meses) $10990.00 Changed to Unedited P…" at bounding box center [247, 231] width 274 height 592
paste input "7693"
type input "7693"
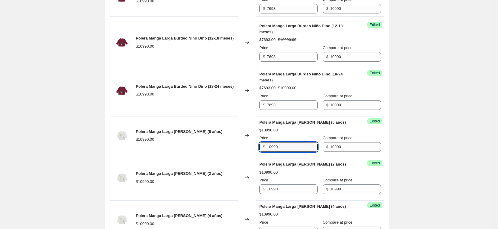
drag, startPoint x: 284, startPoint y: 160, endPoint x: 248, endPoint y: 170, distance: 37.2
click at [166, 167] on div "Polera Manga Larga Burdeo Niño Dino (3-6 meses) $10990.00 Changed to Unedited P…" at bounding box center [247, 231] width 274 height 592
paste input "7693"
type input "7693"
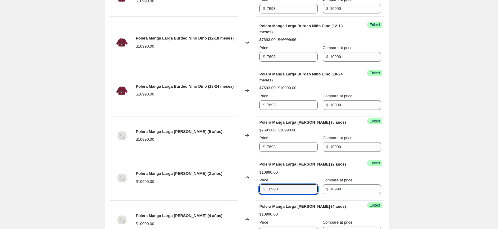
drag, startPoint x: 285, startPoint y: 200, endPoint x: 243, endPoint y: 201, distance: 41.9
click at [166, 184] on div "Polera Manga Larga Blanca Niño (2 años) $10990.00 Changed to Success Edited Pol…" at bounding box center [247, 177] width 274 height 39
paste input "7693"
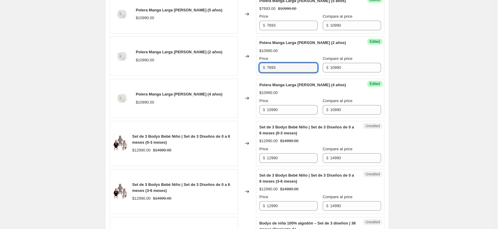
scroll to position [468, 0]
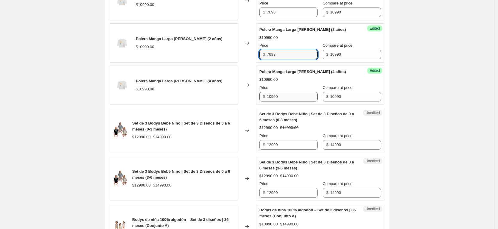
type input "7693"
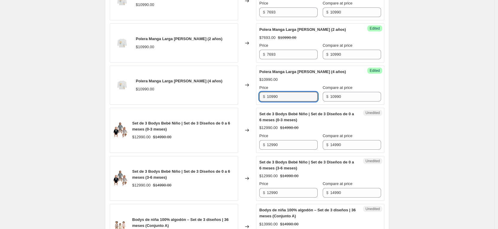
drag, startPoint x: 287, startPoint y: 108, endPoint x: 224, endPoint y: 110, distance: 62.8
click at [166, 105] on div "Polera Manga Larga Blanca Niño (4 años) $10990.00 Changed to Success Edited Pol…" at bounding box center [247, 84] width 274 height 39
paste input "7693"
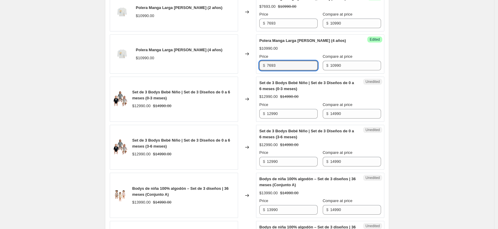
scroll to position [512, 0]
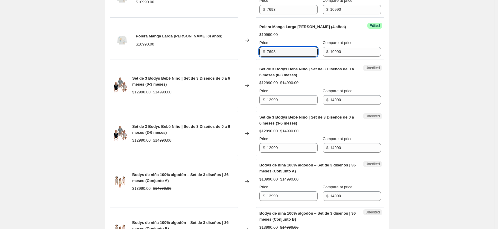
type input "7693"
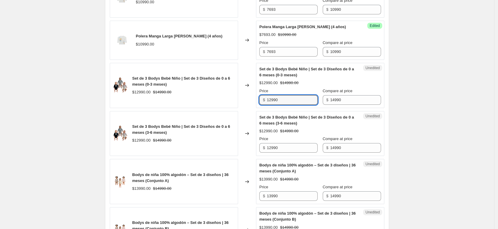
drag, startPoint x: 289, startPoint y: 114, endPoint x: 251, endPoint y: 116, distance: 38.3
click at [166, 108] on div "Set de 3 Bodys Bebé Niño | Set de 3 Diseños de 0 a 6 meses (0-3 meses) $12990.0…" at bounding box center [247, 85] width 274 height 45
drag, startPoint x: 286, startPoint y: 110, endPoint x: 247, endPoint y: 110, distance: 38.9
click at [166, 108] on div "Set de 3 Bodys Bebé Niño | Set de 3 Diseños de 0 a 6 meses (0-3 meses) $12990.0…" at bounding box center [247, 85] width 274 height 45
type input "10493"
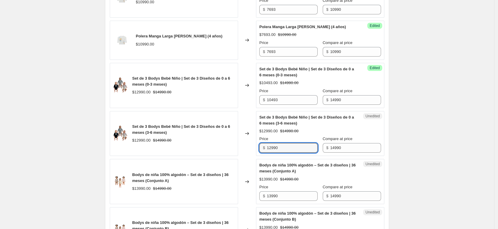
drag, startPoint x: 295, startPoint y: 160, endPoint x: 237, endPoint y: 159, distance: 58.3
click at [166, 155] on div "Set de 3 Bodys Bebé Niño | Set de 3 Diseños de 0 a 6 meses (3-6 meses) $12990.0…" at bounding box center [247, 133] width 274 height 45
paste input "0493"
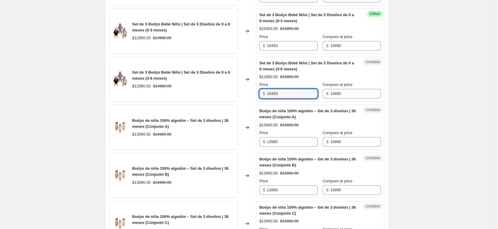
scroll to position [647, 0]
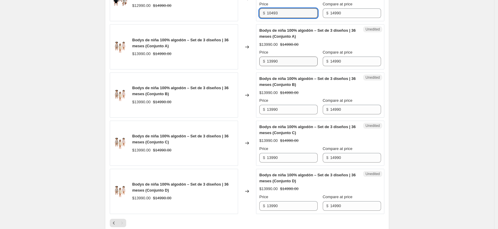
type input "10493"
drag, startPoint x: 288, startPoint y: 69, endPoint x: 241, endPoint y: 76, distance: 48.1
click at [166, 69] on div "Bodys de niña 100% algodón – Set de 3 diseños | 36 meses (Conjunto A) $13990.00…" at bounding box center [247, 46] width 274 height 45
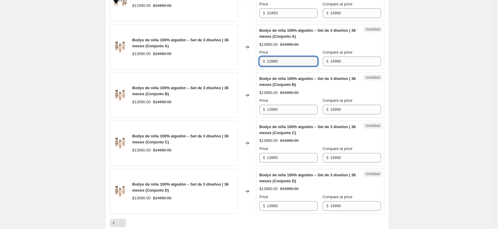
paste input "0493"
type input "10493"
drag, startPoint x: 265, startPoint y: 118, endPoint x: 243, endPoint y: 123, distance: 22.0
click at [166, 117] on div "Bodys de niña 100% algodón – Set de 3 diseños | 36 meses (Conjunto B) $13990.00…" at bounding box center [247, 94] width 274 height 45
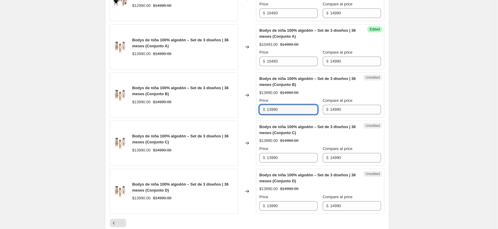
paste input "0493"
type input "10493"
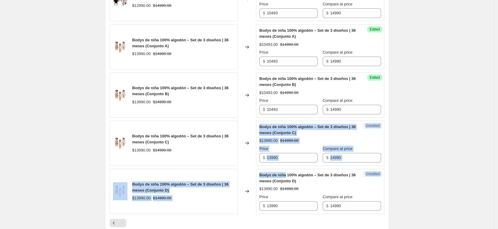
drag, startPoint x: 286, startPoint y: 178, endPoint x: 249, endPoint y: 163, distance: 40.0
drag, startPoint x: 277, startPoint y: 171, endPoint x: 281, endPoint y: 171, distance: 4.2
click at [166, 162] on input "13990" at bounding box center [292, 158] width 51 height 10
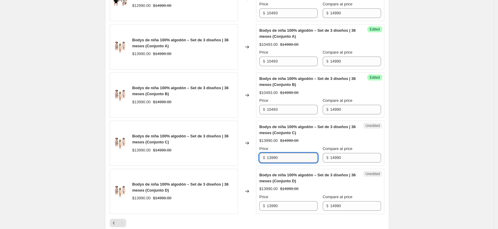
click at [166, 162] on input "13990" at bounding box center [292, 158] width 51 height 10
drag, startPoint x: 281, startPoint y: 169, endPoint x: 230, endPoint y: 164, distance: 50.4
click at [166, 158] on div "Bodys de niña 100% algodón – Set de 3 diseños | 36 meses (Conjunto C) $13990.00…" at bounding box center [247, 142] width 274 height 45
type input "10493"
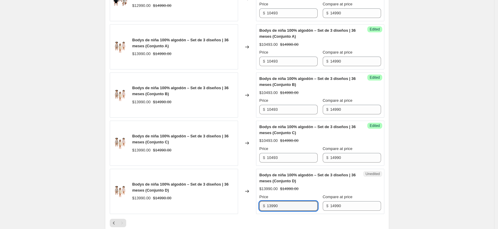
drag, startPoint x: 282, startPoint y: 215, endPoint x: 251, endPoint y: 207, distance: 32.6
click at [166, 184] on div "Bodys de niña 100% algodón – Set de 3 diseños | 36 meses (Conjunto D) $13990.00…" at bounding box center [247, 191] width 274 height 45
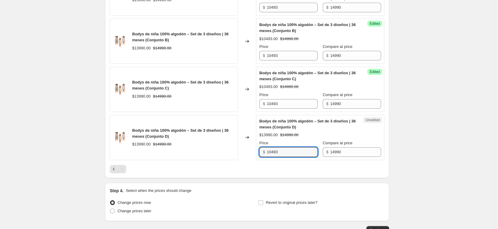
scroll to position [755, 0]
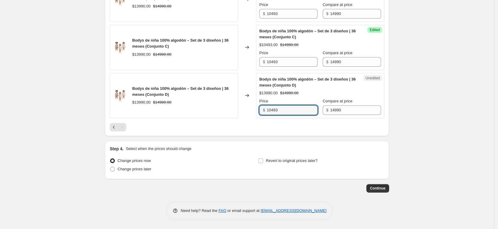
type input "10493"
drag, startPoint x: 224, startPoint y: 125, endPoint x: 294, endPoint y: 147, distance: 73.9
click at [166, 126] on div at bounding box center [247, 127] width 274 height 8
click at [143, 173] on label "Change prices later" at bounding box center [131, 169] width 42 height 8
click at [110, 167] on input "Change prices later" at bounding box center [110, 167] width 0 height 0
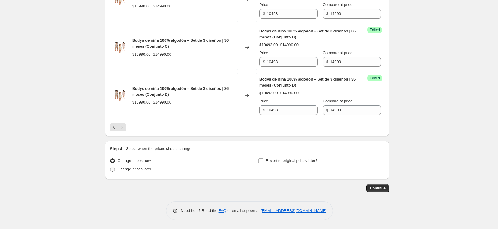
radio input "true"
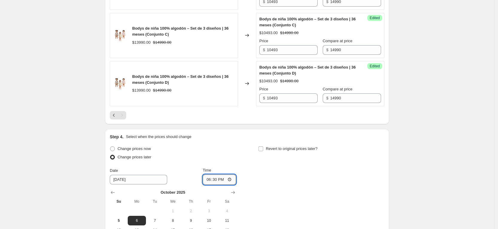
click at [166, 184] on input "18:30" at bounding box center [219, 179] width 33 height 10
click at [166, 184] on input "20:30" at bounding box center [219, 179] width 33 height 10
type input "20:00"
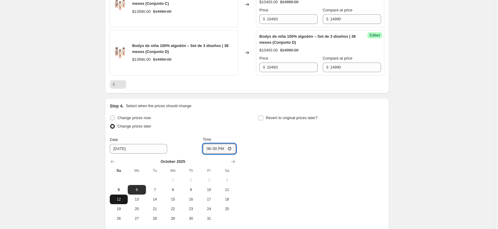
scroll to position [799, 0]
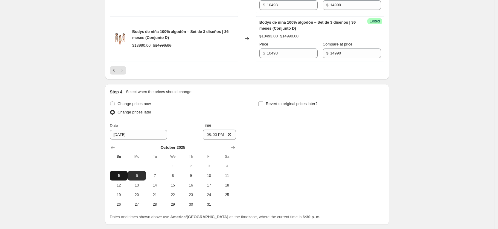
click at [117, 178] on span "5" at bounding box center [118, 175] width 13 height 5
type input "[DATE]"
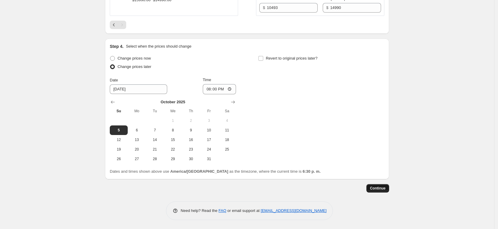
click at [166, 184] on span "Continue" at bounding box center [378, 188] width 16 height 5
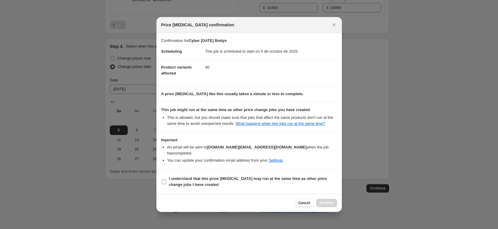
click at [166, 181] on label "I understand that this price [MEDICAL_DATA] may run at the same time as other p…" at bounding box center [249, 181] width 176 height 14
click at [166, 181] on input "I understand that this price [MEDICAL_DATA] may run at the same time as other p…" at bounding box center [163, 181] width 5 height 5
checkbox input "true"
click at [166, 184] on span "Confirm" at bounding box center [327, 202] width 14 height 5
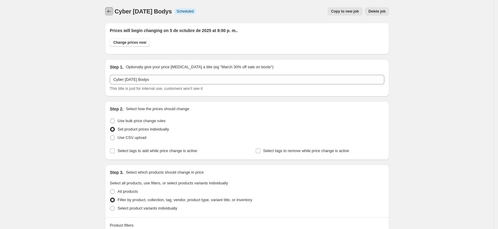
click at [113, 12] on button "Price change jobs" at bounding box center [109, 11] width 8 height 8
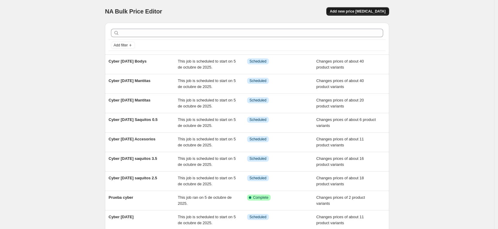
click at [166, 13] on span "Add new price [MEDICAL_DATA]" at bounding box center [358, 11] width 56 height 5
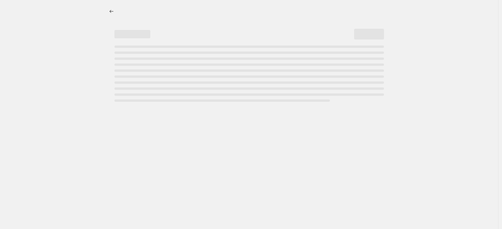
select select "percentage"
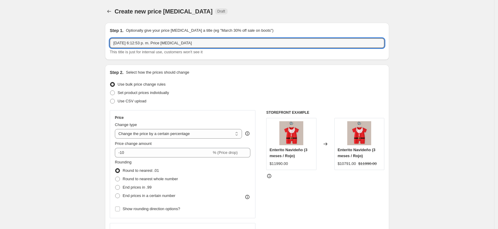
drag, startPoint x: 197, startPoint y: 45, endPoint x: 88, endPoint y: 32, distance: 109.6
type input "Cyber 6 de [DATE] AVENT"
click at [137, 91] on span "Set product prices individually" at bounding box center [142, 92] width 51 height 4
click at [110, 91] on input "Set product prices individually" at bounding box center [110, 90] width 0 height 0
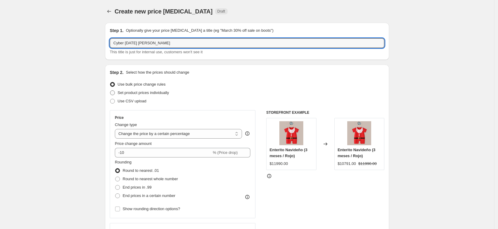
radio input "true"
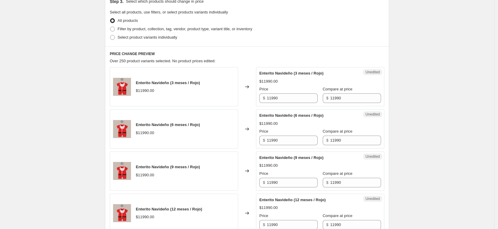
scroll to position [135, 0]
click at [132, 27] on span "Filter by product, collection, tag, vendor, product type, variant title, or inv…" at bounding box center [184, 28] width 135 height 4
click at [110, 27] on input "Filter by product, collection, tag, vendor, product type, variant title, or inv…" at bounding box center [110, 26] width 0 height 0
radio input "true"
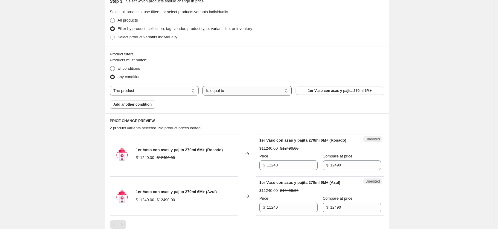
click at [166, 94] on select "Is equal to Is not equal to" at bounding box center [246, 91] width 89 height 10
click at [166, 92] on select "The product The product's collection The product's tag The product's vendor The…" at bounding box center [154, 91] width 89 height 10
select select "vendor"
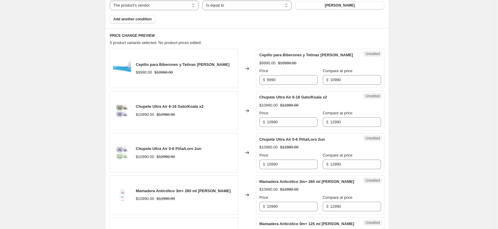
scroll to position [89, 0]
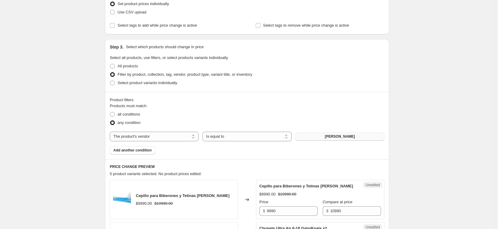
click at [166, 138] on button "Avent" at bounding box center [339, 136] width 89 height 8
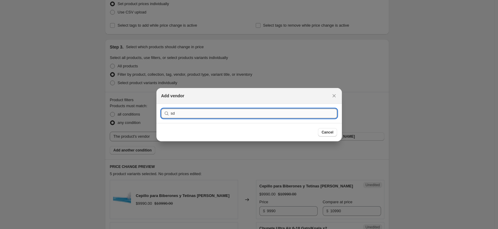
type input "s"
type input "av"
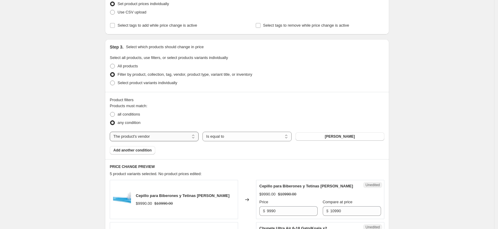
click at [166, 136] on select "The product The product's collection The product's tag The product's vendor The…" at bounding box center [154, 137] width 89 height 10
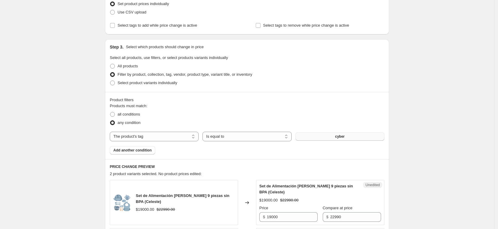
click at [166, 134] on button "cyber" at bounding box center [339, 136] width 89 height 8
click at [166, 133] on select "The product The product's collection The product's tag The product's vendor The…" at bounding box center [154, 137] width 89 height 10
select select "collection"
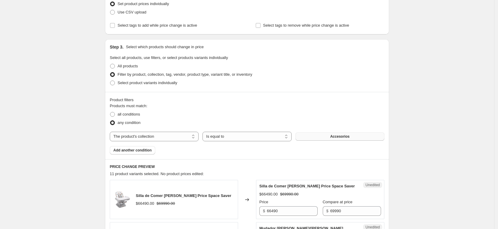
click at [166, 139] on button "Accesorios" at bounding box center [339, 136] width 89 height 8
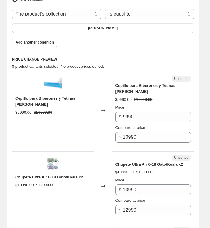
scroll to position [268, 0]
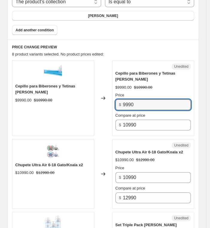
drag, startPoint x: 140, startPoint y: 97, endPoint x: 116, endPoint y: 87, distance: 26.7
click at [116, 87] on div "Unedited Cepillo para Biberones y Tetinas Avent $9990.00 $10990.00 Price $ 9990…" at bounding box center [153, 98] width 82 height 76
type input "8792"
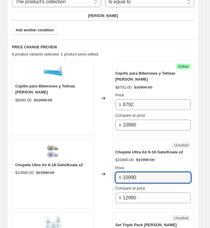
drag, startPoint x: 150, startPoint y: 172, endPoint x: 104, endPoint y: 155, distance: 49.0
click at [104, 155] on div "Chupete Ultra Air 6-18 Gato/Koala x2 $10990.00 $12990.00 Changed to Unedited Ch…" at bounding box center [103, 174] width 182 height 70
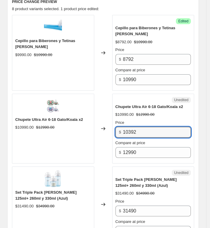
scroll to position [358, 0]
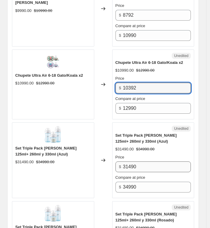
type input "10392"
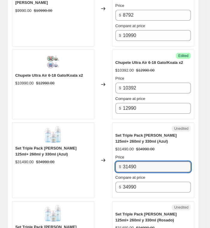
drag, startPoint x: 142, startPoint y: 159, endPoint x: 97, endPoint y: 146, distance: 47.0
click at [97, 146] on div "Set Triple Pack Avent 125ml+ 260ml y 330ml (Azul) $31490.00 $34990.00 Changed t…" at bounding box center [103, 161] width 182 height 76
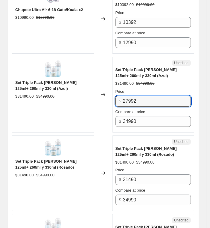
scroll to position [448, 0]
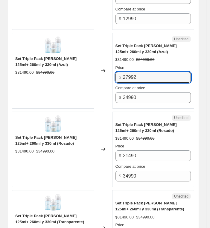
drag, startPoint x: 155, startPoint y: 73, endPoint x: 90, endPoint y: 55, distance: 67.5
click at [90, 55] on div "Set Triple Pack Avent 125ml+ 260ml y 330ml (Azul) $31490.00 $34990.00 Changed t…" at bounding box center [103, 71] width 182 height 76
type input "27992"
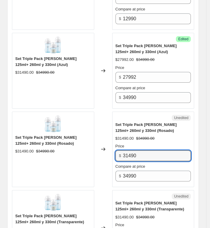
drag, startPoint x: 118, startPoint y: 143, endPoint x: 87, endPoint y: 131, distance: 33.3
click at [93, 134] on div "Set Triple Pack Avent 125ml+ 260ml y 330ml (Rosado) $31490.00 $34990.00 Changed…" at bounding box center [103, 150] width 182 height 76
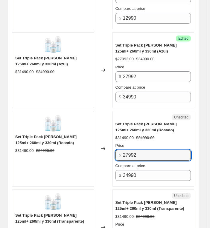
scroll to position [537, 0]
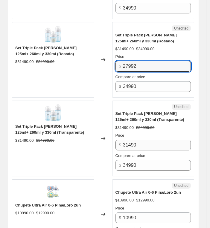
type input "27992"
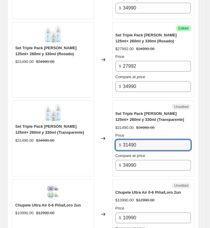
drag, startPoint x: 149, startPoint y: 139, endPoint x: 97, endPoint y: 129, distance: 52.1
click at [97, 129] on div "Set Triple Pack Avent 125ml+ 260ml y 330ml (Transparente) $31490.00 $34990.00 C…" at bounding box center [103, 139] width 182 height 76
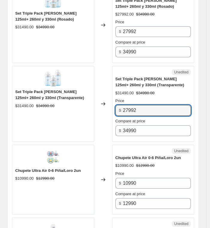
scroll to position [582, 0]
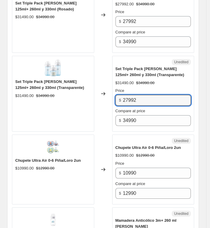
type input "27992"
click at [149, 170] on div "Price $ 10990 Compare at price $ 12990" at bounding box center [153, 180] width 76 height 38
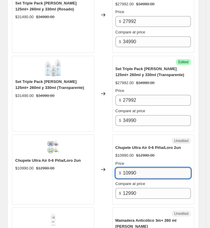
click at [156, 168] on input "10990" at bounding box center [157, 173] width 68 height 11
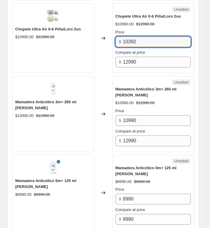
scroll to position [717, 0]
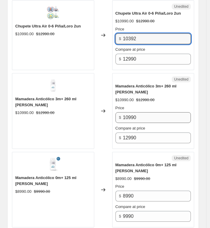
type input "10392"
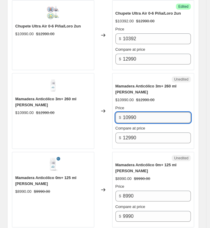
drag, startPoint x: 153, startPoint y: 106, endPoint x: 131, endPoint y: 104, distance: 22.8
click at [131, 112] on input "10990" at bounding box center [157, 117] width 68 height 11
type input "10392"
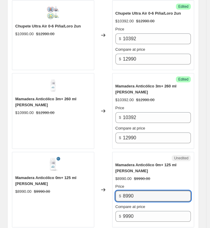
drag, startPoint x: 152, startPoint y: 177, endPoint x: 112, endPoint y: 187, distance: 41.4
click at [112, 184] on div "Mamadera Anticólico 0m+ 125 ml Avent $8990.00 $9990.00 Changed to Unedited Mama…" at bounding box center [103, 190] width 182 height 76
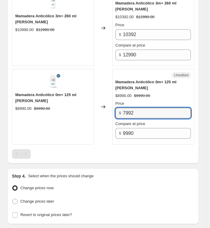
scroll to position [806, 0]
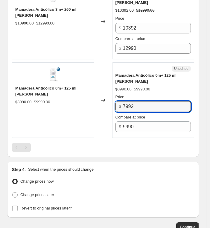
type input "7992"
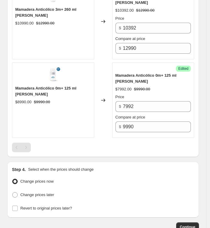
drag, startPoint x: 126, startPoint y: 119, endPoint x: 123, endPoint y: 125, distance: 7.1
click at [29, 184] on span "Change prices later" at bounding box center [37, 195] width 34 height 4
click at [13, 184] on input "Change prices later" at bounding box center [12, 193] width 0 height 0
radio input "true"
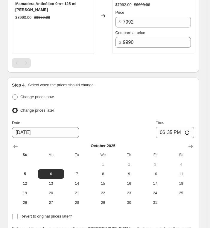
scroll to position [928, 0]
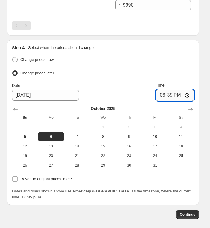
click at [166, 90] on input "18:35" at bounding box center [175, 95] width 38 height 11
type input "02:35"
type input "20:00"
click at [27, 132] on button "5" at bounding box center [25, 137] width 26 height 10
type input "[DATE]"
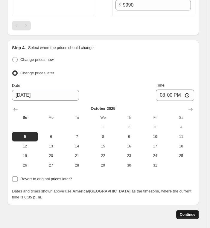
click at [166, 184] on span "Continue" at bounding box center [188, 215] width 16 height 5
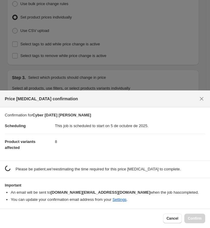
scroll to position [0, 0]
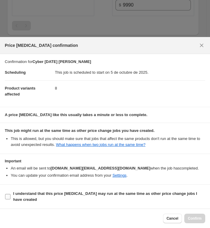
click at [13, 184] on label "I understand that this price [MEDICAL_DATA] may run at the same time as other p…" at bounding box center [105, 197] width 200 height 14
click at [10, 184] on input "I understand that this price [MEDICAL_DATA] may run at the same time as other p…" at bounding box center [7, 196] width 5 height 5
checkbox input "true"
click at [166, 184] on span "Confirm" at bounding box center [195, 218] width 14 height 5
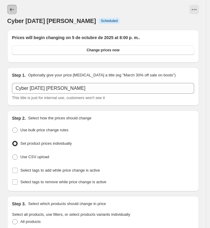
click at [12, 10] on icon "Price change jobs" at bounding box center [12, 10] width 6 height 6
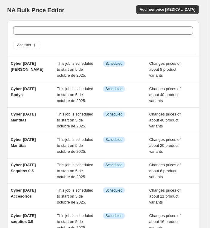
click at [166, 16] on div "NA Bulk Price Editor. This page is ready NA Bulk Price Editor Add new price cha…" at bounding box center [103, 10] width 192 height 20
click at [166, 15] on div "NA Bulk Price Editor Add new price change job" at bounding box center [103, 10] width 192 height 11
click at [166, 11] on span "Add new price [MEDICAL_DATA]" at bounding box center [168, 9] width 56 height 5
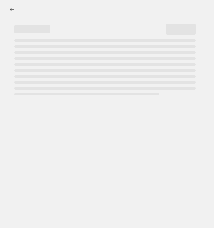
select select "percentage"
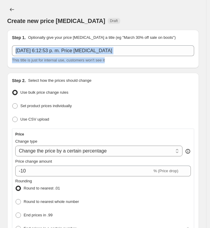
drag, startPoint x: 115, startPoint y: 56, endPoint x: 80, endPoint y: 42, distance: 37.5
click at [75, 42] on div "Step 1. Optionally give your price change job a title (eg "March 30% off sale o…" at bounding box center [103, 49] width 182 height 29
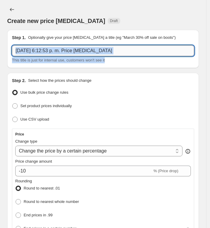
click at [110, 47] on input "5 oct 2025, 6:12:53 p. m. Price change job" at bounding box center [103, 50] width 182 height 11
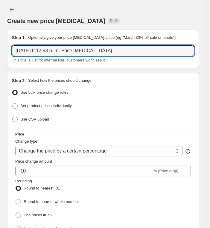
drag, startPoint x: 117, startPoint y: 51, endPoint x: -7, endPoint y: 33, distance: 126.0
click at [0, 33] on html "Home Settings Plans Skip to content Create new price change job. This page is r…" at bounding box center [105, 114] width 210 height 228
type input "Cyber 6 de oct 25 Pijamas"
click at [44, 104] on span "Set product prices individually" at bounding box center [45, 106] width 51 height 4
click at [13, 104] on input "Set product prices individually" at bounding box center [12, 103] width 0 height 0
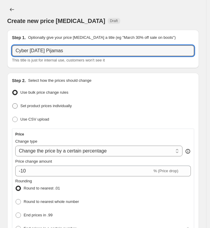
radio input "true"
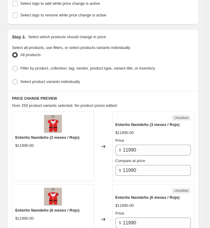
scroll to position [90, 0]
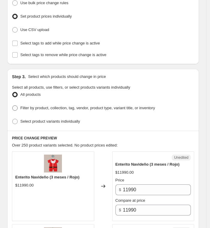
click at [36, 104] on label "Filter by product, collection, tag, vendor, product type, variant title, or inv…" at bounding box center [83, 108] width 143 height 8
click at [13, 106] on input "Filter by product, collection, tag, vendor, product type, variant title, or inv…" at bounding box center [12, 106] width 0 height 0
radio input "true"
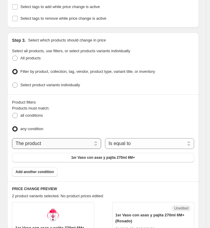
scroll to position [135, 0]
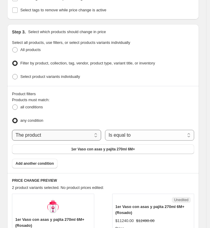
click at [50, 134] on select "The product The product's collection The product's tag The product's vendor The…" at bounding box center [56, 135] width 89 height 11
select select "collection"
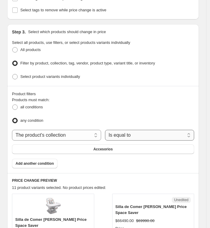
click at [140, 133] on select "Is equal to Is not equal to" at bounding box center [149, 135] width 89 height 11
click at [121, 147] on button "Accesorios" at bounding box center [103, 150] width 182 height 10
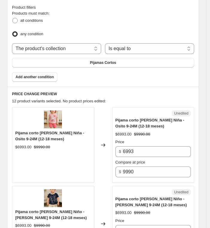
scroll to position [269, 0]
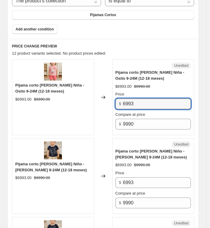
drag, startPoint x: 146, startPoint y: 100, endPoint x: 88, endPoint y: 89, distance: 59.6
click at [88, 89] on div "Pijama corto de verano Niña - Osito 9-24M (12-18 meses) $6993.00 $9990.00 Chang…" at bounding box center [103, 97] width 182 height 76
type input "4995"
drag, startPoint x: 138, startPoint y: 100, endPoint x: 116, endPoint y: 97, distance: 22.3
click at [116, 97] on div "Success Edited Pijama corto de verano Niña - Osito 9-24M (12-18 meses) $4995.00…" at bounding box center [153, 97] width 82 height 76
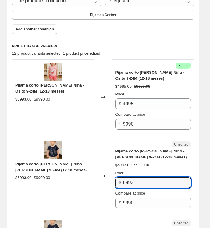
drag, startPoint x: 135, startPoint y: 180, endPoint x: 103, endPoint y: 188, distance: 33.2
click at [103, 184] on div "Pijama corto de verano Niño - Dino 9-24M (12-18 meses) $6993.00 $9990.00 Change…" at bounding box center [103, 176] width 182 height 76
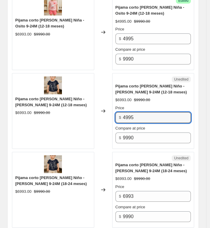
scroll to position [404, 0]
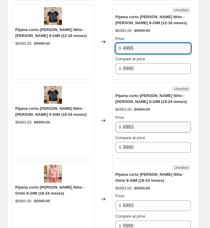
type input "4995"
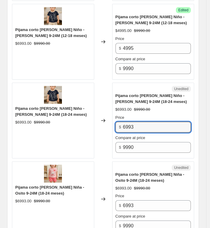
drag, startPoint x: 136, startPoint y: 128, endPoint x: 109, endPoint y: 124, distance: 27.9
click at [109, 124] on div "Pijama corto de verano Niño - Dino 9-24M (18-24 meses) $6993.00 $9990.00 Change…" at bounding box center [103, 121] width 182 height 76
type input "4995"
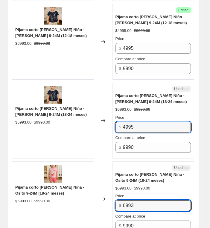
drag, startPoint x: 137, startPoint y: 206, endPoint x: 99, endPoint y: 213, distance: 38.3
click at [99, 184] on div "Pijama corto de verano Niña - Osito 9-24M (18-24 meses) $6993.00 $9990.00 Chang…" at bounding box center [103, 200] width 182 height 76
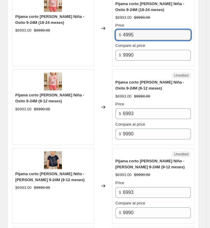
scroll to position [583, 0]
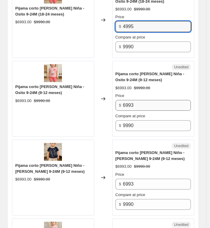
type input "4995"
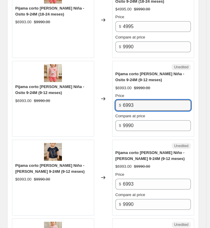
drag, startPoint x: 133, startPoint y: 103, endPoint x: 107, endPoint y: 104, distance: 26.3
click at [90, 90] on div "Pijama corto de verano Niña - Osito 9-24M (9-12 meses) $6993.00 $9990.00 Change…" at bounding box center [103, 99] width 182 height 76
click at [138, 102] on input "49953" at bounding box center [157, 105] width 68 height 11
type input "4995"
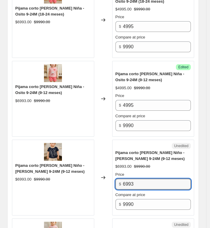
drag, startPoint x: 138, startPoint y: 179, endPoint x: 88, endPoint y: 167, distance: 51.3
click at [91, 167] on div "Pijama corto de verano Niño - Dino 9-24M (9-12 meses) $6993.00 $9990.00 Changed…" at bounding box center [103, 178] width 182 height 76
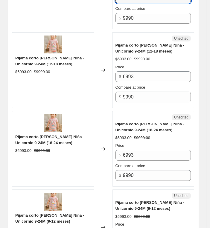
scroll to position [807, 0]
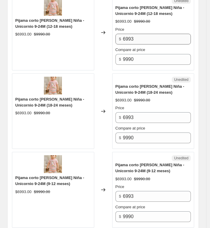
type input "4995"
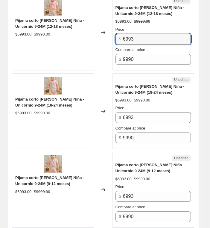
drag, startPoint x: 140, startPoint y: 31, endPoint x: 90, endPoint y: 40, distance: 50.4
click at [85, 30] on div "Pijama corto de verano Niña - Unicornio 9-24M (12-18 meses) $6993.00 $9990.00 C…" at bounding box center [103, 33] width 182 height 76
type input "4995"
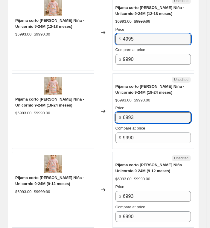
drag, startPoint x: 140, startPoint y: 116, endPoint x: 102, endPoint y: 106, distance: 38.6
click at [102, 106] on div "Pijama corto de verano Niña - Unicornio 9-24M (18-24 meses) $6993.00 $9990.00 C…" at bounding box center [103, 112] width 182 height 76
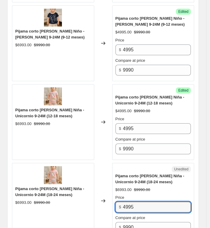
scroll to position [852, 0]
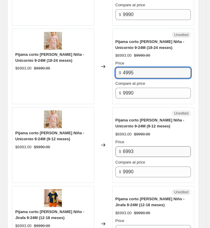
type input "4995"
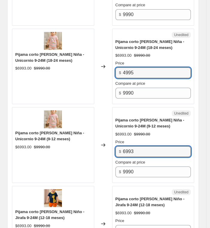
drag, startPoint x: 155, startPoint y: 152, endPoint x: 101, endPoint y: 135, distance: 55.9
click at [101, 135] on div "Pijama corto de verano Niña - Unicornio 9-24M (9-12 meses) $6993.00 $9990.00 Ch…" at bounding box center [103, 145] width 182 height 76
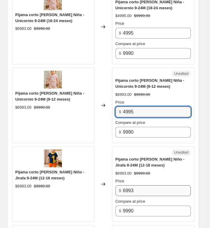
scroll to position [942, 0]
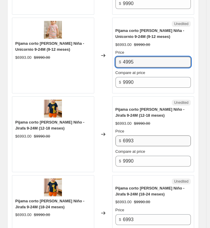
type input "4995"
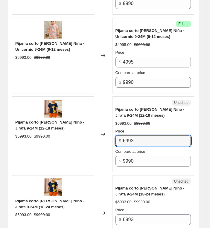
drag, startPoint x: 138, startPoint y: 135, endPoint x: 118, endPoint y: 134, distance: 20.0
click at [138, 136] on input "6993" at bounding box center [157, 141] width 68 height 11
drag, startPoint x: 118, startPoint y: 134, endPoint x: 97, endPoint y: 125, distance: 22.4
click at [97, 125] on div "Pijama corto de verano Niño - Jirafa 9-24M (12-18 meses) $6993.00 $9990.00 Chan…" at bounding box center [103, 135] width 182 height 76
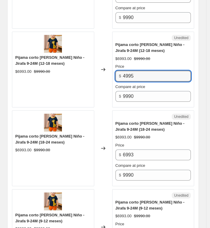
scroll to position [1031, 0]
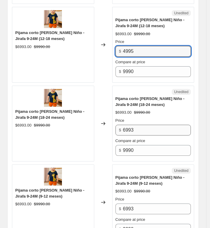
type input "4995"
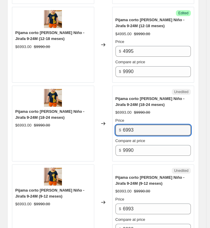
drag, startPoint x: 134, startPoint y: 126, endPoint x: 107, endPoint y: 127, distance: 26.9
click at [103, 122] on div "Pijama corto de verano Niño - Jirafa 9-24M (18-24 meses) $6993.00 $9990.00 Chan…" at bounding box center [103, 124] width 182 height 76
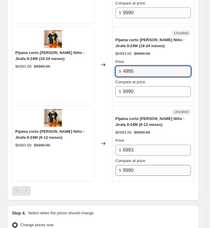
scroll to position [1121, 0]
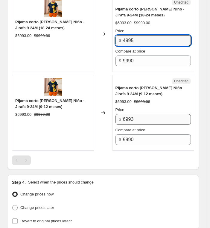
type input "4995"
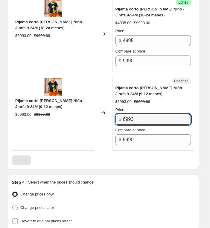
drag, startPoint x: 137, startPoint y: 116, endPoint x: 94, endPoint y: 108, distance: 43.6
click at [94, 108] on div "Pijama corto de verano Niño - Jirafa 9-24M (9-12 meses) $6993.00 $9990.00 Chang…" at bounding box center [103, 113] width 182 height 76
type input "4995"
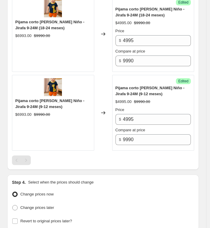
drag, startPoint x: 130, startPoint y: 171, endPoint x: 74, endPoint y: 184, distance: 57.7
click at [43, 184] on span "Change prices later" at bounding box center [37, 208] width 34 height 4
click at [13, 184] on input "Change prices later" at bounding box center [12, 205] width 0 height 0
radio input "true"
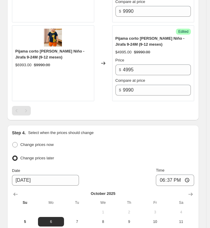
scroll to position [1211, 0]
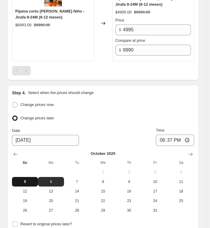
click at [31, 177] on button "5" at bounding box center [25, 182] width 26 height 10
type input "[DATE]"
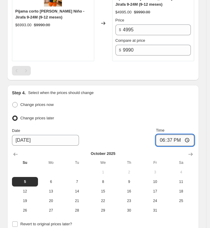
click at [166, 136] on input "18:37" at bounding box center [175, 140] width 38 height 11
type input "20:00"
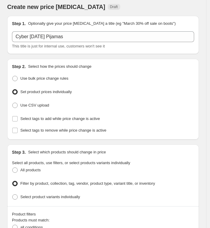
scroll to position [0, 0]
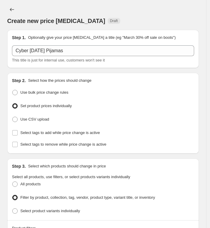
click at [125, 43] on div "Step 1. Optionally give your price change job a title (eg "March 30% off sale o…" at bounding box center [103, 49] width 182 height 29
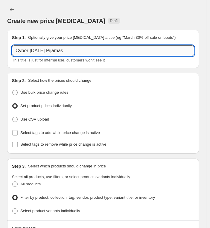
click at [122, 48] on input "Cyber 6 de oct 25 Pijamas" at bounding box center [103, 50] width 182 height 11
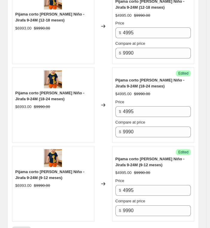
scroll to position [1274, 0]
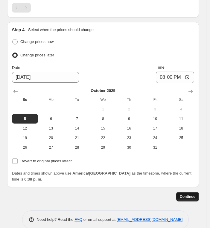
type input "Cyber 6 de [DATE] Pijamas cortos"
click at [166, 184] on span "Continue" at bounding box center [188, 197] width 16 height 5
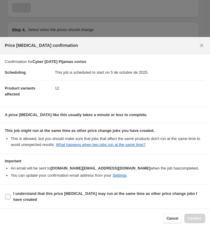
click at [8, 184] on input "I understand that this price [MEDICAL_DATA] may run at the same time as other p…" at bounding box center [7, 196] width 5 height 5
checkbox input "true"
click at [166, 184] on span "Confirm" at bounding box center [195, 218] width 14 height 5
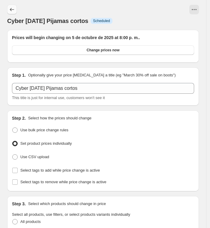
click at [10, 9] on icon "Price change jobs" at bounding box center [12, 9] width 4 height 3
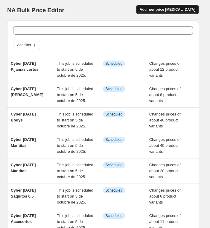
click at [166, 11] on span "Add new price [MEDICAL_DATA]" at bounding box center [168, 9] width 56 height 5
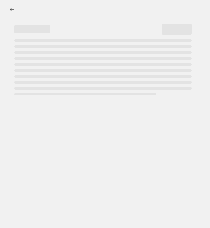
select select "percentage"
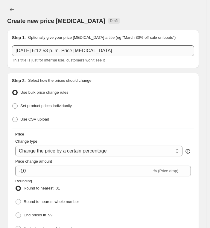
drag, startPoint x: 130, startPoint y: 43, endPoint x: 123, endPoint y: 49, distance: 9.3
click at [126, 46] on div "Step 1. Optionally give your price change job a title (eg "March 30% off sale o…" at bounding box center [103, 49] width 182 height 29
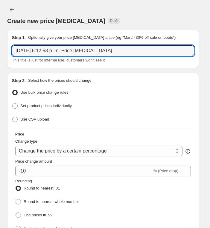
drag, startPoint x: 120, startPoint y: 52, endPoint x: -38, endPoint y: 30, distance: 159.9
click at [0, 30] on html "Home Settings Plans Skip to content Create new price change job. This page is r…" at bounding box center [105, 114] width 210 height 228
type input "Cyber 6 de [DATE] Pijamas largos"
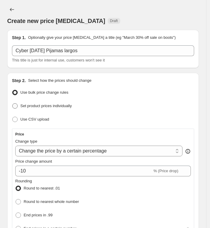
click at [30, 104] on span "Set product prices individually" at bounding box center [45, 106] width 51 height 4
click at [13, 104] on input "Set product prices individually" at bounding box center [12, 103] width 0 height 0
radio input "true"
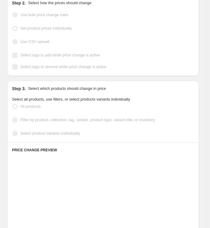
scroll to position [135, 0]
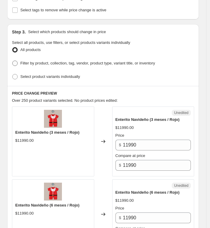
click at [80, 63] on span "Filter by product, collection, tag, vendor, product type, variant title, or inv…" at bounding box center [87, 63] width 135 height 4
click at [13, 61] on input "Filter by product, collection, tag, vendor, product type, variant title, or inv…" at bounding box center [12, 61] width 0 height 0
radio input "true"
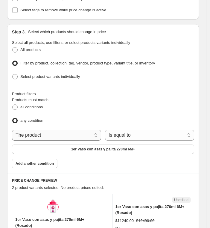
click at [45, 130] on select "The product The product's collection The product's tag The product's vendor The…" at bounding box center [56, 135] width 89 height 11
select select "collection"
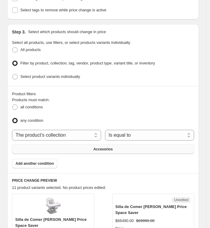
click at [132, 145] on button "Accesorios" at bounding box center [103, 150] width 182 height 10
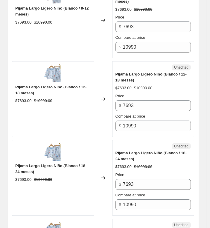
scroll to position [359, 0]
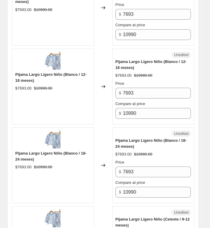
click at [140, 81] on div "Price" at bounding box center [153, 84] width 76 height 6
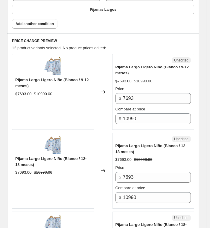
scroll to position [269, 0]
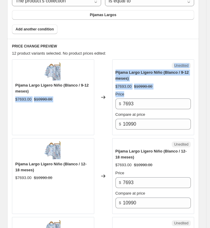
drag, startPoint x: 142, startPoint y: 94, endPoint x: 95, endPoint y: 86, distance: 47.8
click at [95, 86] on div "Pijama Largo Ligero Niño (Blanco / 9-12 meses) $7693.00 $10990.00 Changed to Un…" at bounding box center [103, 97] width 182 height 76
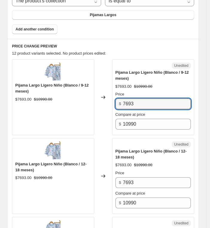
drag, startPoint x: 146, startPoint y: 105, endPoint x: 94, endPoint y: 94, distance: 52.9
click at [94, 94] on div "Pijama Largo Ligero Niño (Blanco / 9-12 meses) $7693.00 $10990.00 Changed to Un…" at bounding box center [103, 97] width 182 height 76
drag, startPoint x: 142, startPoint y: 100, endPoint x: 88, endPoint y: 95, distance: 55.0
click at [88, 87] on div "Pijama Largo Ligero Niño (Blanco / 9-12 meses) $7693.00 $10990.00 Changed to Un…" at bounding box center [103, 97] width 182 height 76
type input "5495"
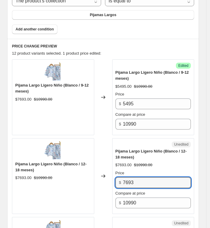
drag, startPoint x: 146, startPoint y: 181, endPoint x: 80, endPoint y: 167, distance: 67.5
click at [81, 169] on div "Pijama Largo Ligero Niño (Blanco / 12-18 meses) $7693.00 $10990.00 Changed to U…" at bounding box center [103, 176] width 182 height 76
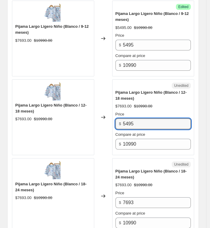
scroll to position [359, 0]
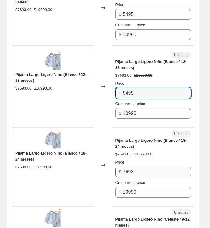
type input "5495"
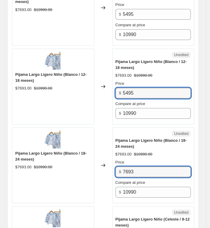
drag, startPoint x: 134, startPoint y: 168, endPoint x: 99, endPoint y: 156, distance: 37.0
click at [99, 156] on div "Pijama Largo Ligero Niño (Blanco / 18-24 meses) $7693.00 $10990.00 Changed to U…" at bounding box center [103, 166] width 182 height 76
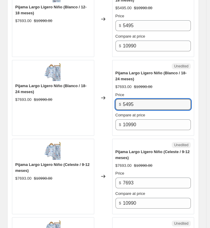
scroll to position [493, 0]
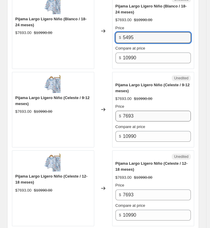
type input "5495"
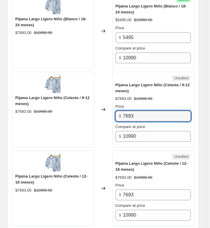
drag, startPoint x: 135, startPoint y: 115, endPoint x: 89, endPoint y: 104, distance: 47.7
click at [89, 104] on div "Pijama Largo Ligero Niño (Celeste / 9-12 meses) $7693.00 $10990.00 Changed to U…" at bounding box center [103, 110] width 182 height 76
type input "5495"
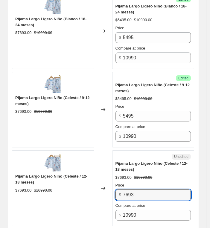
drag, startPoint x: 149, startPoint y: 191, endPoint x: 104, endPoint y: 184, distance: 46.0
click at [104, 184] on div "Pijama Largo Ligero Niño (Celeste / 12-18 meses) $7693.00 $10990.00 Changed to …" at bounding box center [103, 189] width 182 height 76
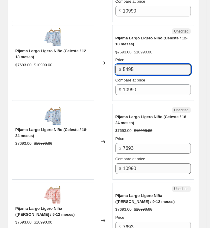
scroll to position [628, 0]
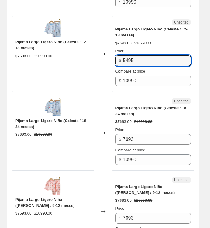
type input "5495"
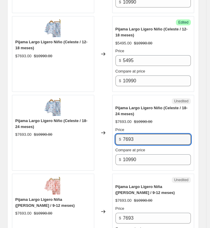
drag, startPoint x: 131, startPoint y: 131, endPoint x: 84, endPoint y: 120, distance: 47.9
click at [84, 119] on div "Pijama Largo Ligero Niño (Celeste / 18-24 meses) $7693.00 $10990.00 Changed to …" at bounding box center [103, 133] width 182 height 76
type input "5495"
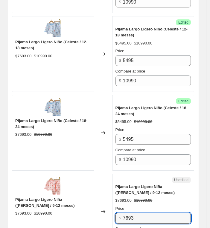
drag, startPoint x: 140, startPoint y: 215, endPoint x: 98, endPoint y: 205, distance: 43.2
click at [98, 184] on div "Pijama Largo Ligero Niña (Rosa / 9-12 meses) $7693.00 $10990.00 Changed to Uned…" at bounding box center [103, 212] width 182 height 76
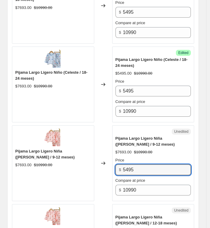
scroll to position [762, 0]
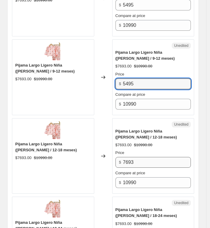
type input "5495"
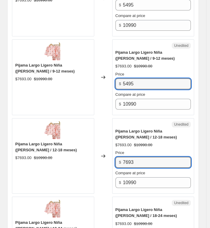
drag, startPoint x: 139, startPoint y: 158, endPoint x: 91, endPoint y: 150, distance: 48.6
click at [91, 150] on div "Pijama Largo Ligero Niña (Rosa / 12-18 meses) $7693.00 $10990.00 Changed to Une…" at bounding box center [103, 156] width 182 height 76
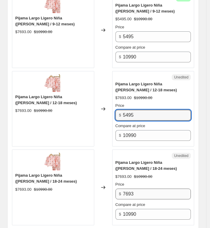
scroll to position [852, 0]
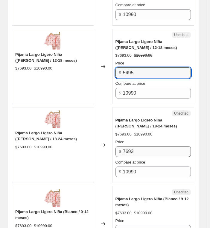
type input "5495"
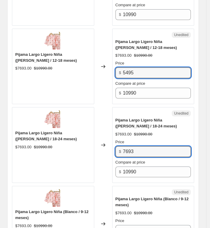
drag, startPoint x: 143, startPoint y: 147, endPoint x: 74, endPoint y: 129, distance: 70.6
click at [74, 129] on div "Pijama Largo Ligero Niña (Rosa / 18-24 meses) $7693.00 $10990.00 Changed to Une…" at bounding box center [103, 145] width 182 height 76
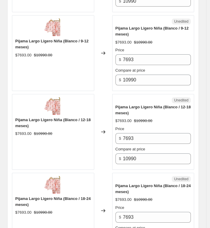
scroll to position [1031, 0]
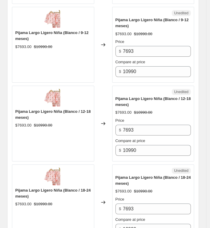
type input "5495"
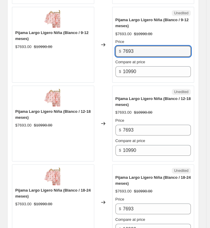
drag, startPoint x: 110, startPoint y: 43, endPoint x: 87, endPoint y: 45, distance: 23.4
click at [88, 40] on div "Pijama Largo Ligero Niña (Blanco / 9-12 meses) $7693.00 $10990.00 Changed to Un…" at bounding box center [103, 45] width 182 height 76
type input "5495"
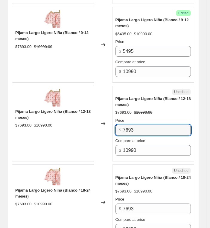
drag, startPoint x: 140, startPoint y: 124, endPoint x: 86, endPoint y: 124, distance: 54.4
click at [74, 111] on div "Pijama Largo Ligero Niña (Blanco / 12-18 meses) $7693.00 $10990.00 Changed to U…" at bounding box center [103, 124] width 182 height 76
type input "5495"
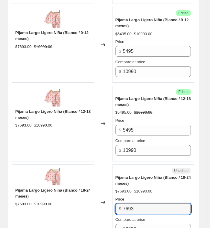
drag, startPoint x: 146, startPoint y: 208, endPoint x: 92, endPoint y: 201, distance: 54.2
click at [92, 184] on div "Pijama Largo Ligero Niña (Blanco / 18-24 meses) $7693.00 $10990.00 Changed to U…" at bounding box center [103, 203] width 182 height 76
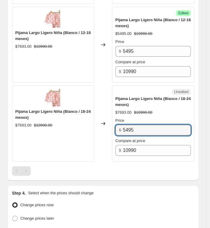
scroll to position [1170, 0]
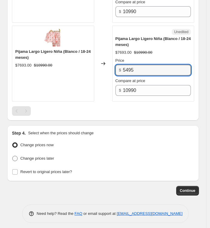
type input "5495"
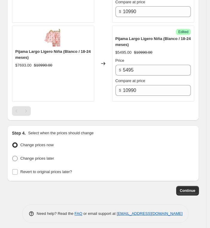
click at [27, 155] on label "Change prices later" at bounding box center [33, 159] width 42 height 8
click at [13, 156] on input "Change prices later" at bounding box center [12, 156] width 0 height 0
radio input "true"
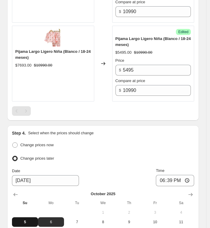
click at [30, 184] on button "5" at bounding box center [25, 223] width 26 height 10
type input "[DATE]"
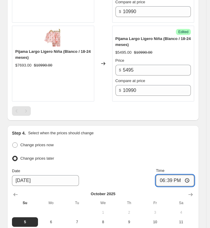
click at [166, 178] on input "18:39" at bounding box center [175, 180] width 38 height 11
click at [166, 175] on input "20:39" at bounding box center [175, 180] width 38 height 11
click at [166, 178] on input "20:39" at bounding box center [175, 180] width 38 height 11
type input "20:00"
click at [166, 132] on div "Step 4. Select when the prices should change Change prices now Change prices la…" at bounding box center [103, 208] width 192 height 165
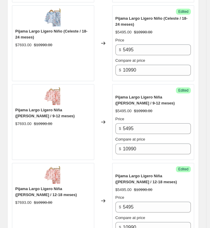
scroll to position [1274, 0]
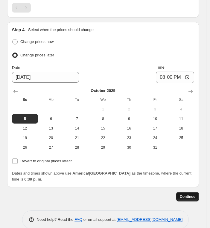
click at [166, 184] on button "Continue" at bounding box center [187, 197] width 23 height 10
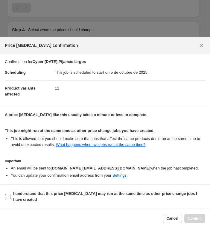
click at [9, 184] on label "I understand that this price [MEDICAL_DATA] may run at the same time as other p…" at bounding box center [105, 197] width 200 height 14
click at [9, 184] on input "I understand that this price [MEDICAL_DATA] may run at the same time as other p…" at bounding box center [7, 196] width 5 height 5
checkbox input "true"
click at [166, 184] on span "Confirm" at bounding box center [195, 218] width 14 height 5
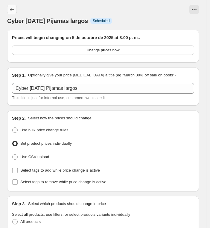
click at [10, 10] on icon "Price change jobs" at bounding box center [12, 10] width 6 height 6
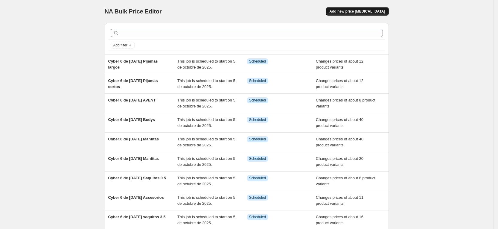
click at [363, 10] on span "Add new price [MEDICAL_DATA]" at bounding box center [357, 11] width 56 height 5
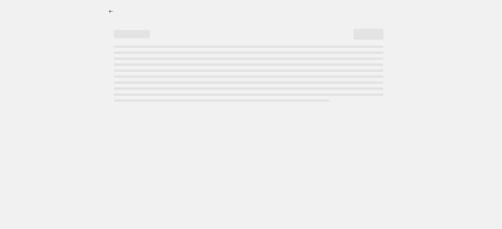
select select "percentage"
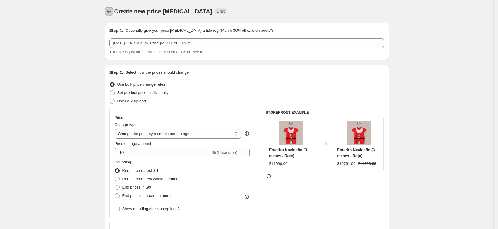
click at [112, 11] on icon "Price change jobs" at bounding box center [109, 11] width 6 height 6
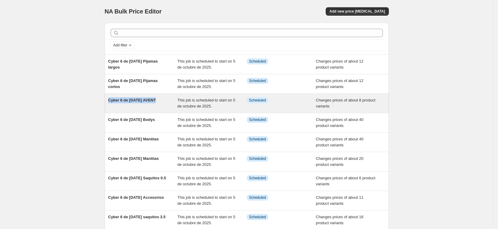
drag, startPoint x: 110, startPoint y: 101, endPoint x: 159, endPoint y: 98, distance: 48.9
click at [159, 98] on div "Cyber 6 de oct 25 AVENT This job is scheduled to start on 5 de octubre de 2025.…" at bounding box center [247, 103] width 284 height 19
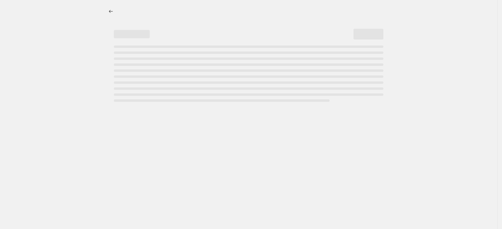
select select "collection"
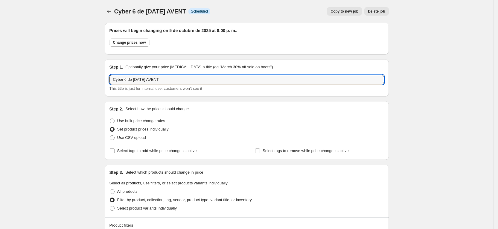
drag, startPoint x: 143, startPoint y: 80, endPoint x: 96, endPoint y: 91, distance: 48.7
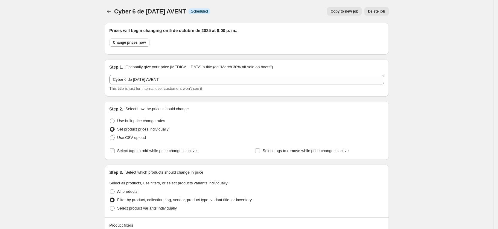
drag, startPoint x: 90, startPoint y: 28, endPoint x: 90, endPoint y: 19, distance: 9.3
click at [112, 9] on icon "Price change jobs" at bounding box center [109, 11] width 6 height 6
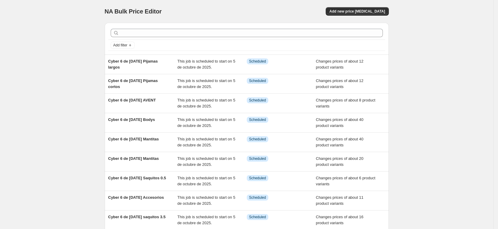
click at [369, 6] on div "NA Bulk Price Editor. This page is ready NA Bulk Price Editor Add new price [ME…" at bounding box center [247, 11] width 284 height 23
click at [353, 17] on div "NA Bulk Price Editor. This page is ready NA Bulk Price Editor Add new price [ME…" at bounding box center [247, 11] width 284 height 23
click at [354, 16] on div "NA Bulk Price Editor. This page is ready NA Bulk Price Editor Add new price [ME…" at bounding box center [247, 11] width 284 height 23
click at [361, 14] on button "Add new price [MEDICAL_DATA]" at bounding box center [357, 11] width 63 height 8
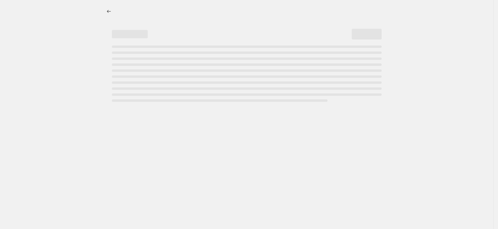
select select "percentage"
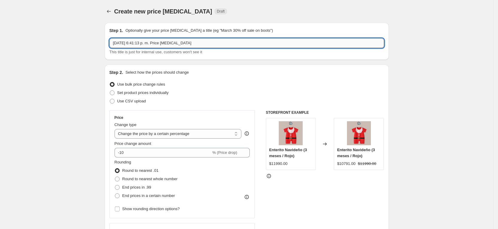
click at [174, 41] on input "5 oct 2025, 6:41:13 p. m. Price change job" at bounding box center [246, 43] width 274 height 10
drag, startPoint x: 190, startPoint y: 44, endPoint x: 69, endPoint y: 58, distance: 121.5
paste input "Cyber 6 de oct 25 AVENT"
type input "Cyber 6 de oct 25 Dr Brown's"
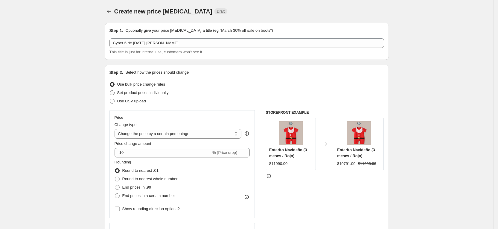
click at [144, 93] on span "Set product prices individually" at bounding box center [142, 92] width 51 height 4
click at [110, 91] on input "Set product prices individually" at bounding box center [110, 90] width 0 height 0
radio input "true"
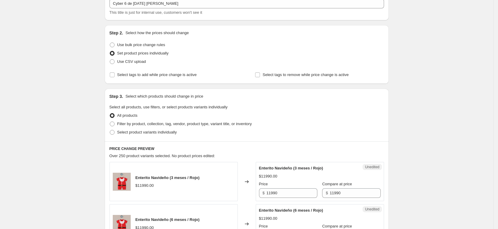
scroll to position [90, 0]
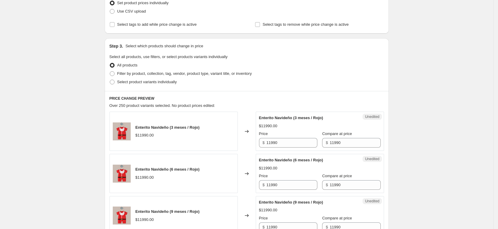
click at [187, 77] on ul "All products Filter by product, collection, tag, vendor, product type, variant …" at bounding box center [246, 73] width 274 height 25
click at [186, 73] on span "Filter by product, collection, tag, vendor, product type, variant title, or inv…" at bounding box center [184, 73] width 135 height 4
click at [110, 71] on input "Filter by product, collection, tag, vendor, product type, variant title, or inv…" at bounding box center [110, 71] width 0 height 0
radio input "true"
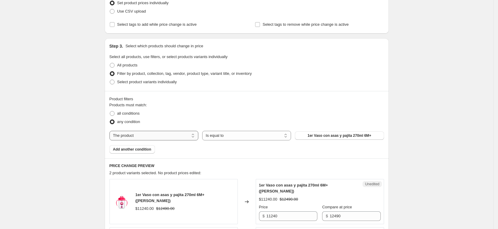
click at [150, 131] on div "Products must match: all conditions any condition The product The product's col…" at bounding box center [246, 127] width 274 height 51
click at [147, 135] on select "The product The product's collection The product's tag The product's vendor The…" at bounding box center [153, 136] width 89 height 10
select select "collection"
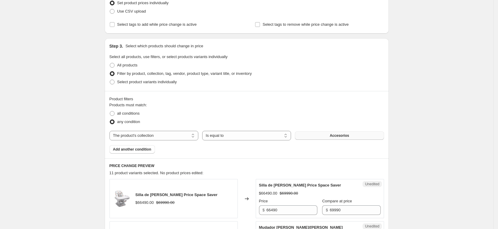
click at [322, 131] on button "Accesorios" at bounding box center [339, 135] width 89 height 8
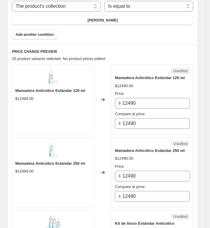
scroll to position [269, 0]
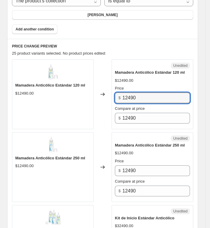
drag, startPoint x: 153, startPoint y: 95, endPoint x: 92, endPoint y: 100, distance: 61.7
click at [92, 100] on div "Mamadera Anticólico Estándar 120 ml $12490.00 Changed to Unedited Mamadera Anti…" at bounding box center [102, 94] width 181 height 70
drag, startPoint x: 152, startPoint y: 94, endPoint x: 112, endPoint y: 111, distance: 43.4
click at [114, 109] on div "Unedited Mamadera Anticólico Estándar 120 ml $12490.00 Price $ 10617 Compare at…" at bounding box center [153, 94] width 82 height 70
type input "10617"
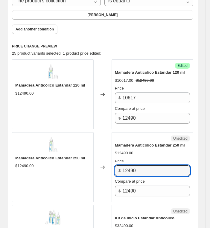
drag, startPoint x: 143, startPoint y: 170, endPoint x: 97, endPoint y: 161, distance: 46.0
click at [97, 161] on div "Mamadera Anticólico Estándar 250 ml $12490.00 Changed to Unedited Mamadera Anti…" at bounding box center [102, 167] width 181 height 70
paste input "0617"
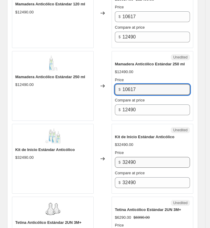
scroll to position [359, 0]
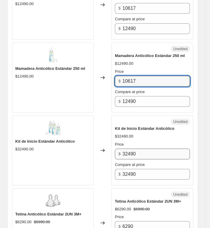
type input "10617"
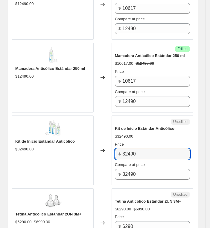
drag, startPoint x: 140, startPoint y: 148, endPoint x: 109, endPoint y: 143, distance: 31.2
click at [109, 143] on div "Kit de Inicio Estándar Anticólico $32490.00 Changed to Unedited Kit de Inicio E…" at bounding box center [102, 151] width 181 height 70
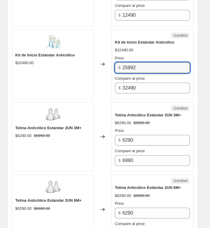
scroll to position [448, 0]
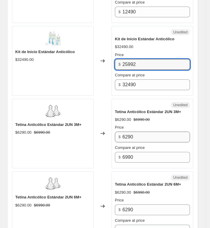
type input "25992"
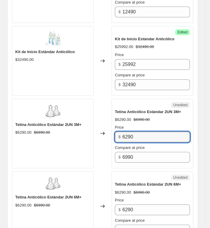
drag, startPoint x: 141, startPoint y: 138, endPoint x: 119, endPoint y: 139, distance: 22.2
click at [119, 139] on div "$ 6290" at bounding box center [152, 137] width 75 height 11
click at [148, 132] on input "6290" at bounding box center [156, 137] width 68 height 11
drag, startPoint x: 152, startPoint y: 133, endPoint x: 98, endPoint y: 138, distance: 54.4
click at [97, 133] on div "Tetina Anticólico Estándar 2UN 3M+ $6290.00 $6990.00 Changed to Unedited Tetina…" at bounding box center [102, 134] width 181 height 70
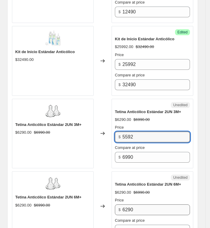
type input "5592"
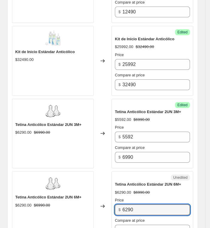
drag, startPoint x: 126, startPoint y: 207, endPoint x: 98, endPoint y: 212, distance: 28.8
click at [99, 211] on div "Tetina Anticólico Estándar 2UN 6M+ $6290.00 $6990.00 Changed to Unedited Tetina…" at bounding box center [102, 207] width 181 height 70
paste input "5592"
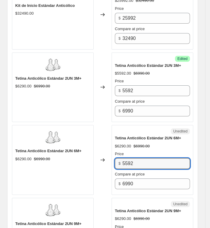
scroll to position [583, 0]
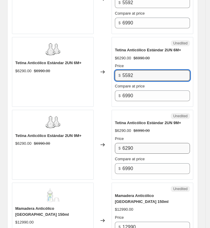
type input "5592"
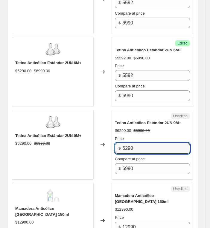
drag, startPoint x: 142, startPoint y: 143, endPoint x: 100, endPoint y: 149, distance: 42.0
click at [100, 149] on div "Tetina Anticólico Estándar 2UN 9M+ $6290.00 $6990.00 Changed to Unedited Tetina…" at bounding box center [102, 145] width 181 height 70
paste input "5592"
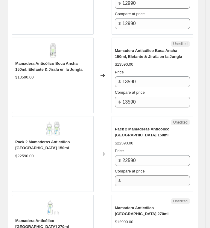
scroll to position [762, 0]
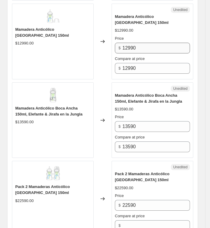
type input "5592"
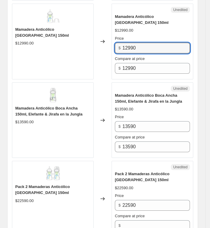
drag, startPoint x: 162, startPoint y: 39, endPoint x: 113, endPoint y: 47, distance: 49.7
click at [113, 47] on div "Mamadera Anticólico Boca Ancha 150ml $12990.00 Changed to Unedited Mamadera Ant…" at bounding box center [102, 42] width 181 height 76
type input "11042"
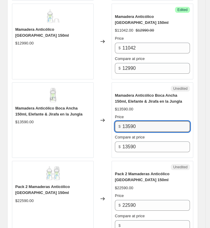
drag, startPoint x: 143, startPoint y: 114, endPoint x: 105, endPoint y: 119, distance: 38.0
click at [106, 118] on div "Mamadera Anticólico Boca Ancha 150ml, Elefante & Jirafa en la Jungla $13590.00 …" at bounding box center [102, 121] width 181 height 76
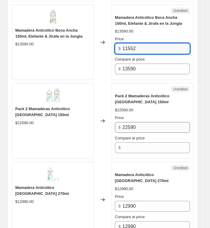
scroll to position [852, 0]
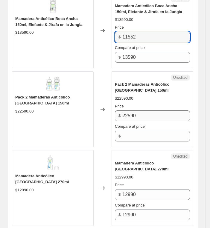
type input "11552"
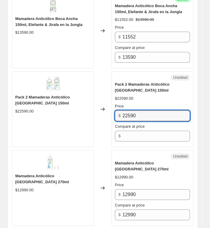
drag, startPoint x: 139, startPoint y: 106, endPoint x: 81, endPoint y: 101, distance: 58.5
click at [81, 100] on div "Pack 2 Mamaderas Anticólico Boca Ancha 150ml $22590.00 Changed to Unedited Pack…" at bounding box center [102, 109] width 181 height 76
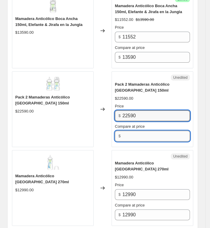
click at [143, 131] on input "Compare at price" at bounding box center [156, 136] width 68 height 11
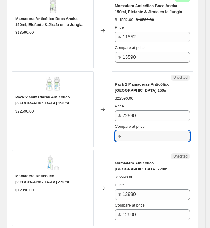
paste input "22590"
type input "22590"
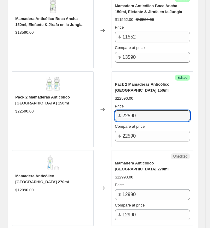
drag, startPoint x: 146, startPoint y: 103, endPoint x: 108, endPoint y: 100, distance: 38.1
click at [108, 100] on div "Pack 2 Mamaderas Anticólico Boca Ancha 150ml $22590.00 Changed to Success Edite…" at bounding box center [102, 109] width 181 height 76
type input "18072"
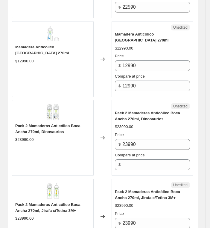
scroll to position [986, 0]
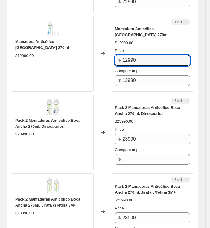
drag, startPoint x: 146, startPoint y: 47, endPoint x: 77, endPoint y: 63, distance: 71.2
click at [77, 63] on div "Mamadera Anticólico Boca Ancha 270ml $12990.00 Changed to Unedited Mamadera Ant…" at bounding box center [102, 54] width 181 height 76
type input "11042"
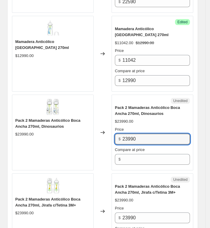
drag, startPoint x: 129, startPoint y: 125, endPoint x: 81, endPoint y: 140, distance: 50.1
click at [81, 140] on div "Pack 2 Mamaderas Anticólico Boca Ancha 270ml, Dinosaurios $23990.00 Changed to …" at bounding box center [102, 133] width 181 height 76
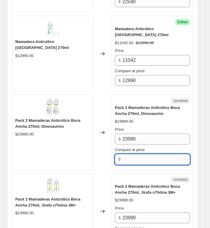
click at [134, 154] on input "Compare at price" at bounding box center [156, 159] width 68 height 11
paste input "23990"
type input "23990"
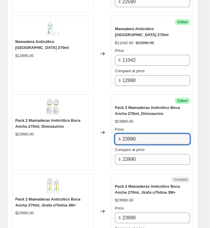
drag, startPoint x: 143, startPoint y: 123, endPoint x: 96, endPoint y: 128, distance: 47.2
click at [96, 128] on div "Pack 2 Mamaderas Anticólico Boca Ancha 270ml, Dinosaurios $23990.00 Changed to …" at bounding box center [102, 133] width 181 height 76
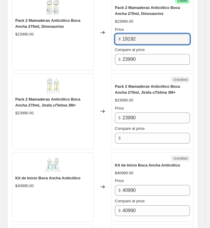
scroll to position [1076, 0]
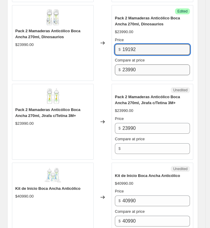
type input "19192"
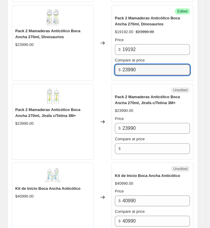
drag, startPoint x: 141, startPoint y: 57, endPoint x: 97, endPoint y: 65, distance: 44.3
click at [97, 65] on div "Pack 2 Mamaderas Anticólico Boca Ancha 270ml, Dinosaurios $23990.00 Changed to …" at bounding box center [102, 43] width 181 height 76
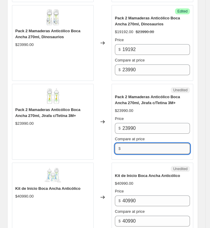
click at [145, 143] on input "Compare at price" at bounding box center [156, 148] width 68 height 11
paste input "23990"
type input "23990"
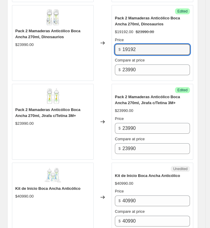
drag, startPoint x: 140, startPoint y: 38, endPoint x: 108, endPoint y: 94, distance: 64.9
click at [88, 50] on div "Pack 2 Mamaderas Anticólico Boca Ancha 270ml, Dinosaurios $23990.00 Changed to …" at bounding box center [102, 43] width 181 height 76
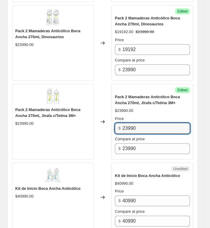
drag, startPoint x: 134, startPoint y: 117, endPoint x: 88, endPoint y: 129, distance: 48.1
click at [88, 129] on div "Pack 2 Mamaderas Anticólico Boca Ancha 270ml, Jirafa c/Tetina 3M+ $23990.00 Cha…" at bounding box center [102, 122] width 181 height 76
paste input "19192"
type input "19192"
click at [94, 134] on div "Pack 2 Mamaderas Anticólico Boca Ancha 270ml, Jirafa c/Tetina 3M+ $23990.00" at bounding box center [53, 122] width 82 height 76
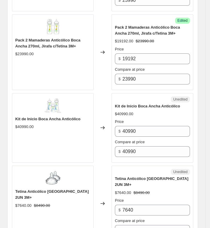
scroll to position [1166, 0]
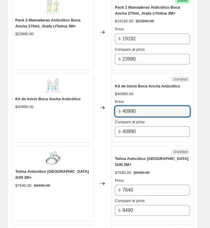
drag, startPoint x: 147, startPoint y: 98, endPoint x: 115, endPoint y: 105, distance: 32.7
click at [117, 105] on div "Price $ 40990 Compare at price $ 40990" at bounding box center [152, 118] width 75 height 38
type input "32792"
click at [143, 128] on div "Unedited Kit de Inicio Boca Ancha Anticólico $40990.00 Price $ 32792 Compare at…" at bounding box center [153, 108] width 82 height 70
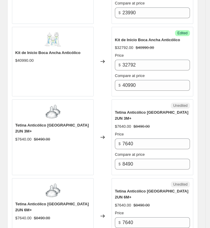
scroll to position [1256, 0]
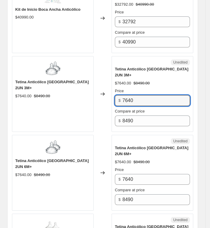
drag, startPoint x: 138, startPoint y: 84, endPoint x: 100, endPoint y: 88, distance: 37.9
click at [100, 87] on div "Tetina Anticólico Boca Ancha 2UN 3M+ $7640.00 $8490.00 Changed to Unedited Teti…" at bounding box center [102, 94] width 181 height 76
type input "7217"
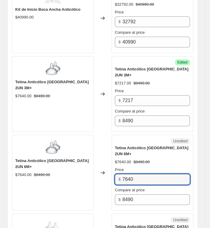
drag, startPoint x: 143, startPoint y: 150, endPoint x: 91, endPoint y: 164, distance: 54.3
click at [92, 164] on div "Tetina Anticólico Boca Ancha 2UN 6M+ $7640.00 $8490.00 Changed to Unedited Teti…" at bounding box center [102, 173] width 181 height 76
type input "7217"
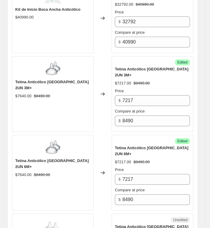
click at [103, 170] on icon at bounding box center [103, 173] width 6 height 6
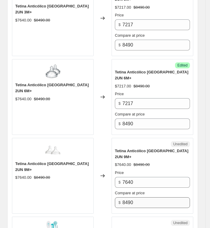
scroll to position [1345, 0]
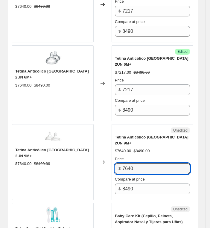
drag, startPoint x: 143, startPoint y: 133, endPoint x: 102, endPoint y: 142, distance: 41.6
click at [102, 142] on div "Tetina Anticólico Boca Ancha 2UN 9M+ $7640.00 $8490.00 Changed to Unedited Teti…" at bounding box center [102, 162] width 181 height 76
type input "7217"
click at [106, 155] on div "Changed to" at bounding box center [103, 162] width 18 height 76
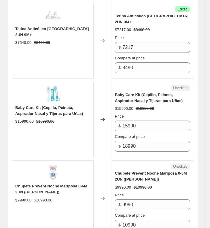
scroll to position [1480, 0]
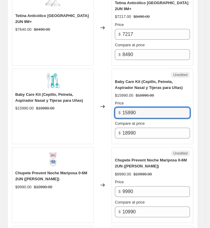
drag, startPoint x: 147, startPoint y: 84, endPoint x: 108, endPoint y: 88, distance: 39.9
click at [108, 88] on div "Baby Care Kit (Cepillo, Peineta, Aspirador Nasal y Tijeras para Uñas) $15990.00…" at bounding box center [102, 107] width 181 height 76
click at [157, 108] on input "15990" at bounding box center [156, 113] width 68 height 11
click at [156, 108] on input "15990" at bounding box center [156, 113] width 68 height 11
type input "15192"
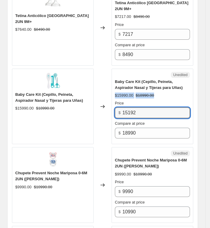
click at [164, 79] on div "Baby Care Kit (Cepillo, Peineta, Aspirador Nasal y Tijeras para Uñas) $15990.00…" at bounding box center [152, 109] width 75 height 60
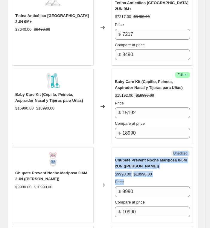
drag, startPoint x: 120, startPoint y: 160, endPoint x: 104, endPoint y: 165, distance: 17.7
click at [104, 165] on div "Chupete Prevent Noche Mariposa 0-6M 2UN (Rosa) $9990.00 $10990.00 Changed to Un…" at bounding box center [102, 185] width 181 height 76
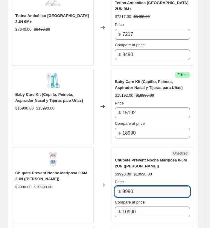
drag, startPoint x: 166, startPoint y: 154, endPoint x: 161, endPoint y: 159, distance: 7.2
click at [164, 187] on input "9990" at bounding box center [156, 192] width 68 height 11
drag, startPoint x: 160, startPoint y: 159, endPoint x: 122, endPoint y: 170, distance: 40.0
click at [122, 179] on div "Price $ 9990 Compare at price $ 10990" at bounding box center [152, 198] width 75 height 38
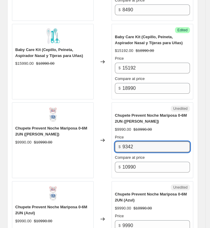
drag, startPoint x: 156, startPoint y: 117, endPoint x: 103, endPoint y: 120, distance: 53.0
click at [101, 116] on div "Chupete Prevent Noche Mariposa 0-6M 2UN (Rosa) $9990.00 $10990.00 Changed to Un…" at bounding box center [102, 141] width 181 height 76
type input "9342"
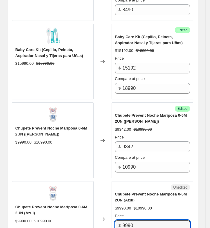
drag, startPoint x: 143, startPoint y: 187, endPoint x: 90, endPoint y: 191, distance: 52.8
click at [89, 193] on div "Chupete Prevent Noche Mariposa 0-6M 2UN (Azul) $9990.00 $10990.00 Changed to Un…" at bounding box center [102, 219] width 181 height 76
paste input "342"
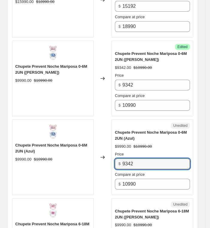
scroll to position [1614, 0]
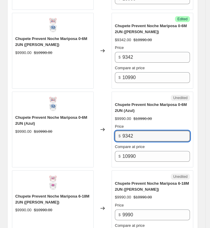
type input "9342"
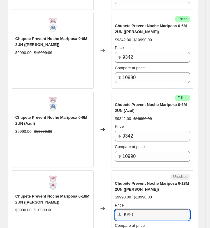
drag, startPoint x: 110, startPoint y: 185, endPoint x: 88, endPoint y: 187, distance: 22.2
click at [89, 187] on div "Chupete Prevent Noche Mariposa 6-18M 2UN (Rosa) $9990.00 $10990.00 Changed to U…" at bounding box center [102, 209] width 181 height 76
paste input "342"
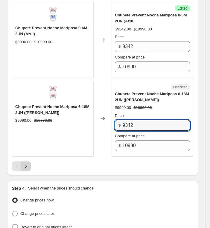
type input "9342"
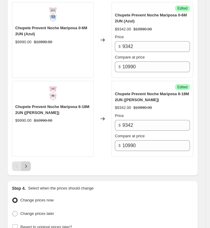
click at [29, 162] on button "Next" at bounding box center [26, 167] width 10 height 10
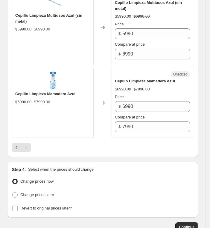
scroll to position [567, 0]
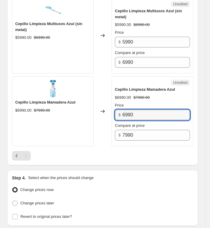
drag, startPoint x: 142, startPoint y: 113, endPoint x: 114, endPoint y: 117, distance: 28.1
click at [115, 117] on div "Unedited Cepillo Limpieza Mamadera Azul $6990.00 $7990.00 Price $ 6990 Compare …" at bounding box center [153, 112] width 82 height 70
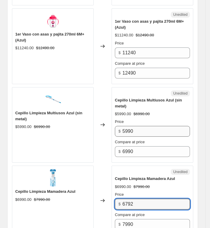
scroll to position [478, 0]
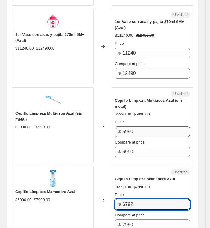
type input "6792"
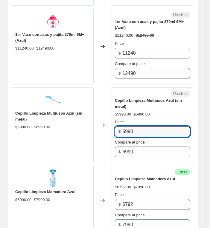
drag, startPoint x: 146, startPoint y: 126, endPoint x: 105, endPoint y: 138, distance: 43.1
click at [105, 137] on div "Cepillo Limpieza Multiusos Azul (sin metal) $5990.00 $6990.00 Changed to Unedit…" at bounding box center [102, 126] width 181 height 76
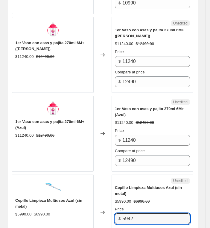
scroll to position [388, 0]
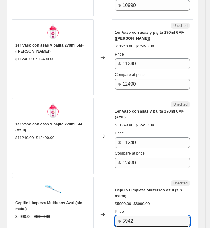
type input "5942"
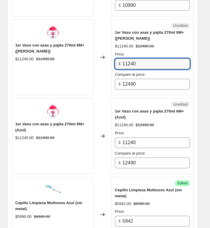
drag, startPoint x: 106, startPoint y: 64, endPoint x: 83, endPoint y: 63, distance: 24.0
click at [83, 63] on div "1er Vaso con asas y pajita 270ml 6M+ (Rosado) $11240.00 $12490.00 Changed to Un…" at bounding box center [102, 57] width 181 height 76
drag, startPoint x: 146, startPoint y: 61, endPoint x: 80, endPoint y: 61, distance: 65.8
click at [80, 61] on div "1er Vaso con asas y pajita 270ml 6M+ (Rosado) $11240.00 $12490.00 Changed to Un…" at bounding box center [102, 57] width 181 height 76
type input "10617"
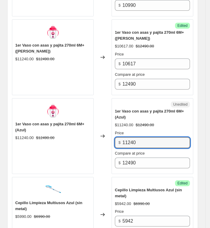
drag, startPoint x: 148, startPoint y: 138, endPoint x: 91, endPoint y: 142, distance: 57.6
click at [91, 142] on div "1er Vaso con asas y pajita 270ml 6M+ (Azul) $11240.00 $12490.00 Changed to Uned…" at bounding box center [102, 136] width 181 height 76
paste input "0617"
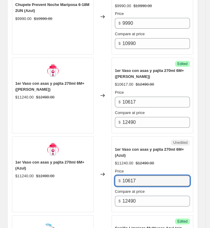
scroll to position [298, 0]
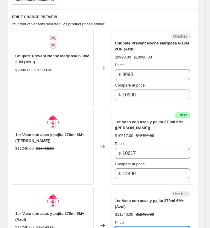
type input "10617"
click at [115, 106] on div "Chupete Prevent Noche Mariposa 6-18M 2UN (Azul) $9990.00 $10990.00 Changed to U…" at bounding box center [102, 222] width 181 height 385
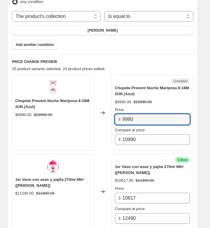
drag, startPoint x: 148, startPoint y: 113, endPoint x: 99, endPoint y: 117, distance: 49.2
click at [99, 117] on div "Chupete Prevent Noche Mariposa 6-18M 2UN (Azul) $9990.00 $10990.00 Changed to U…" at bounding box center [102, 113] width 181 height 76
type input "9342"
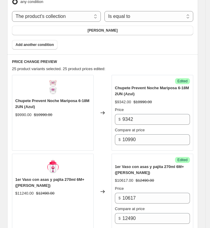
click at [116, 50] on div "Product filters Products must match: all conditions any condition The product T…" at bounding box center [102, 10] width 191 height 87
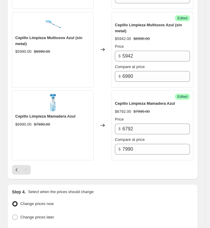
scroll to position [612, 0]
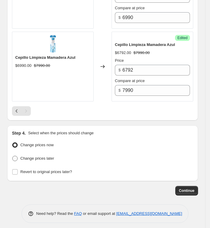
click at [23, 156] on span "Change prices later" at bounding box center [37, 158] width 34 height 4
click at [13, 156] on input "Change prices later" at bounding box center [12, 156] width 0 height 0
radio input "true"
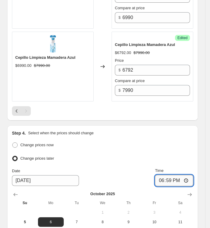
click at [172, 177] on input "18:59" at bounding box center [174, 180] width 38 height 11
type input "20:00"
click at [23, 220] on span "5" at bounding box center [24, 222] width 21 height 5
type input "[DATE]"
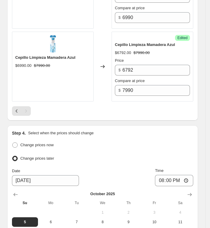
click at [120, 130] on div "Step 4. Select when the prices should change" at bounding box center [102, 133] width 181 height 6
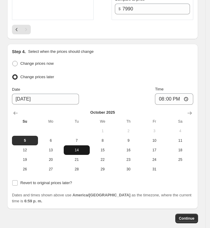
scroll to position [716, 0]
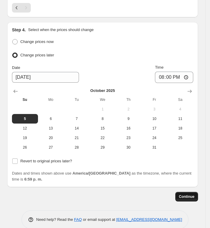
click at [188, 195] on span "Continue" at bounding box center [187, 197] width 16 height 5
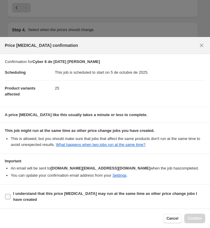
click at [8, 194] on span ":r8q:" at bounding box center [8, 197] width 6 height 6
click at [10, 198] on label "I understand that this price [MEDICAL_DATA] may run at the same time as other p…" at bounding box center [105, 197] width 200 height 14
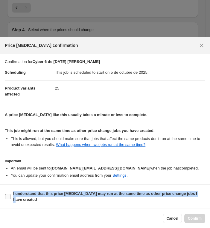
click at [10, 198] on input "I understand that this price [MEDICAL_DATA] may run at the same time as other p…" at bounding box center [7, 196] width 5 height 5
checkbox input "true"
click at [201, 217] on span "Confirm" at bounding box center [195, 218] width 14 height 5
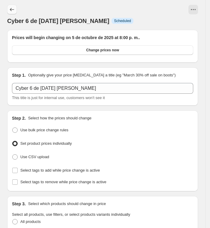
click at [14, 7] on icon "Price change jobs" at bounding box center [12, 10] width 6 height 6
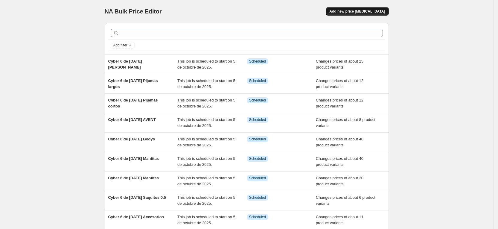
click at [370, 13] on span "Add new price [MEDICAL_DATA]" at bounding box center [357, 11] width 56 height 5
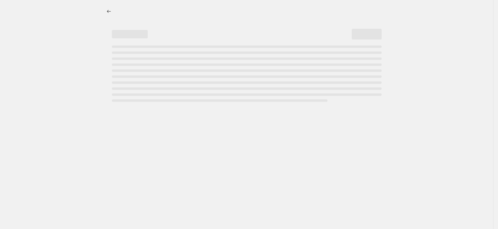
select select "percentage"
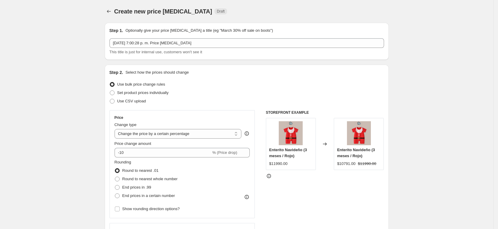
click at [190, 36] on div "Step 1. Optionally give your price [MEDICAL_DATA] a title (eg "March 30% off sa…" at bounding box center [246, 42] width 274 height 28
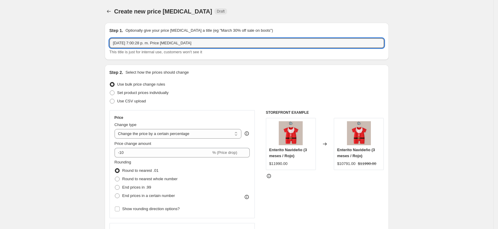
drag, startPoint x: 194, startPoint y: 41, endPoint x: 36, endPoint y: 49, distance: 158.3
type input "Cyber 6 de [DATE] Swaddles"
click at [118, 90] on label "Set product prices individually" at bounding box center [138, 92] width 59 height 8
click at [110, 90] on input "Set product prices individually" at bounding box center [110, 90] width 0 height 0
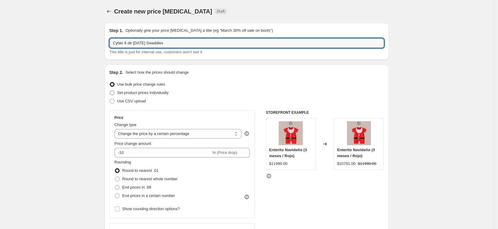
radio input "true"
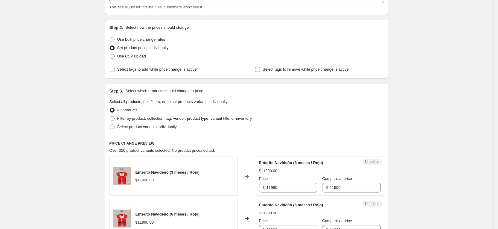
scroll to position [90, 0]
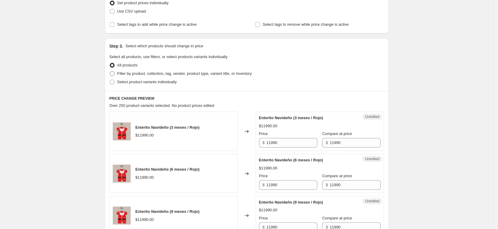
click at [175, 72] on span "Filter by product, collection, tag, vendor, product type, variant title, or inv…" at bounding box center [184, 73] width 135 height 4
click at [110, 71] on input "Filter by product, collection, tag, vendor, product type, variant title, or inv…" at bounding box center [110, 71] width 0 height 0
radio input "true"
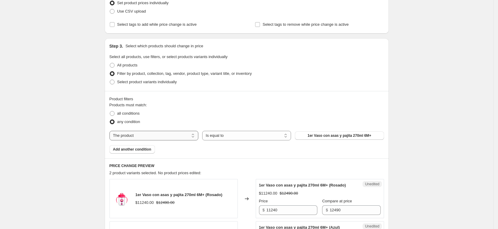
click at [147, 132] on select "The product The product's collection The product's tag The product's vendor The…" at bounding box center [153, 136] width 89 height 10
select select "collection"
click at [351, 139] on button "Accesorios" at bounding box center [339, 135] width 89 height 8
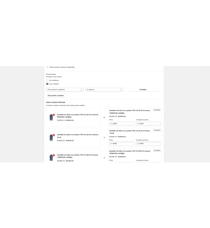
scroll to position [224, 0]
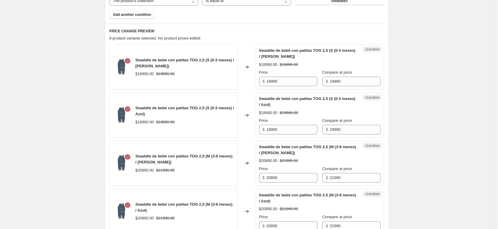
drag, startPoint x: 16, startPoint y: 67, endPoint x: 45, endPoint y: 57, distance: 31.1
click at [14, 67] on div "Create new price [MEDICAL_DATA]. This page is ready Create new price [MEDICAL_D…" at bounding box center [246, 177] width 493 height 803
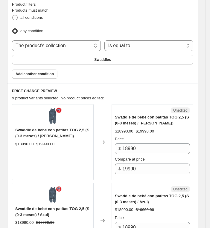
drag, startPoint x: 122, startPoint y: 4, endPoint x: 158, endPoint y: 1, distance: 35.7
click at [158, 1] on div "Product filters" at bounding box center [102, 4] width 181 height 6
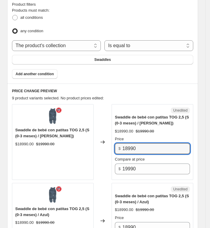
drag, startPoint x: 144, startPoint y: 141, endPoint x: 105, endPoint y: 149, distance: 40.4
click at [105, 149] on div "Swaddle de bebé con patitas TOG 2,5 (S (0-3 meses) / [PERSON_NAME]) $18990.00 $…" at bounding box center [102, 142] width 181 height 76
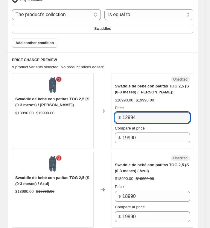
scroll to position [269, 0]
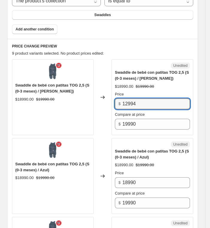
drag, startPoint x: 145, startPoint y: 96, endPoint x: 96, endPoint y: 87, distance: 50.1
click at [96, 87] on div "Swaddle de bebé con patitas TOG 2,5 (S (0-3 meses) / [PERSON_NAME]) $18990.00 $…" at bounding box center [102, 97] width 181 height 76
type input "12994"
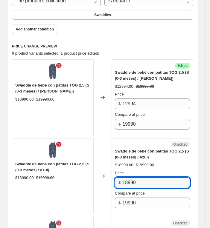
drag, startPoint x: 141, startPoint y: 179, endPoint x: 85, endPoint y: 170, distance: 56.4
click at [85, 169] on div "Swaddle de bebé con patitas TOG 2,5 (S (0-3 meses) / Azul) $18990.00 $19990.00 …" at bounding box center [102, 176] width 181 height 76
paste input "2994"
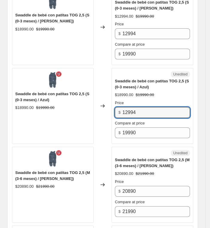
scroll to position [404, 0]
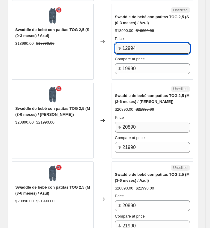
type input "12994"
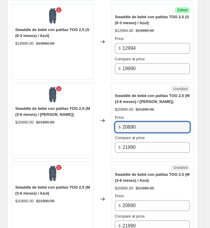
drag, startPoint x: 144, startPoint y: 125, endPoint x: 80, endPoint y: 119, distance: 64.2
click at [80, 119] on div "Swaddle de bebé con patitas TOG 2,5 (M (3-6 meses) / [PERSON_NAME]) $20890.00 $…" at bounding box center [102, 121] width 181 height 76
type input "14294"
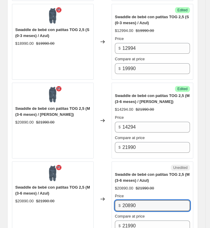
paste input "14294"
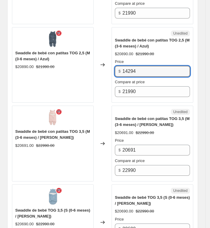
scroll to position [583, 0]
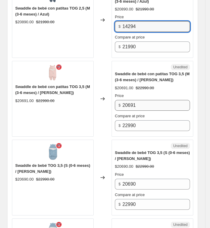
type input "14294"
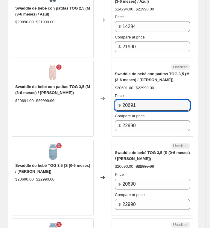
drag, startPoint x: 138, startPoint y: 105, endPoint x: 106, endPoint y: 100, distance: 32.3
click at [106, 100] on div "Swaddle de bebé con patitas TOG 3,5 (M (3-6 meses) / [PERSON_NAME]) $20691.00 $…" at bounding box center [102, 99] width 181 height 76
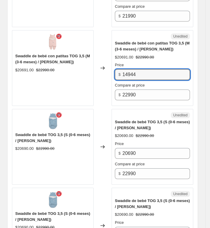
scroll to position [628, 0]
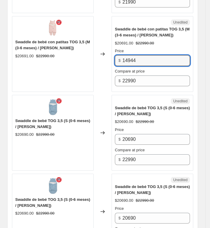
drag, startPoint x: 149, startPoint y: 56, endPoint x: 105, endPoint y: 49, distance: 45.1
click at [105, 49] on div "Swaddle de bebé con patitas TOG 3,5 (M (3-6 meses) / [PERSON_NAME]) $20691.00 $…" at bounding box center [102, 54] width 181 height 76
type input "14944"
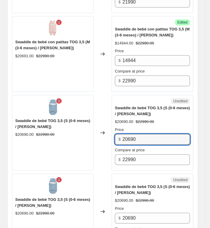
drag, startPoint x: 141, startPoint y: 135, endPoint x: 111, endPoint y: 134, distance: 30.2
click at [111, 134] on div "Swaddle de bebé TOG 3,5 (S (0-6 meses) / [PERSON_NAME]) $20690.00 $22990.00 Cha…" at bounding box center [102, 133] width 181 height 76
paste input "14944"
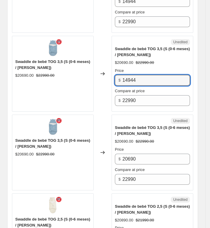
scroll to position [717, 0]
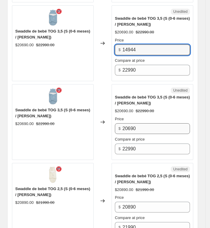
type input "14944"
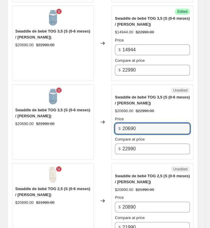
drag, startPoint x: 146, startPoint y: 126, endPoint x: 112, endPoint y: 122, distance: 34.3
click at [112, 122] on div "Swaddle de bebé TOG 3,5 (S (0-6 meses) / [PERSON_NAME]) $20690.00 $22990.00 Cha…" at bounding box center [102, 122] width 181 height 76
paste input "14944"
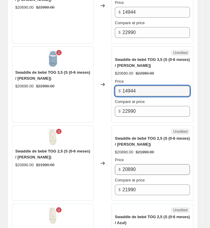
scroll to position [807, 0]
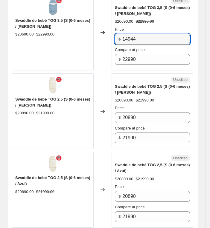
type input "14944"
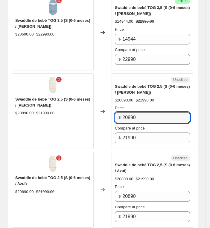
drag, startPoint x: 146, startPoint y: 114, endPoint x: 86, endPoint y: 112, distance: 60.4
click at [88, 110] on div "Swaddle de bebé TOG 2,5 (S (0-6 meses) / [PERSON_NAME]) $20890.00 $21990.00 Cha…" at bounding box center [102, 112] width 181 height 76
drag, startPoint x: 136, startPoint y: 117, endPoint x: 111, endPoint y: 122, distance: 25.6
click at [111, 122] on div "Swaddle de bebé TOG 2,5 (S (0-6 meses) / [PERSON_NAME]) $20890.00 $21990.00 Cha…" at bounding box center [102, 112] width 181 height 76
type input "14294"
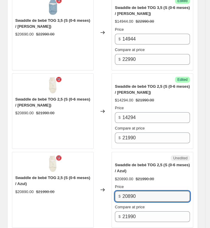
drag, startPoint x: 141, startPoint y: 195, endPoint x: 24, endPoint y: 225, distance: 121.1
click at [83, 205] on div "Swaddle de bebé TOG 2,5 (S (0-6 meses) / Azul) $20890.00 $21990.00 Changed to U…" at bounding box center [102, 190] width 181 height 76
paste input "14294"
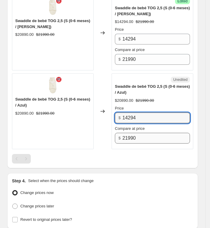
scroll to position [897, 0]
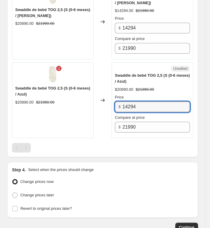
type input "14294"
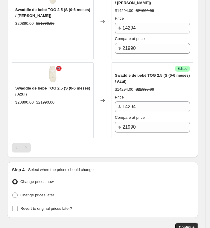
click at [36, 187] on ul "Change prices now Change prices later" at bounding box center [102, 189] width 181 height 22
click at [37, 193] on span "Change prices later" at bounding box center [37, 195] width 34 height 4
click at [13, 193] on input "Change prices later" at bounding box center [12, 193] width 0 height 0
radio input "true"
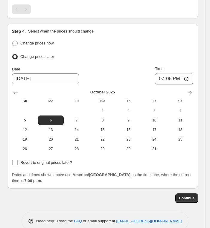
scroll to position [1037, 0]
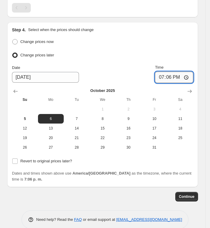
click at [175, 75] on input "19:06" at bounding box center [174, 77] width 38 height 11
type input "20:00"
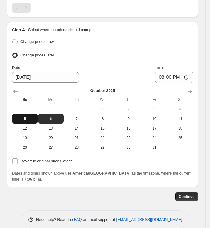
click at [31, 117] on span "5" at bounding box center [24, 119] width 21 height 5
type input "[DATE]"
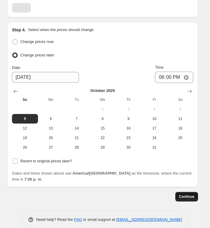
click at [192, 192] on button "Continue" at bounding box center [186, 197] width 23 height 10
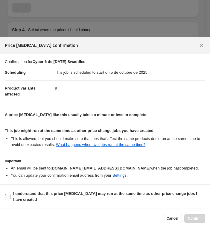
click at [6, 198] on input "I understand that this price [MEDICAL_DATA] may run at the same time as other p…" at bounding box center [7, 196] width 5 height 5
checkbox input "true"
click at [191, 216] on button "Confirm" at bounding box center [194, 219] width 21 height 10
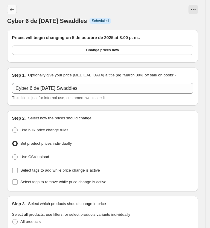
click at [12, 9] on icon "Price change jobs" at bounding box center [12, 10] width 6 height 6
